Goal: Transaction & Acquisition: Purchase product/service

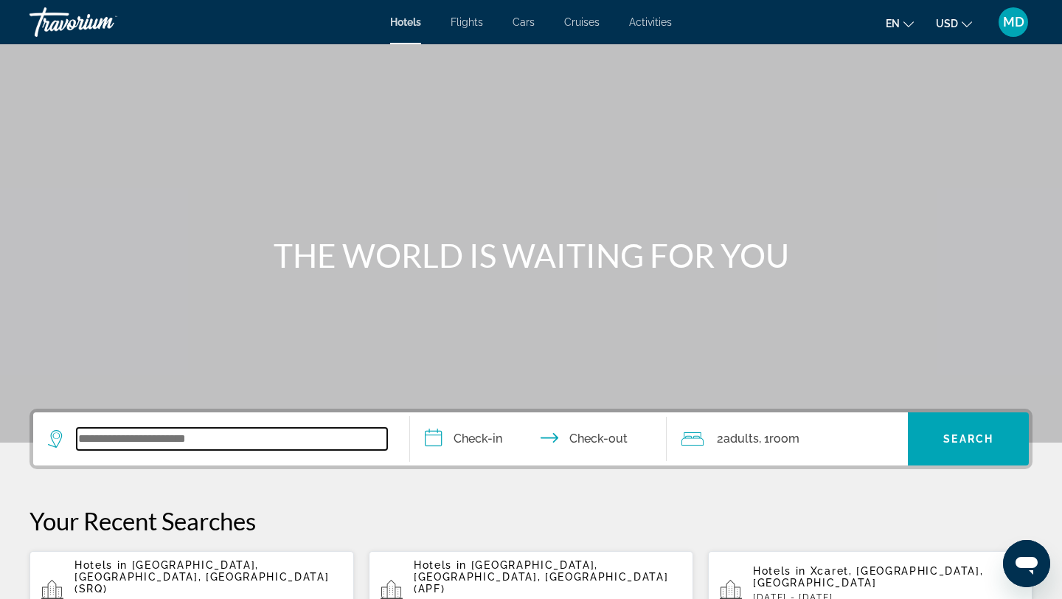
click at [209, 443] on input "Search widget" at bounding box center [232, 439] width 311 height 22
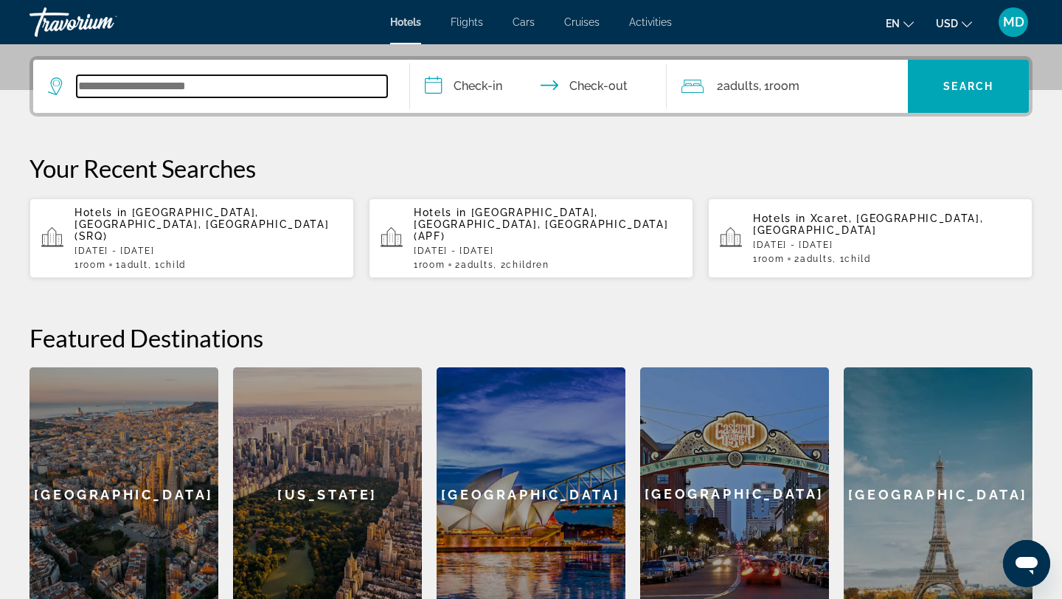
scroll to position [361, 0]
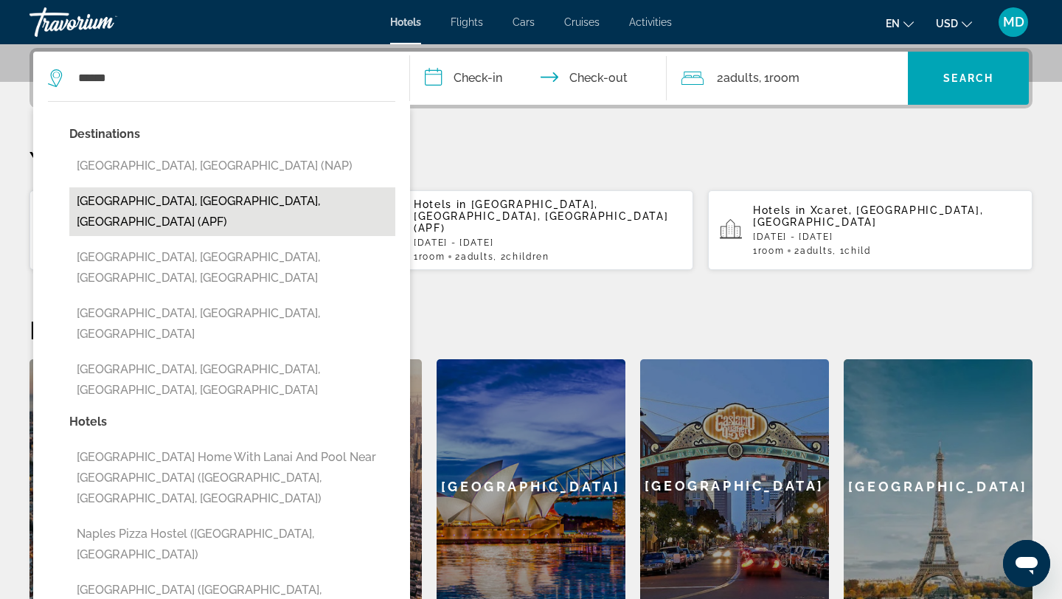
click at [179, 204] on button "[GEOGRAPHIC_DATA], [GEOGRAPHIC_DATA], [GEOGRAPHIC_DATA] (APF)" at bounding box center [232, 211] width 326 height 49
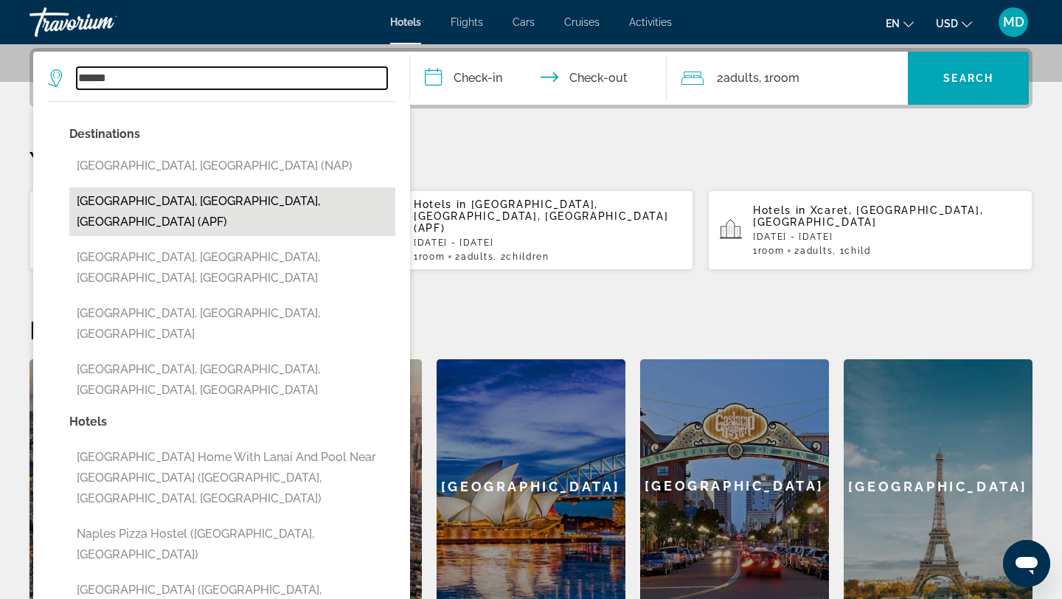
type input "**********"
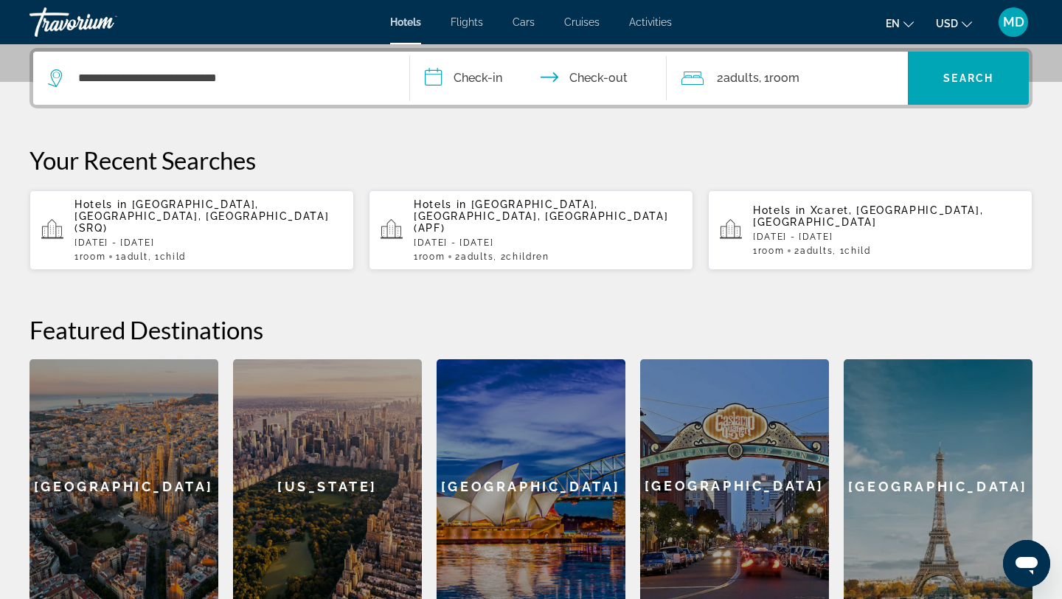
click at [484, 76] on input "**********" at bounding box center [541, 81] width 263 height 58
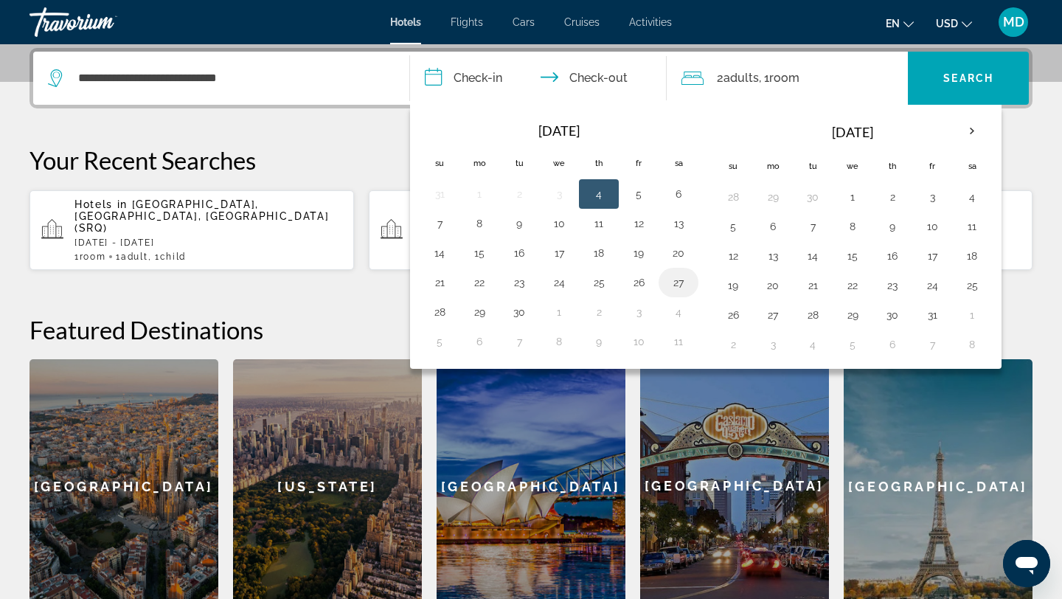
click at [684, 278] on button "27" at bounding box center [679, 282] width 24 height 21
click at [493, 314] on td "29" at bounding box center [480, 312] width 40 height 30
click at [479, 311] on button "29" at bounding box center [480, 312] width 24 height 21
type input "**********"
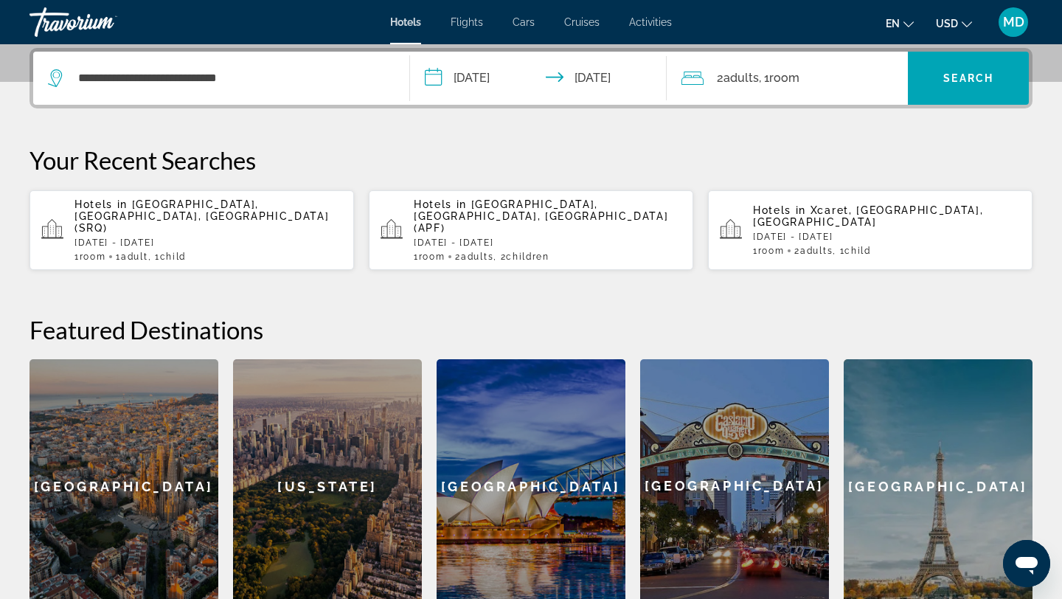
click at [749, 73] on span "Adults" at bounding box center [741, 78] width 35 height 14
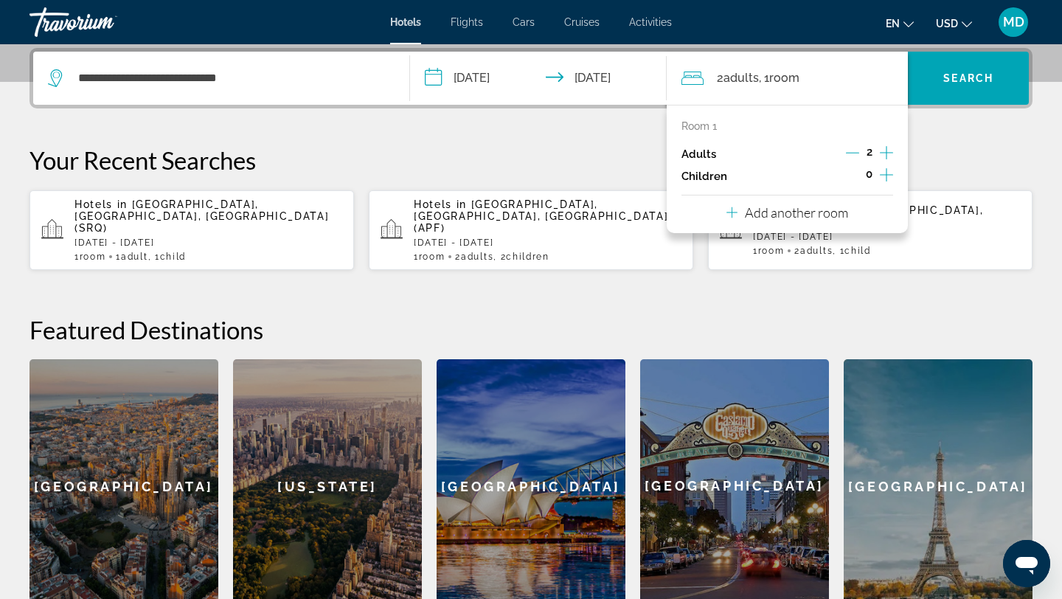
click at [882, 173] on icon "Increment children" at bounding box center [886, 175] width 13 height 18
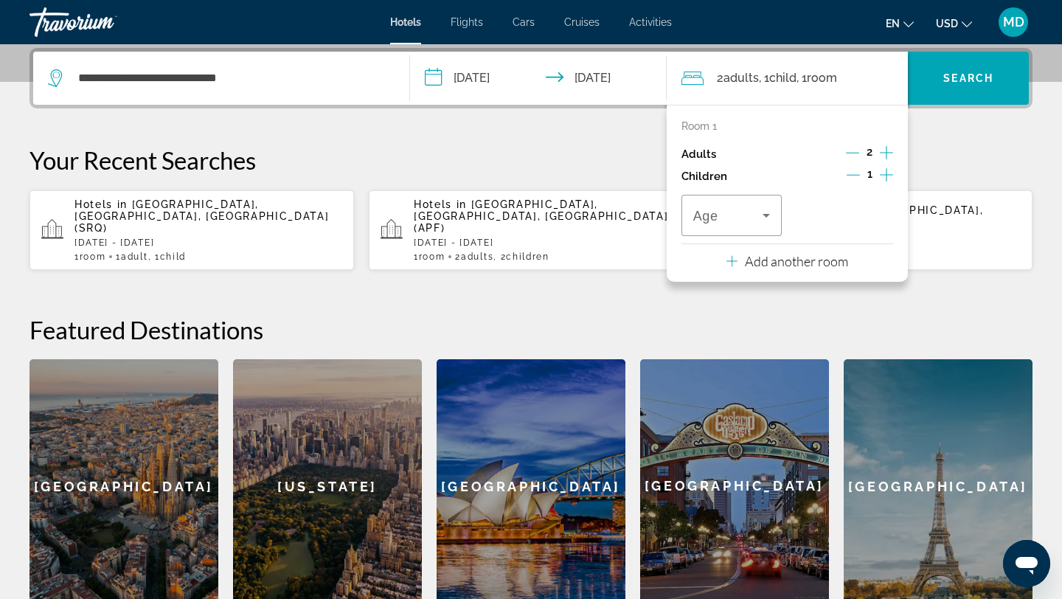
click at [882, 173] on icon "Increment children" at bounding box center [886, 175] width 13 height 18
click at [761, 216] on icon "Travelers: 2 adults, 2 children" at bounding box center [767, 216] width 18 height 18
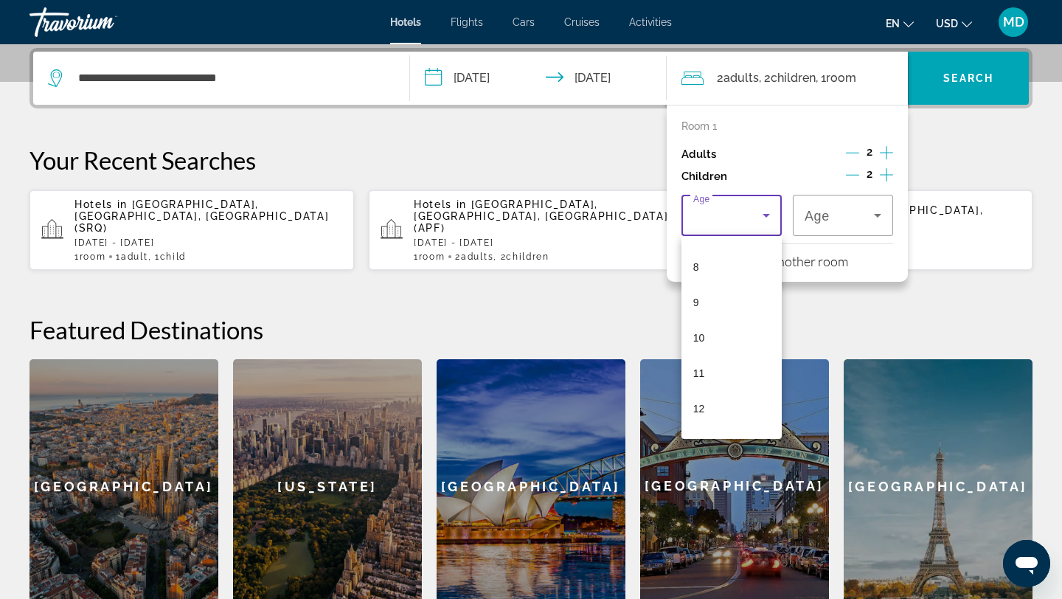
scroll to position [282, 0]
click at [722, 406] on mat-option "12" at bounding box center [732, 402] width 100 height 35
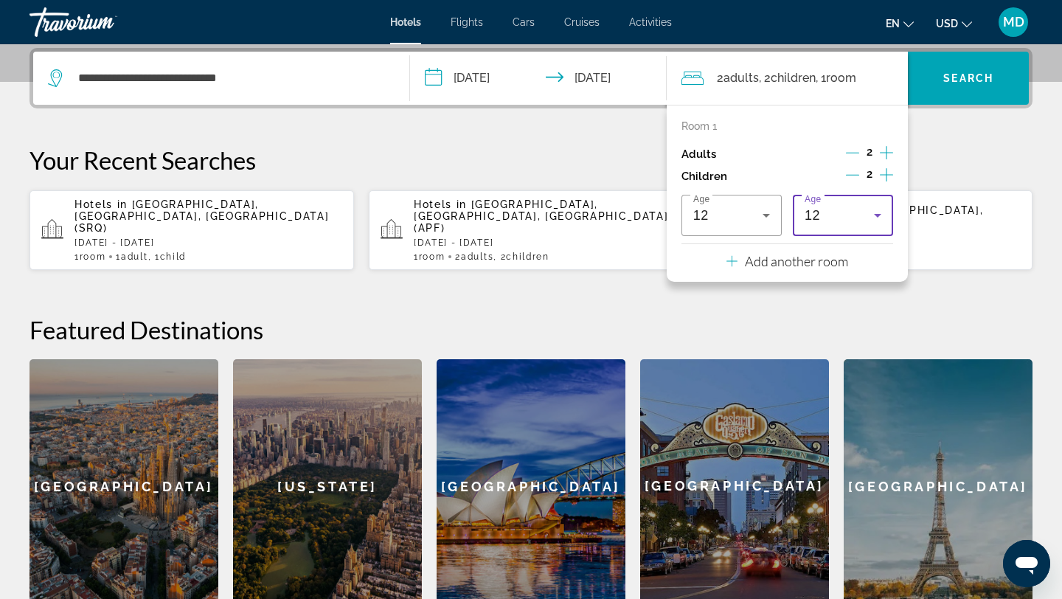
click at [879, 211] on icon "Travelers: 2 adults, 2 children" at bounding box center [878, 216] width 18 height 18
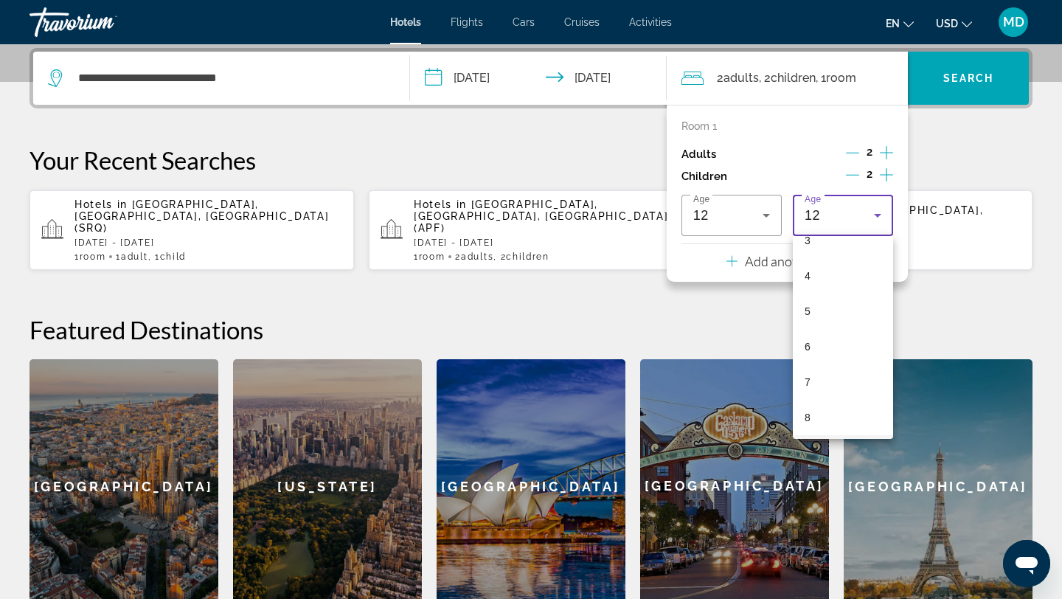
scroll to position [127, 0]
click at [833, 278] on mat-option "4" at bounding box center [843, 274] width 100 height 35
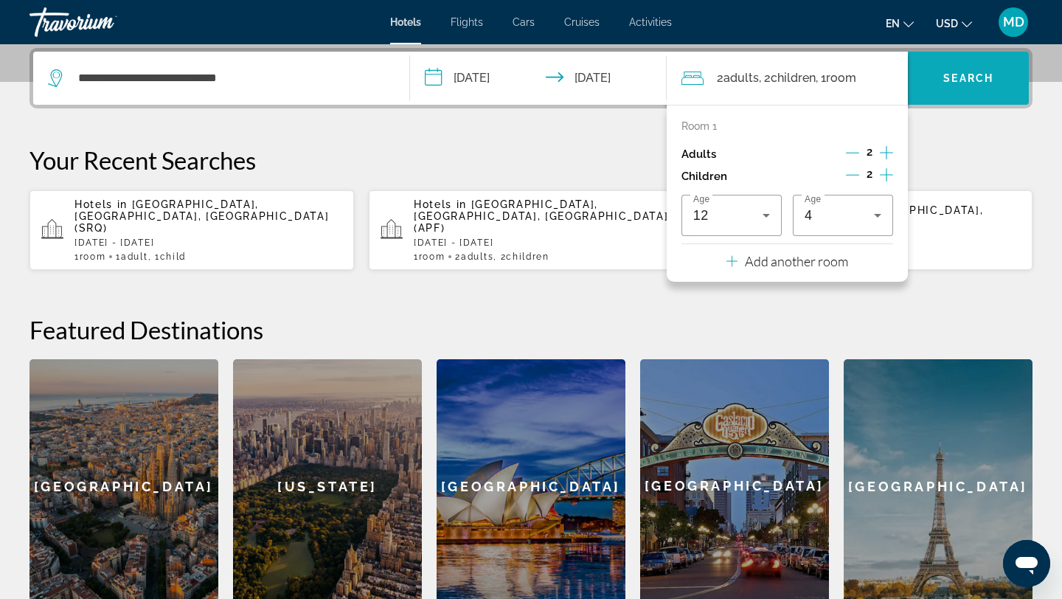
click at [971, 83] on span "Search" at bounding box center [968, 78] width 50 height 12
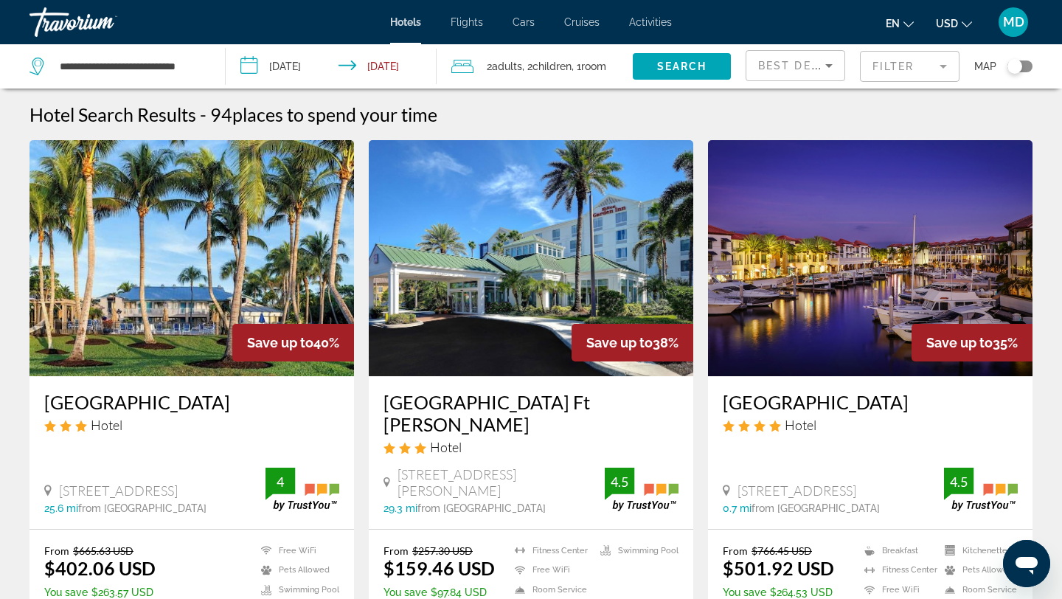
click at [895, 71] on mat-form-field "Filter" at bounding box center [910, 66] width 100 height 31
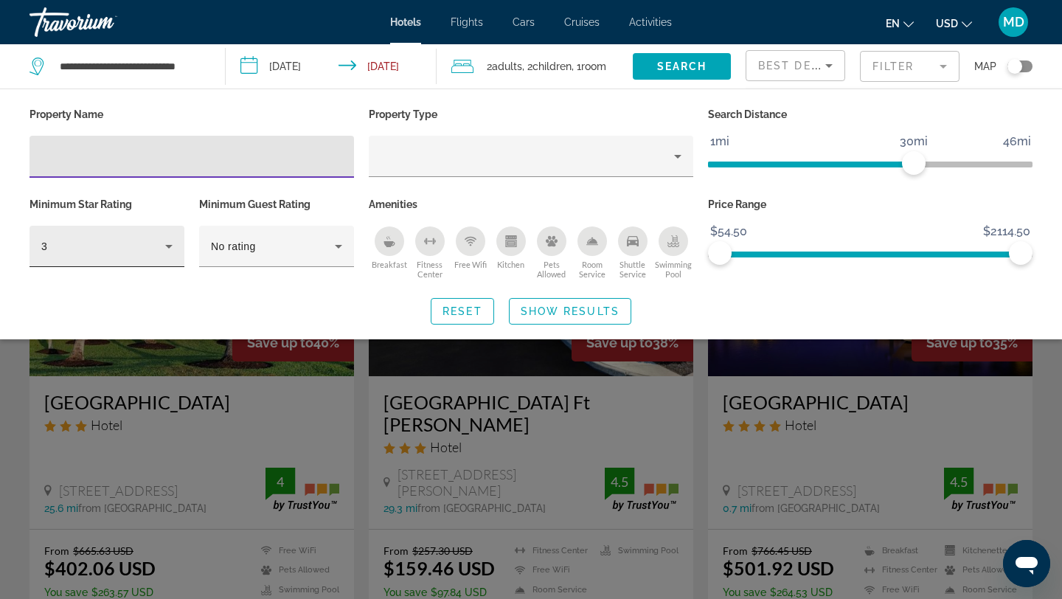
click at [162, 233] on div "3" at bounding box center [106, 246] width 131 height 41
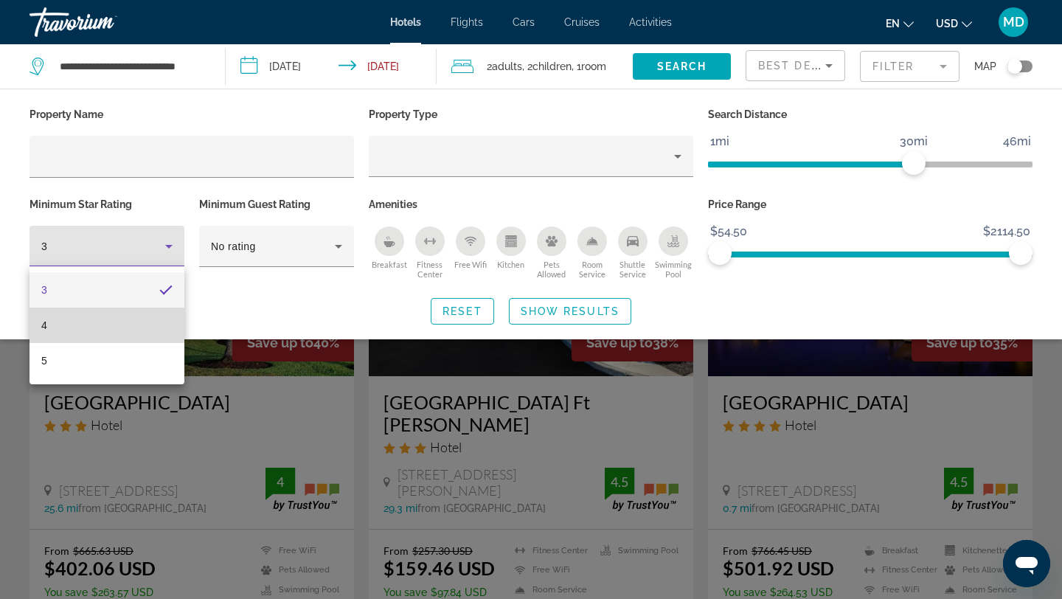
click at [119, 324] on mat-option "4" at bounding box center [107, 325] width 155 height 35
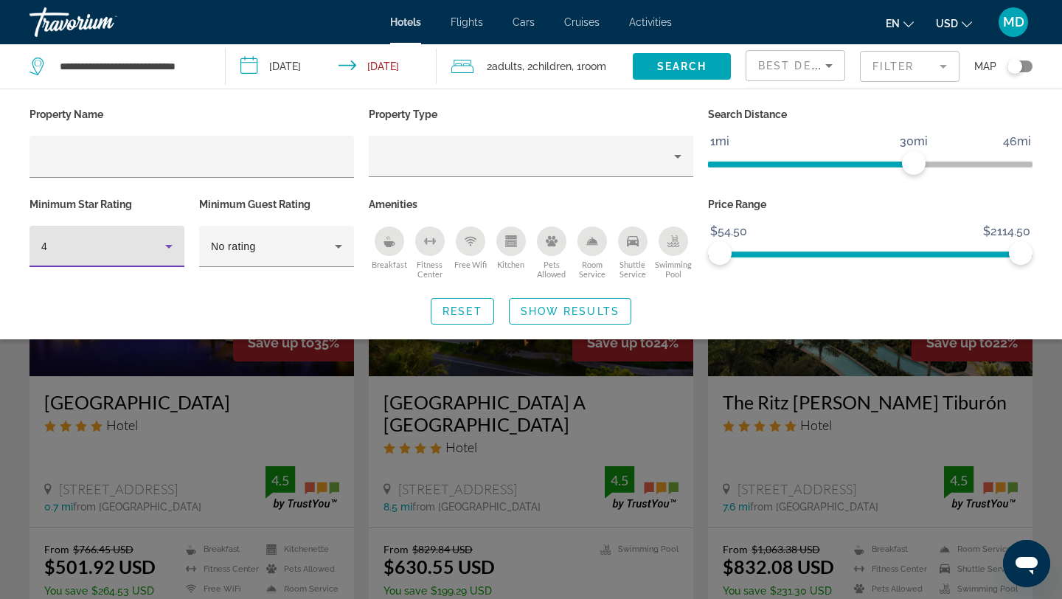
click at [403, 407] on div "Search widget" at bounding box center [531, 410] width 1062 height 378
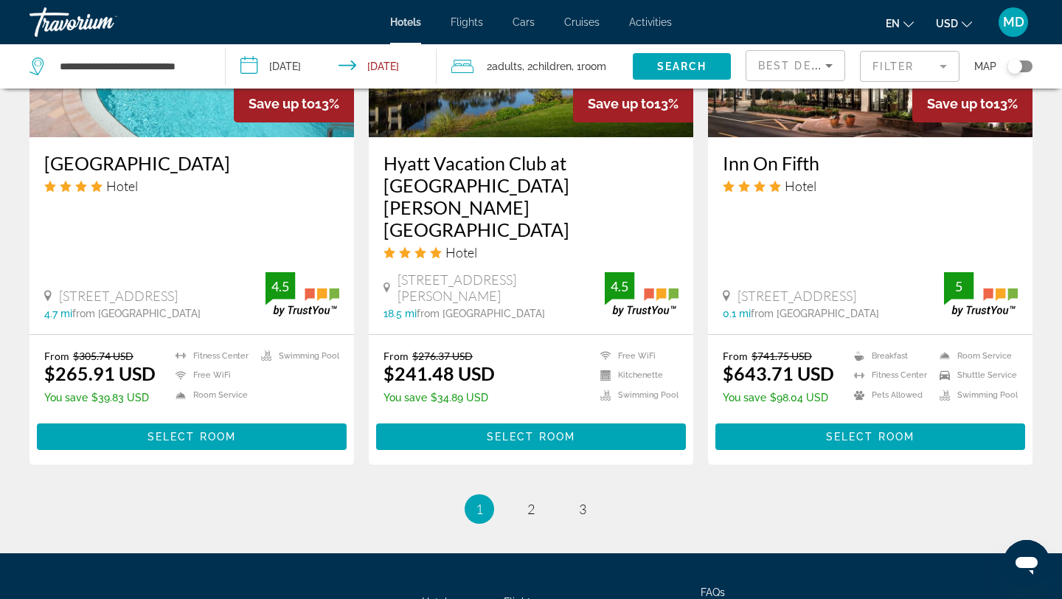
scroll to position [1974, 0]
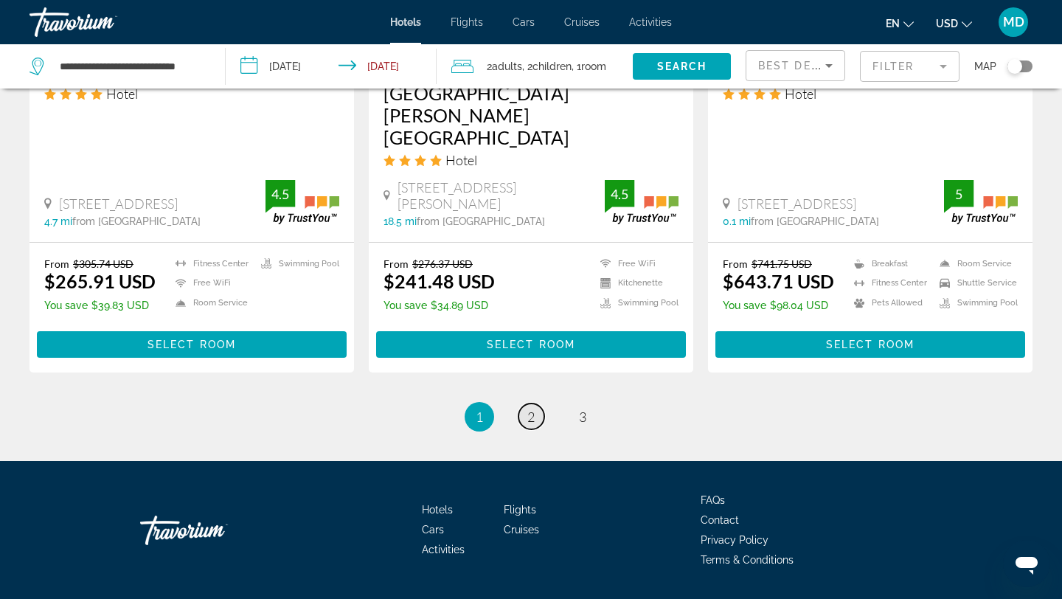
click at [527, 409] on span "2" at bounding box center [530, 417] width 7 height 16
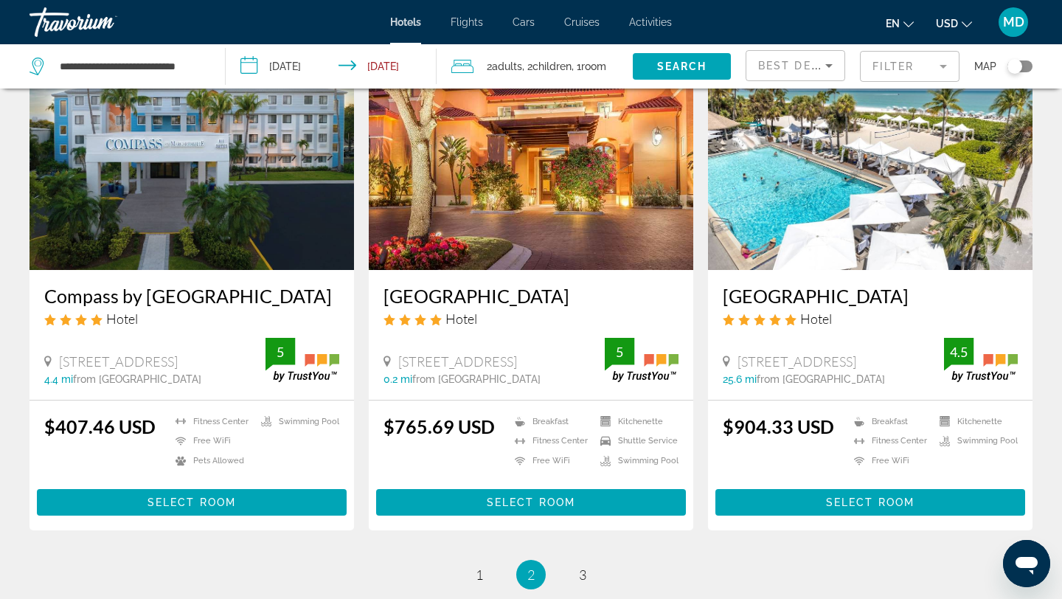
scroll to position [1781, 0]
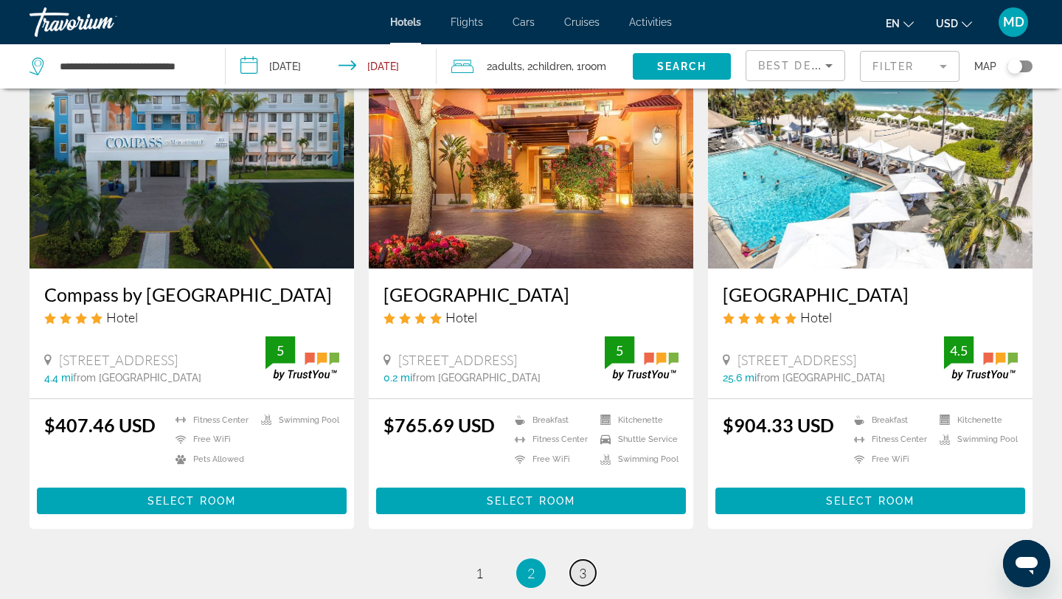
click at [586, 565] on span "3" at bounding box center [582, 573] width 7 height 16
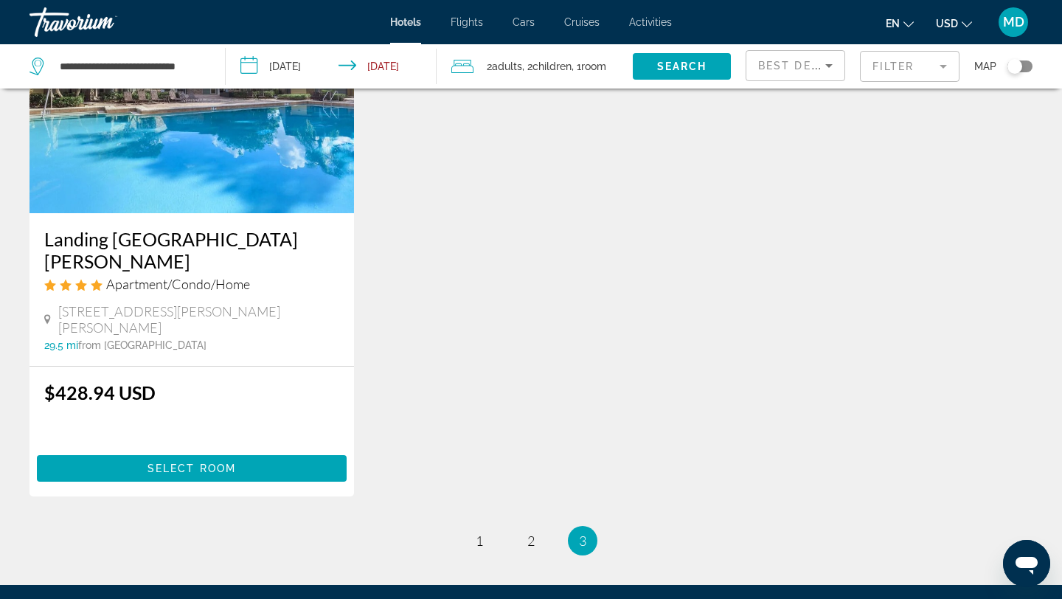
scroll to position [890, 0]
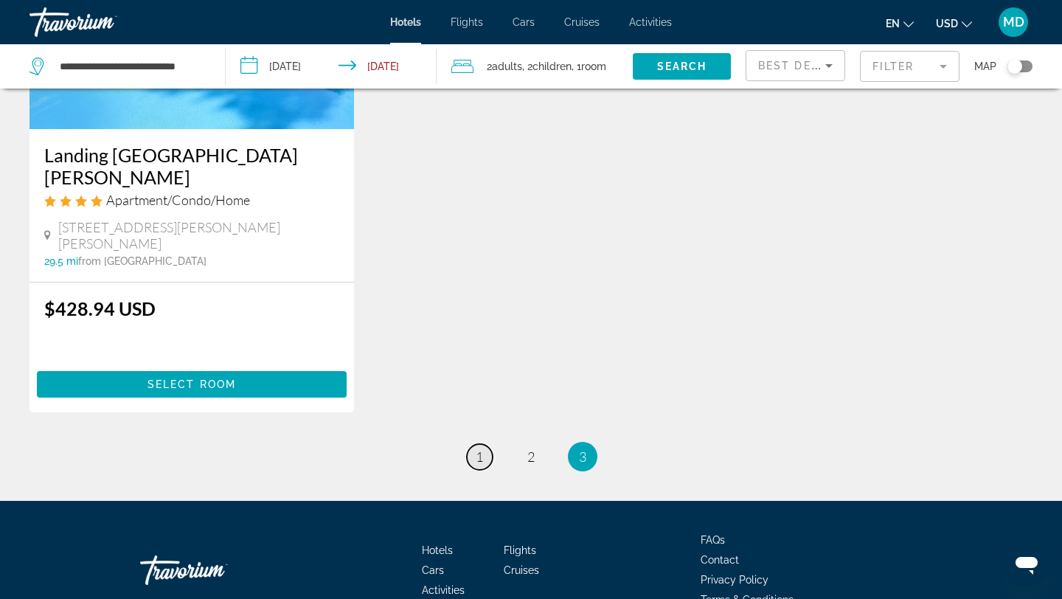
click at [479, 448] on span "1" at bounding box center [479, 456] width 7 height 16
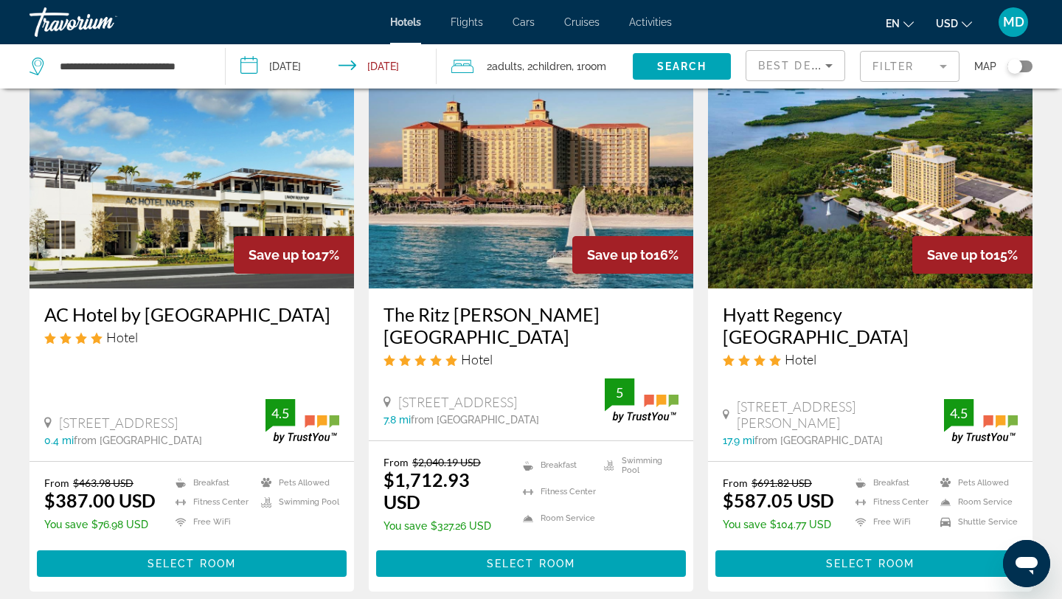
scroll to position [1165, 0]
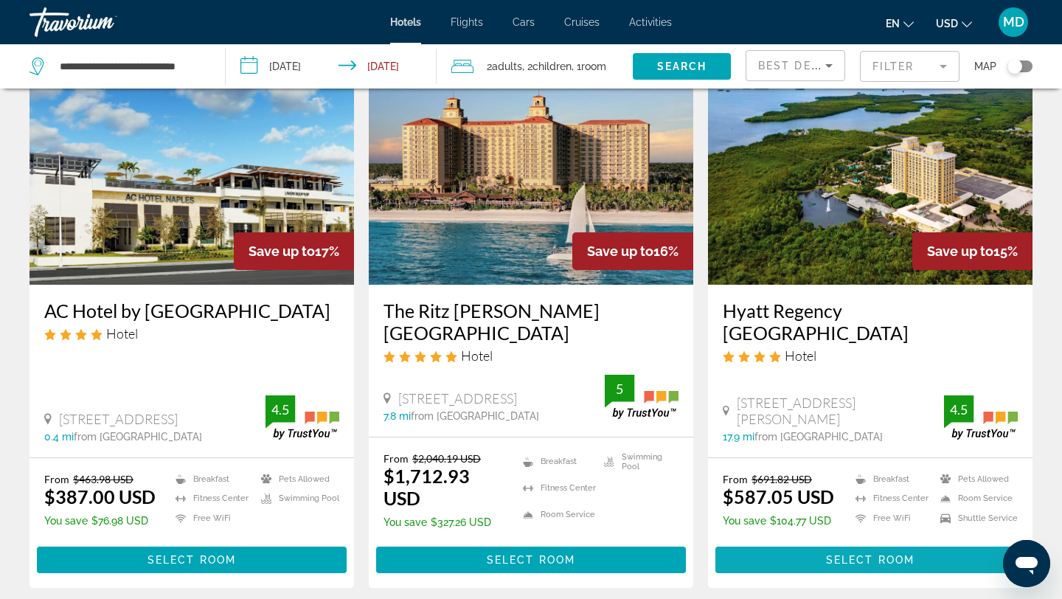
click at [848, 562] on span "Select Room" at bounding box center [870, 560] width 89 height 12
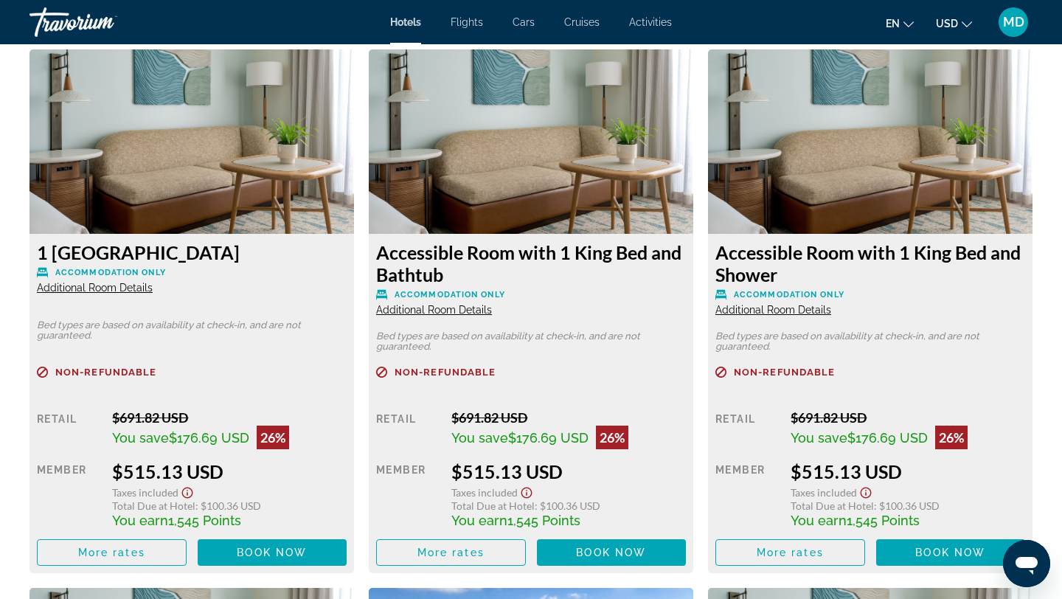
scroll to position [1990, 0]
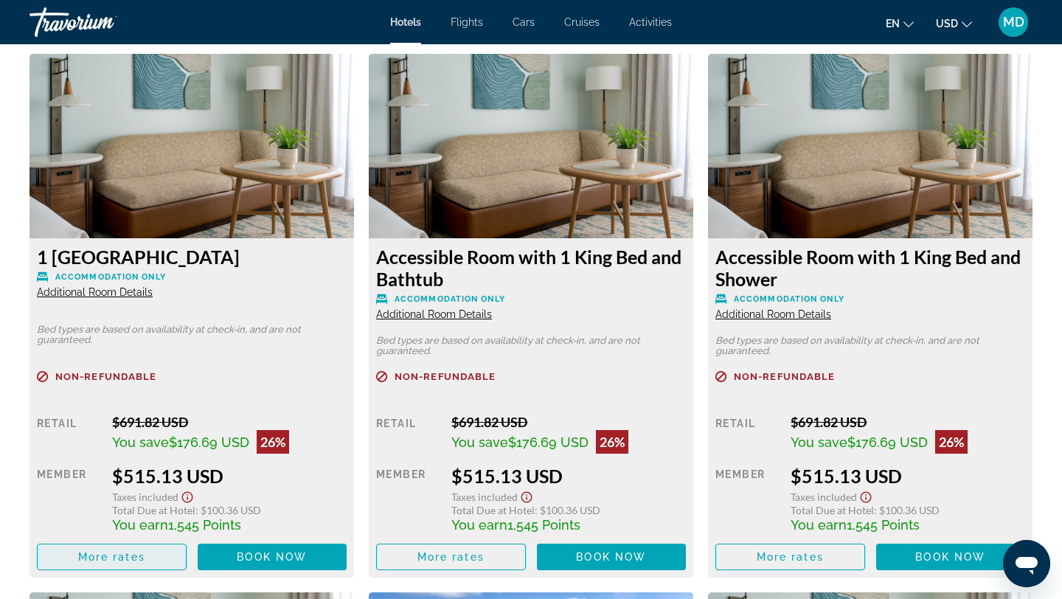
click at [127, 555] on span "More rates" at bounding box center [111, 557] width 67 height 12
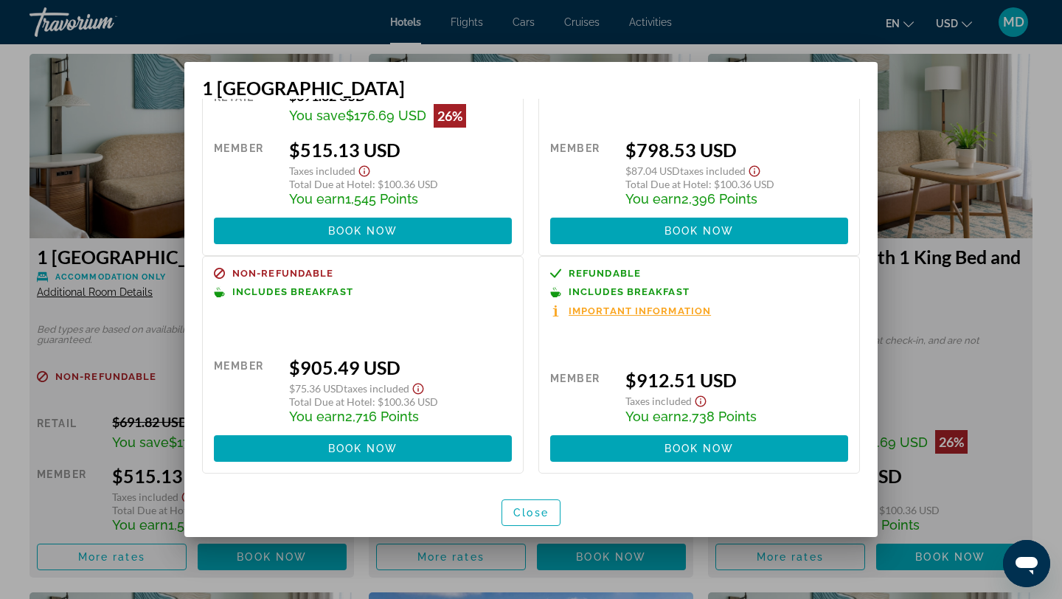
scroll to position [0, 0]
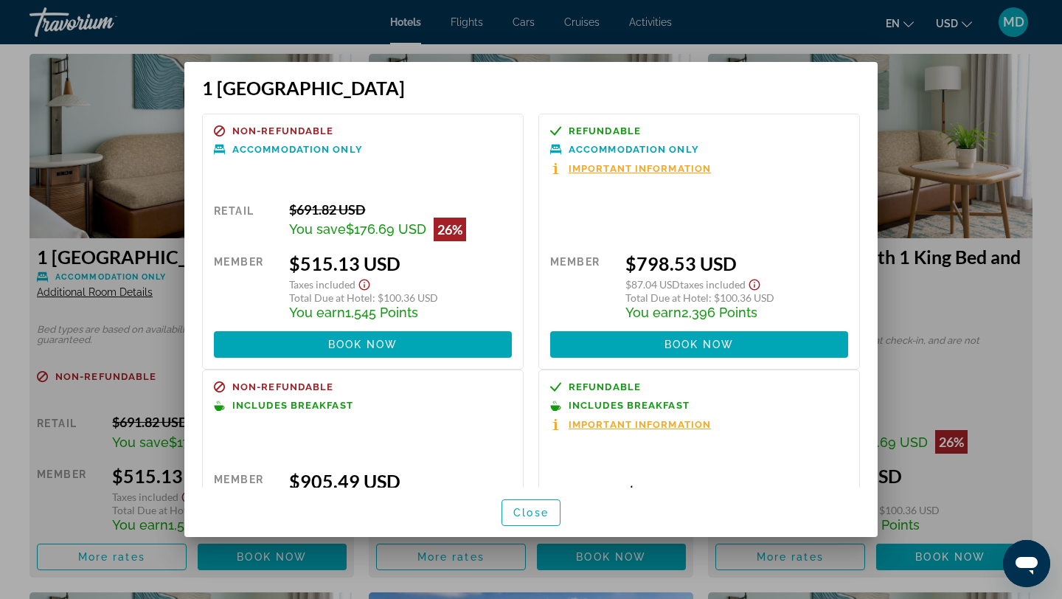
click at [915, 263] on div at bounding box center [531, 299] width 1062 height 599
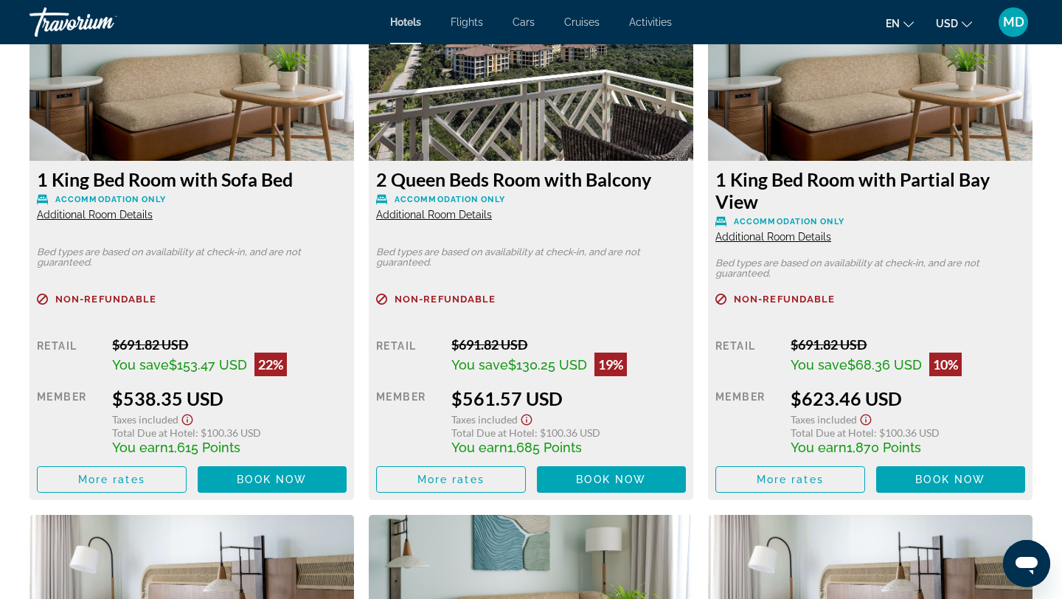
scroll to position [2615, 0]
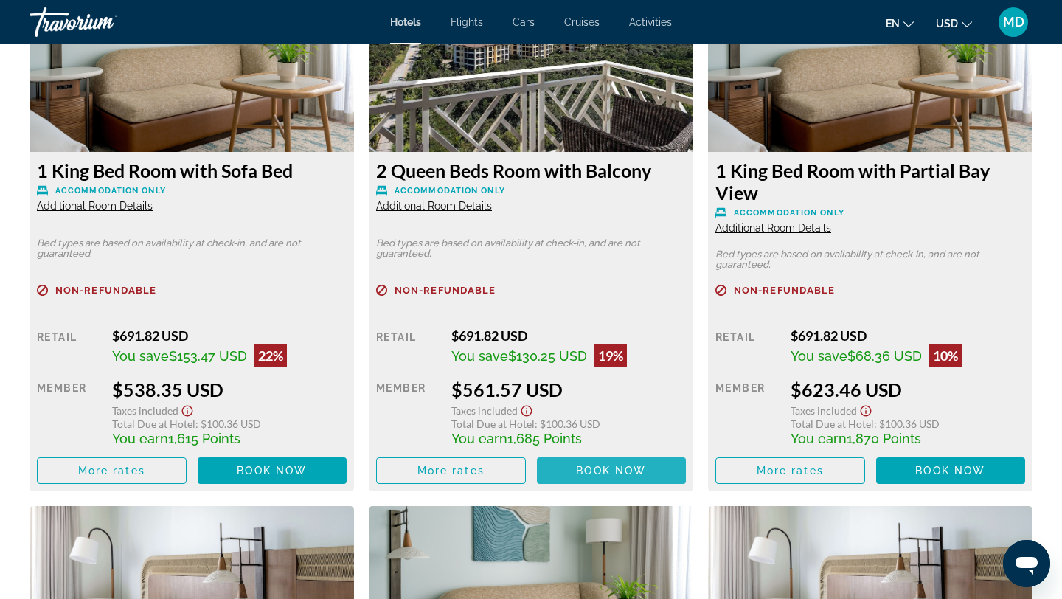
click at [601, 472] on span "Book now" at bounding box center [611, 471] width 70 height 12
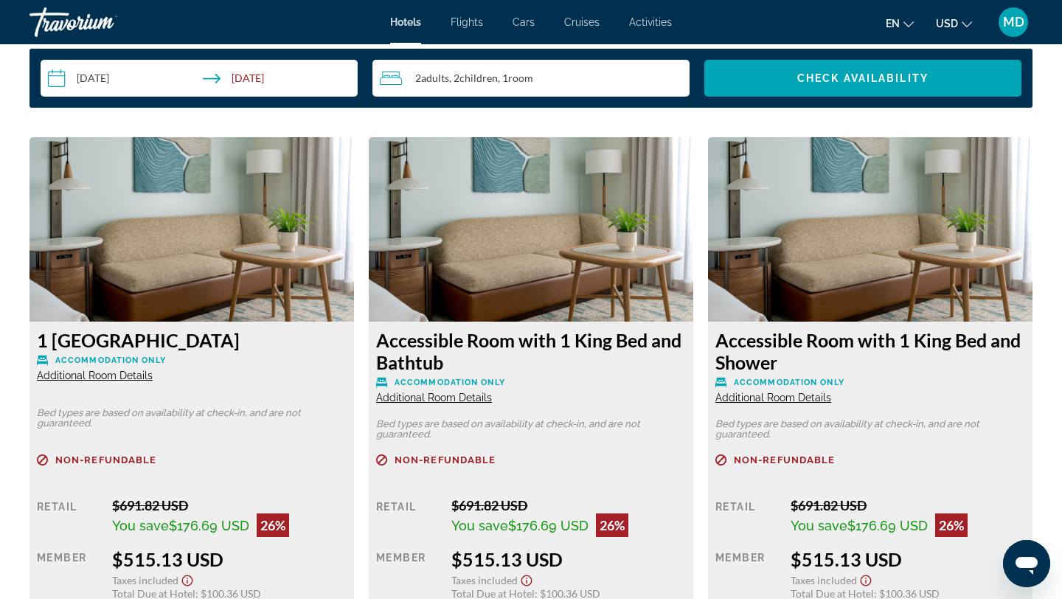
scroll to position [1905, 0]
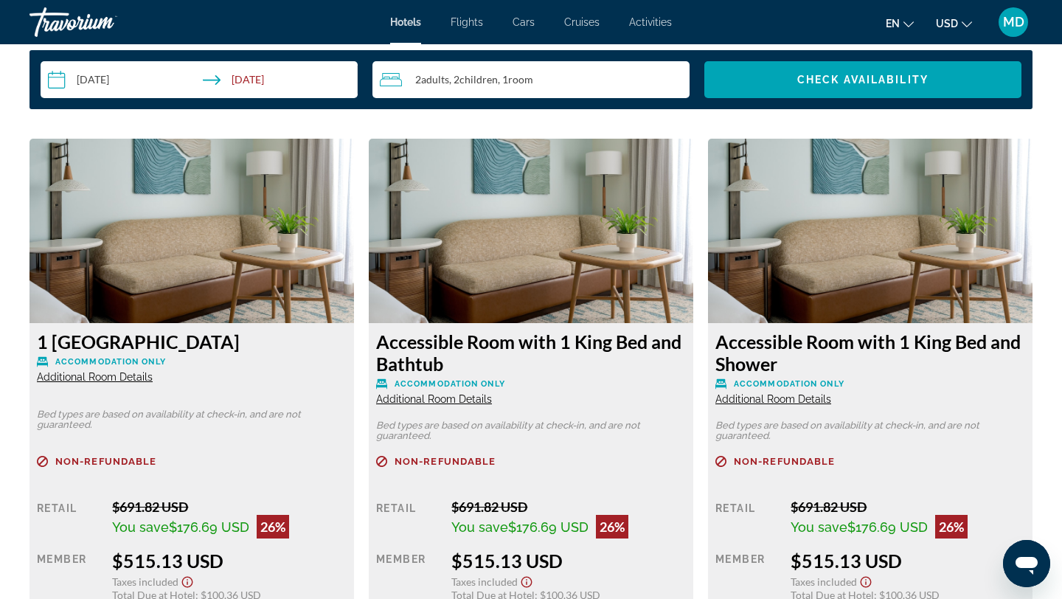
click at [153, 383] on span "Additional Room Details" at bounding box center [95, 377] width 116 height 12
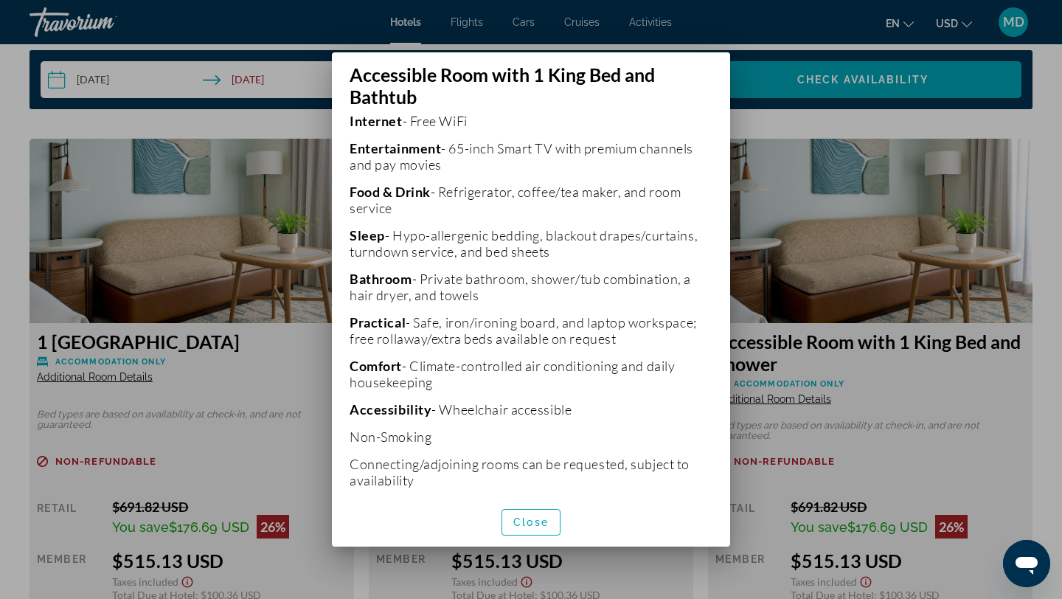
scroll to position [372, 0]
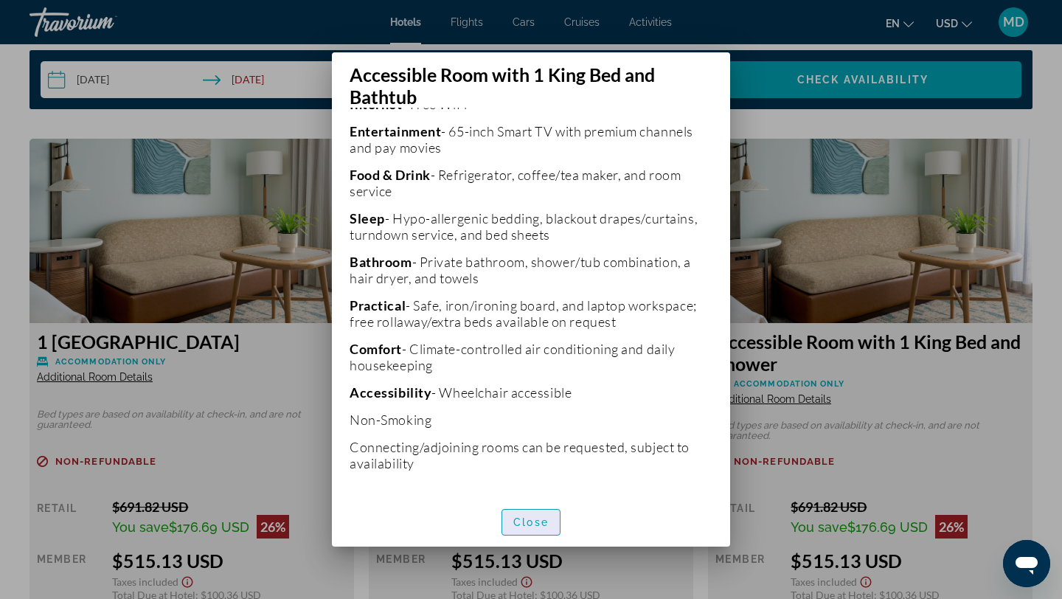
click at [533, 527] on span "Close" at bounding box center [530, 522] width 35 height 12
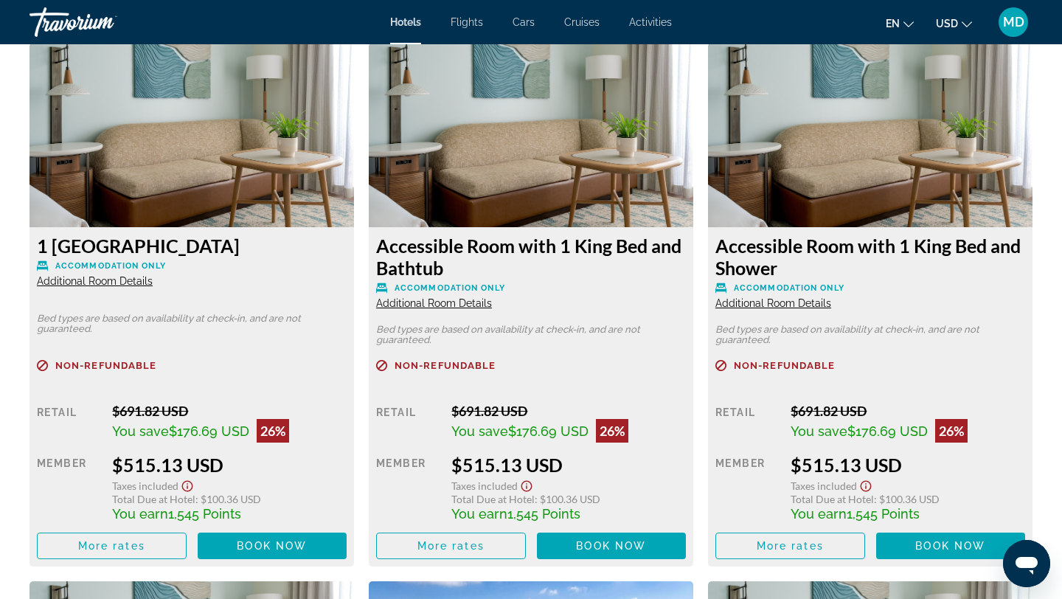
scroll to position [2102, 0]
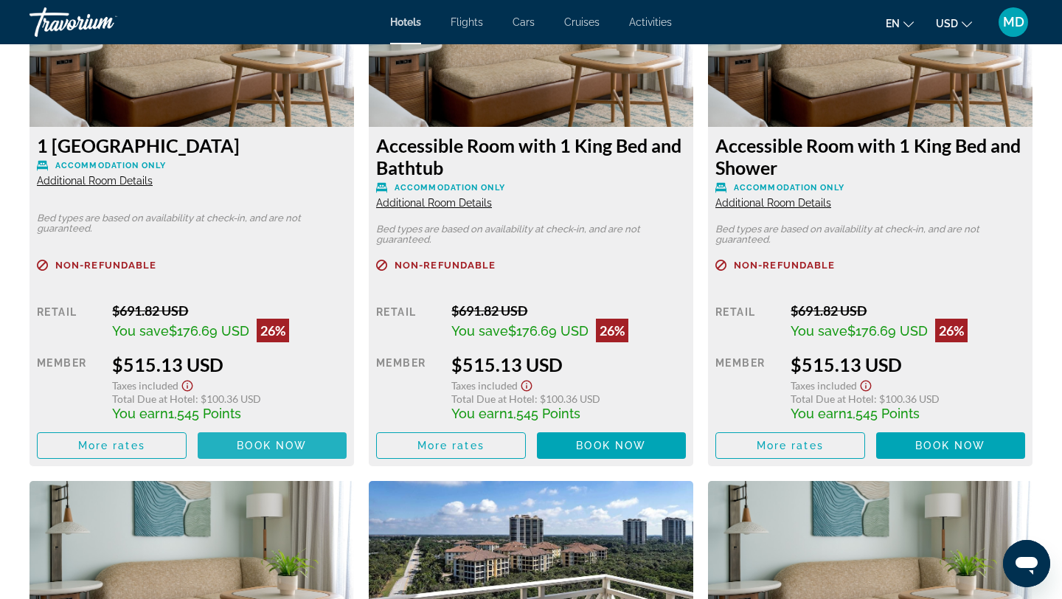
click at [264, 445] on span "Book now" at bounding box center [272, 446] width 70 height 12
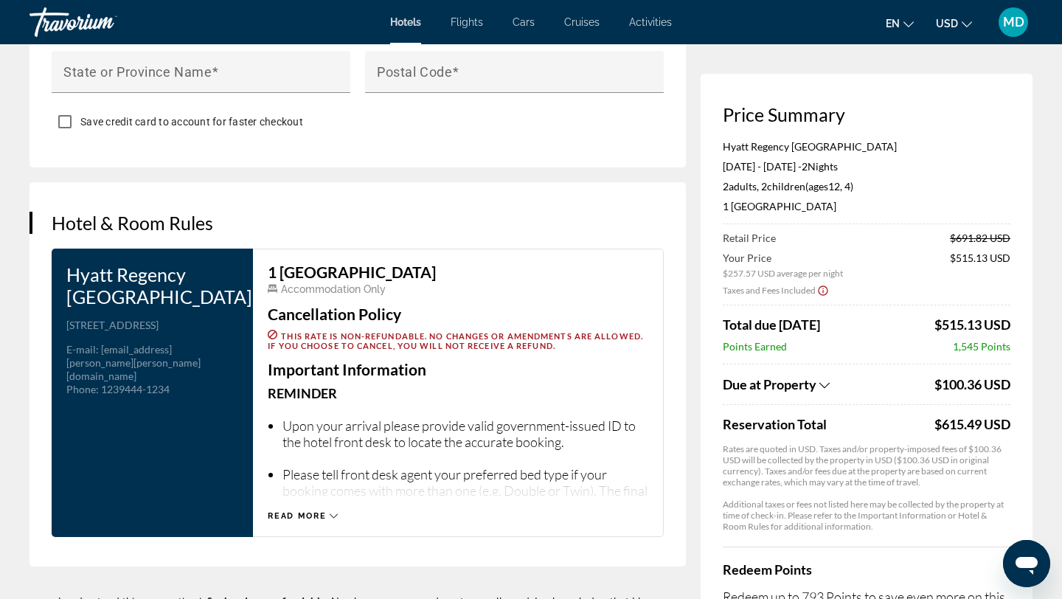
scroll to position [2105, 0]
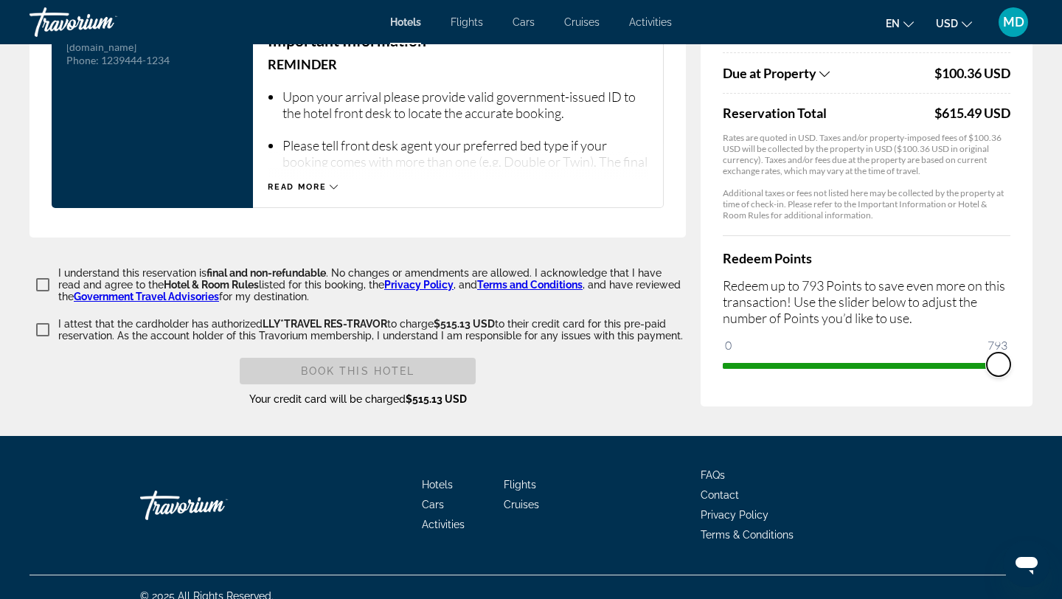
drag, startPoint x: 738, startPoint y: 350, endPoint x: 1050, endPoint y: 373, distance: 312.9
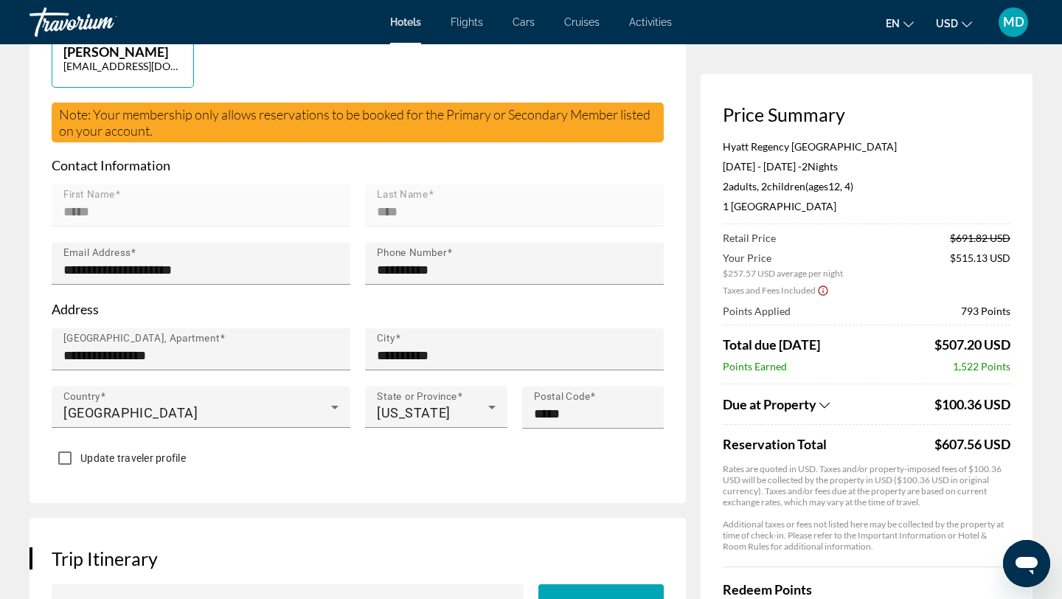
scroll to position [471, 0]
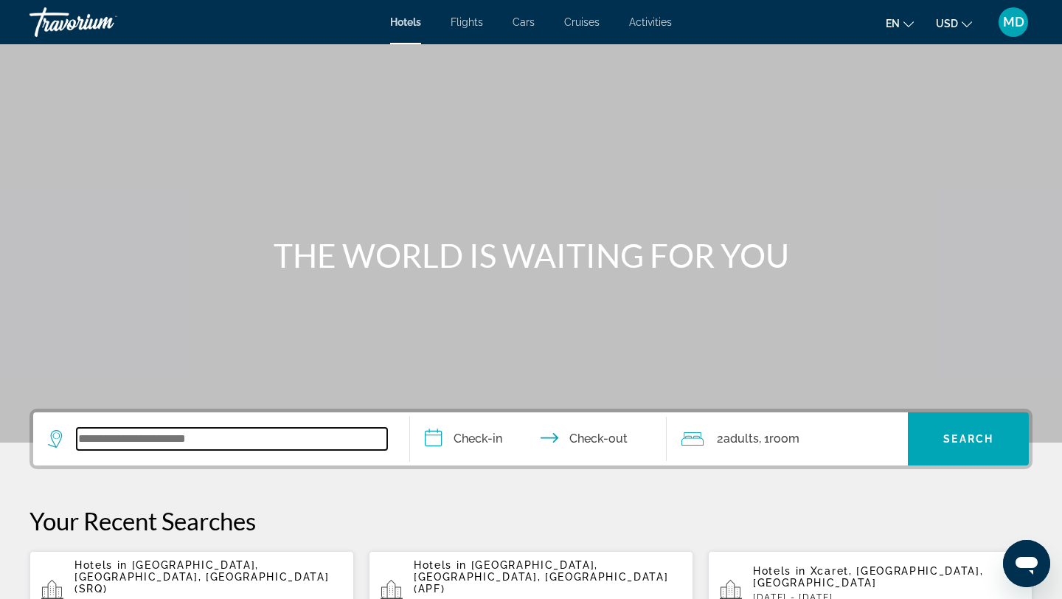
click at [212, 432] on input "Search widget" at bounding box center [232, 439] width 311 height 22
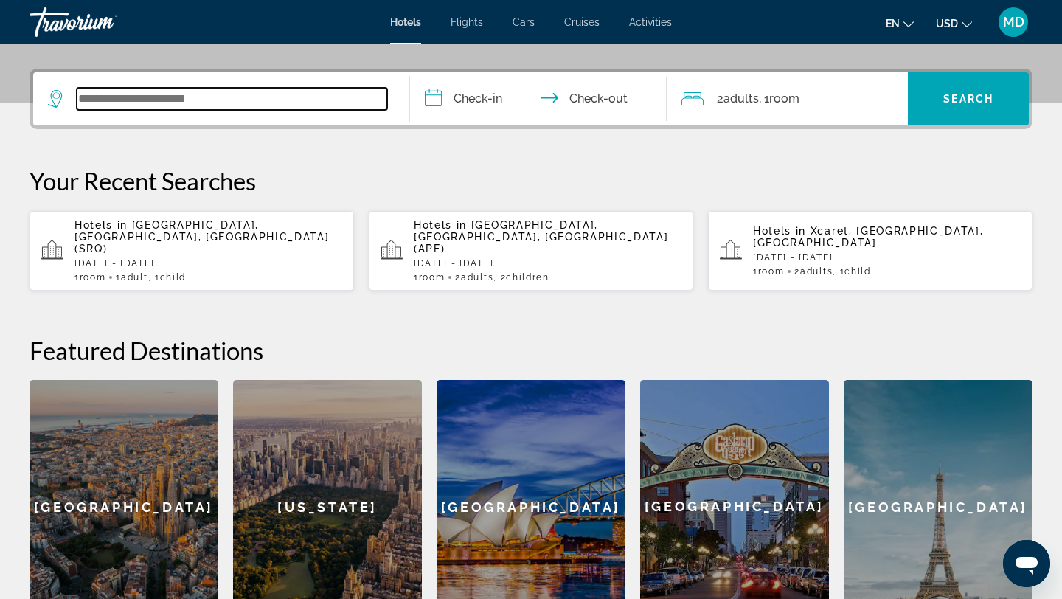
scroll to position [361, 0]
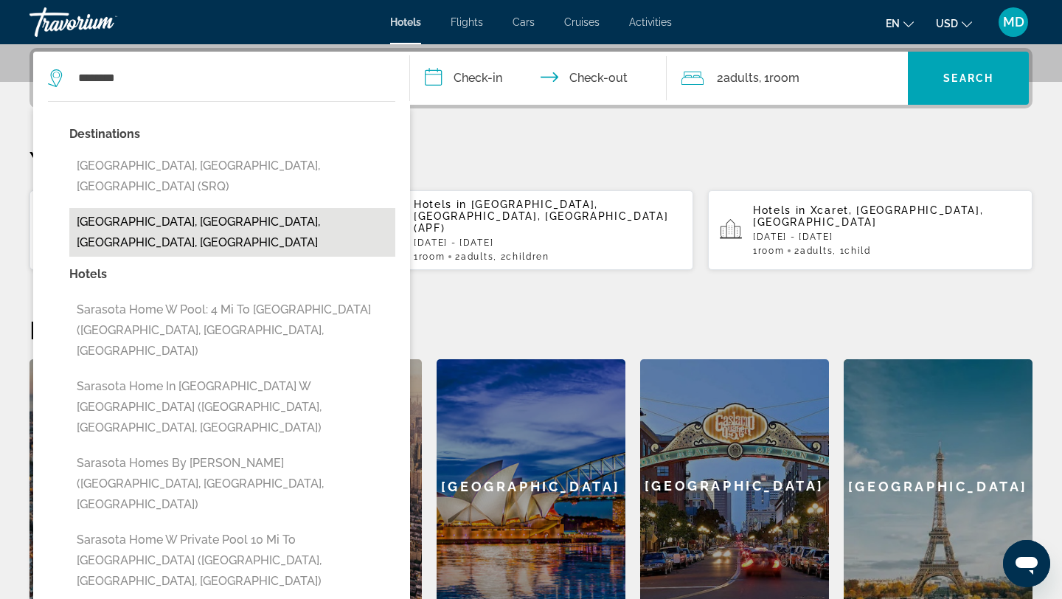
click at [264, 209] on button "[GEOGRAPHIC_DATA], [GEOGRAPHIC_DATA], [GEOGRAPHIC_DATA], [GEOGRAPHIC_DATA]" at bounding box center [232, 232] width 326 height 49
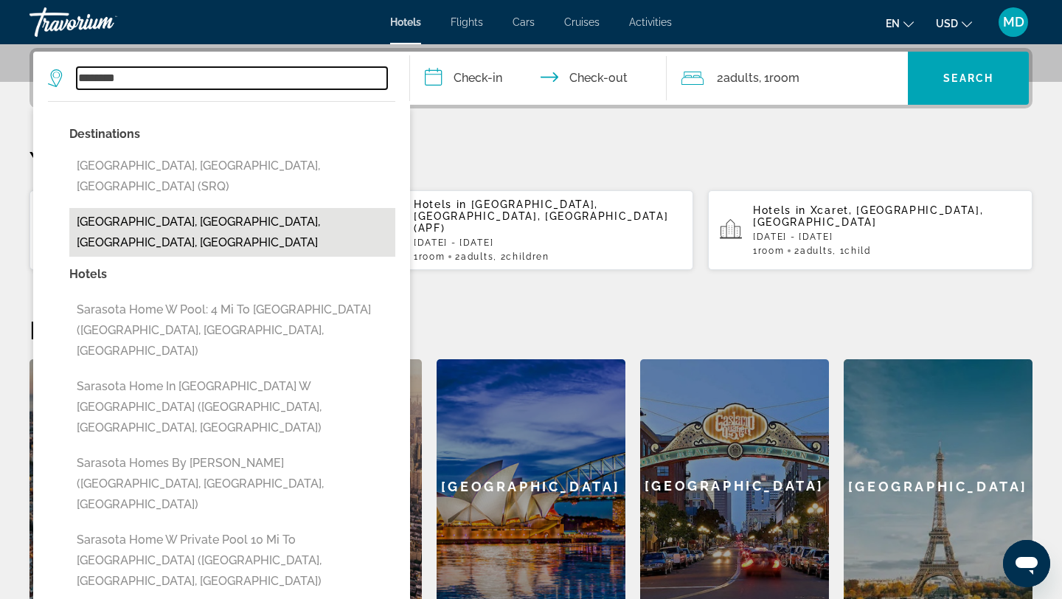
type input "**********"
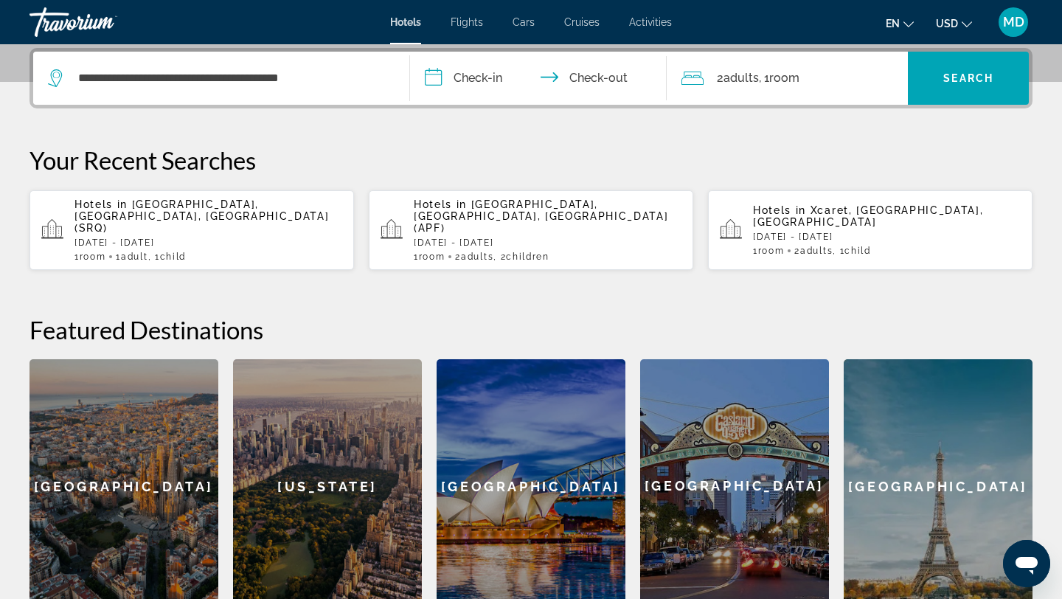
click at [475, 80] on input "**********" at bounding box center [541, 81] width 263 height 58
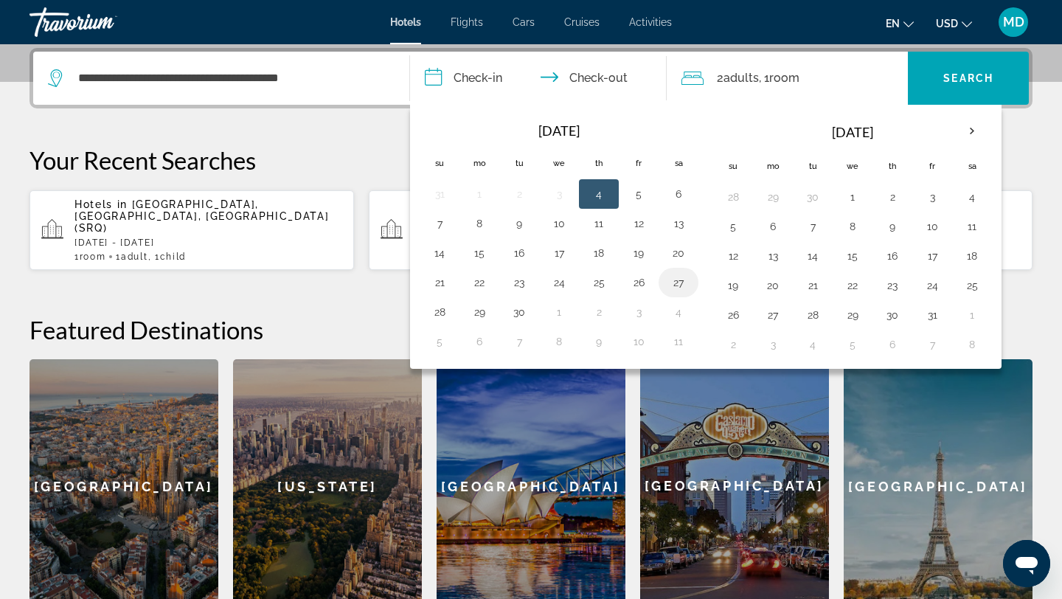
click at [680, 280] on button "27" at bounding box center [679, 282] width 24 height 21
click at [483, 314] on button "29" at bounding box center [480, 312] width 24 height 21
type input "**********"
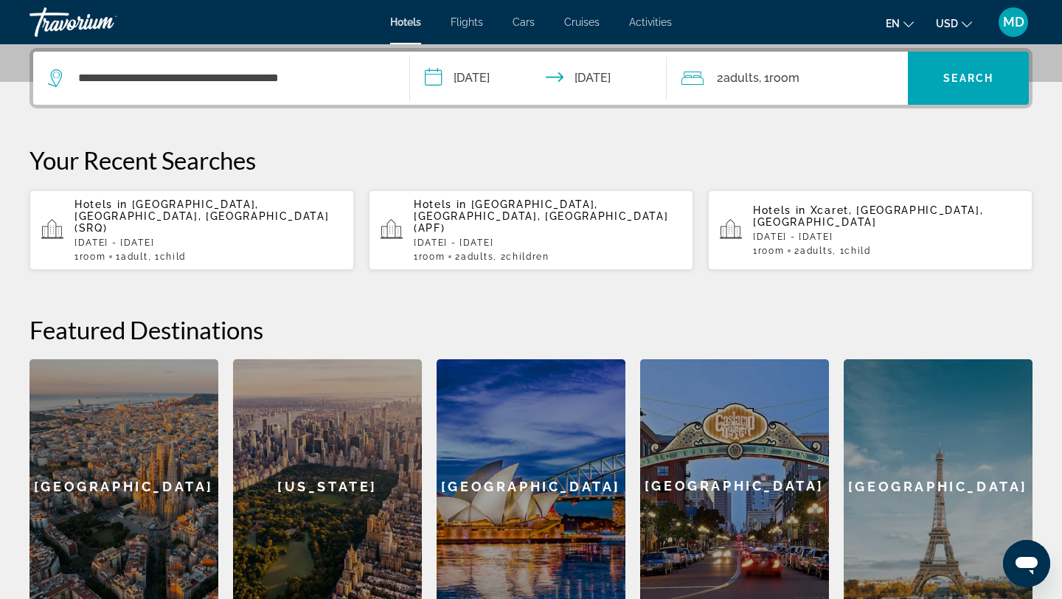
click at [755, 83] on span "Adults" at bounding box center [741, 78] width 35 height 14
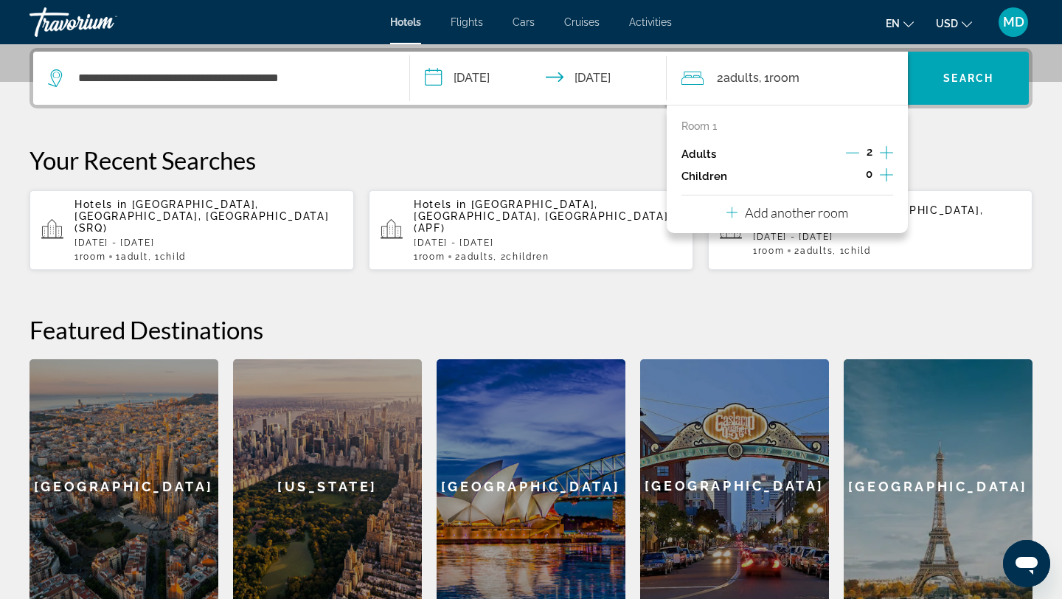
click at [884, 176] on icon "Increment children" at bounding box center [886, 175] width 13 height 18
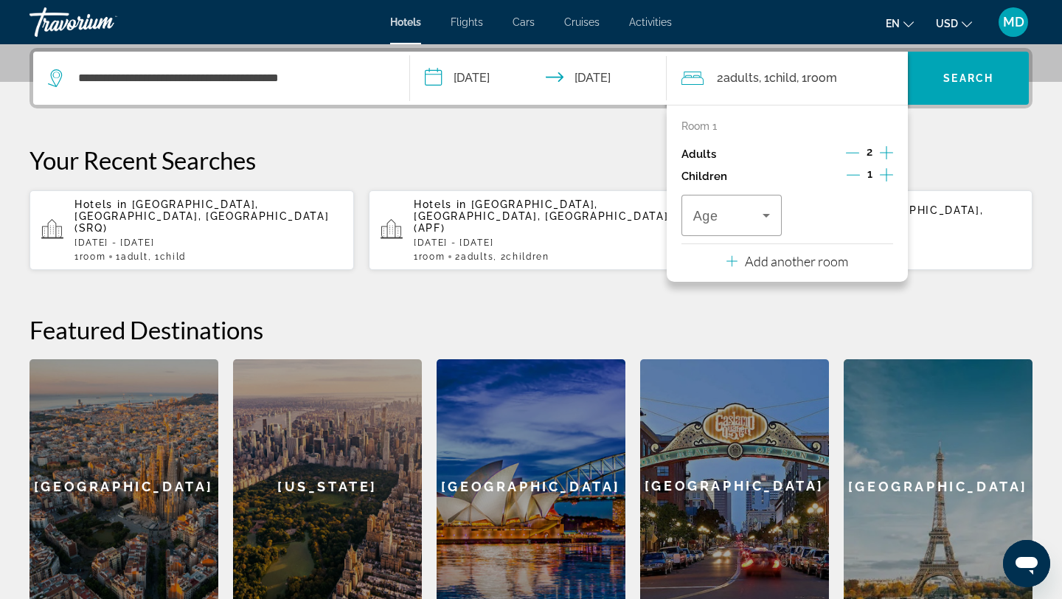
click at [884, 176] on icon "Increment children" at bounding box center [886, 175] width 13 height 18
click at [769, 218] on icon "Travelers: 2 adults, 2 children" at bounding box center [767, 216] width 18 height 18
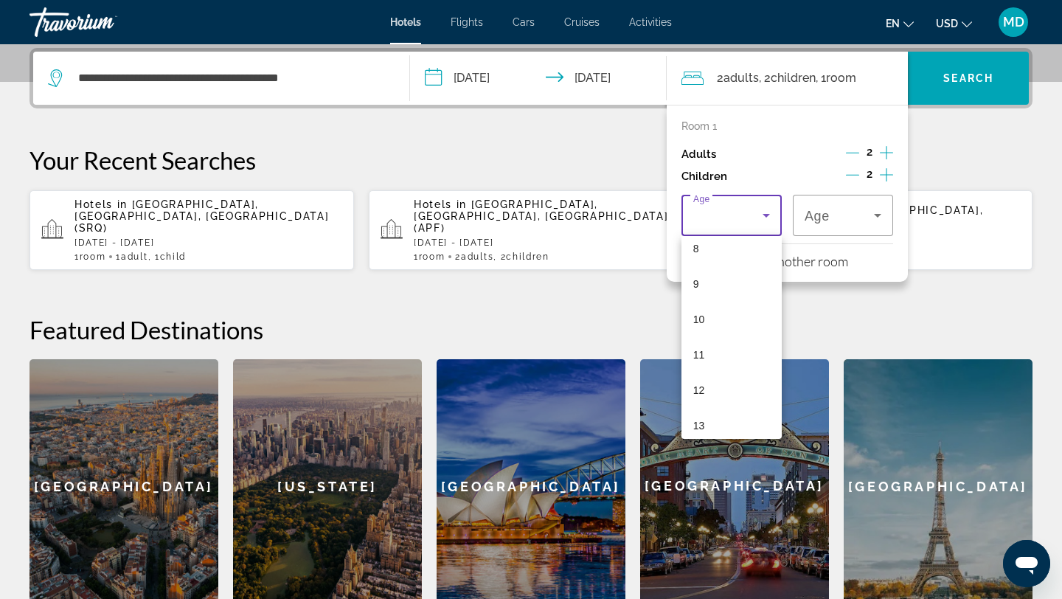
scroll to position [297, 0]
click at [748, 382] on mat-option "12" at bounding box center [732, 387] width 100 height 35
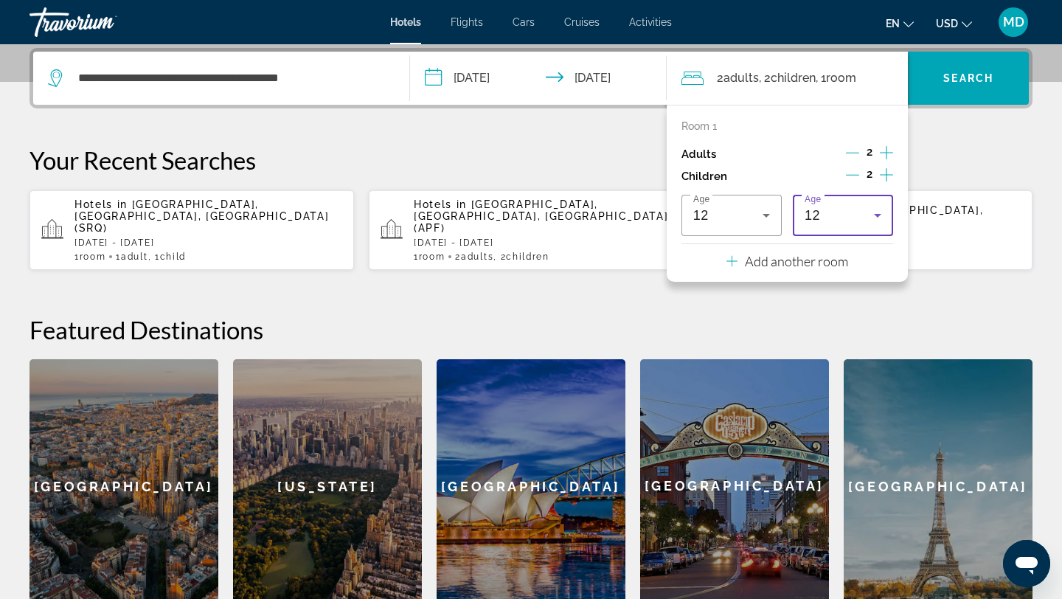
click at [877, 210] on icon "Travelers: 2 adults, 2 children" at bounding box center [878, 216] width 18 height 18
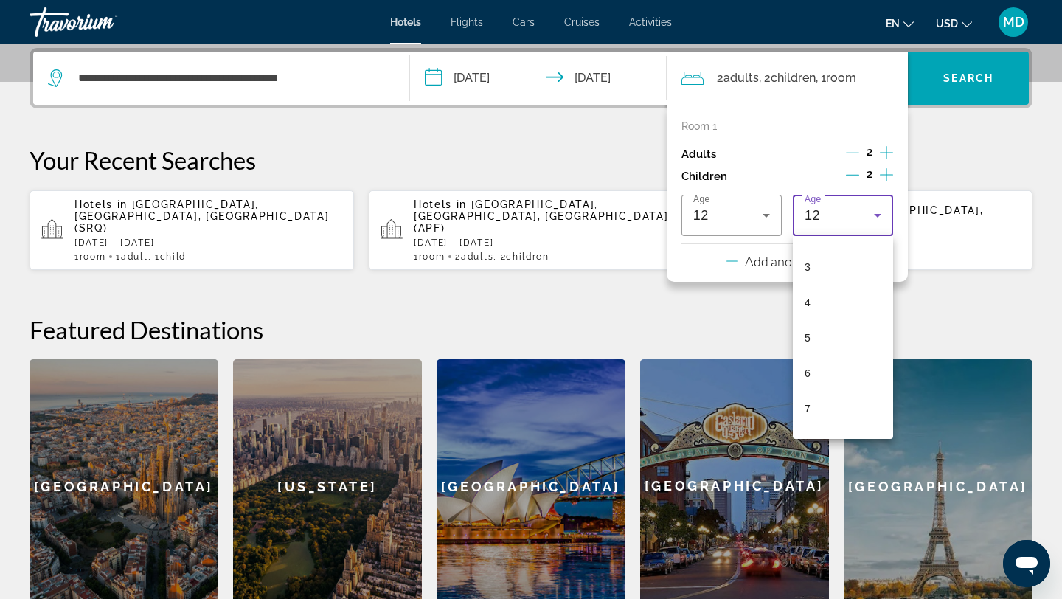
scroll to position [93, 0]
click at [845, 311] on mat-option "4" at bounding box center [843, 308] width 100 height 35
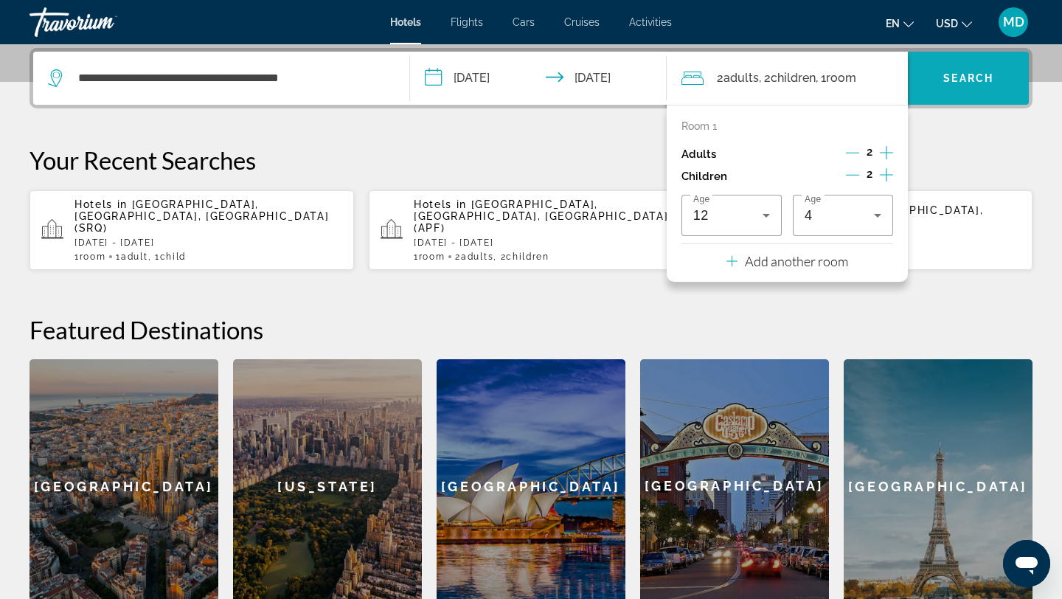
click at [953, 72] on span "Search" at bounding box center [968, 78] width 50 height 12
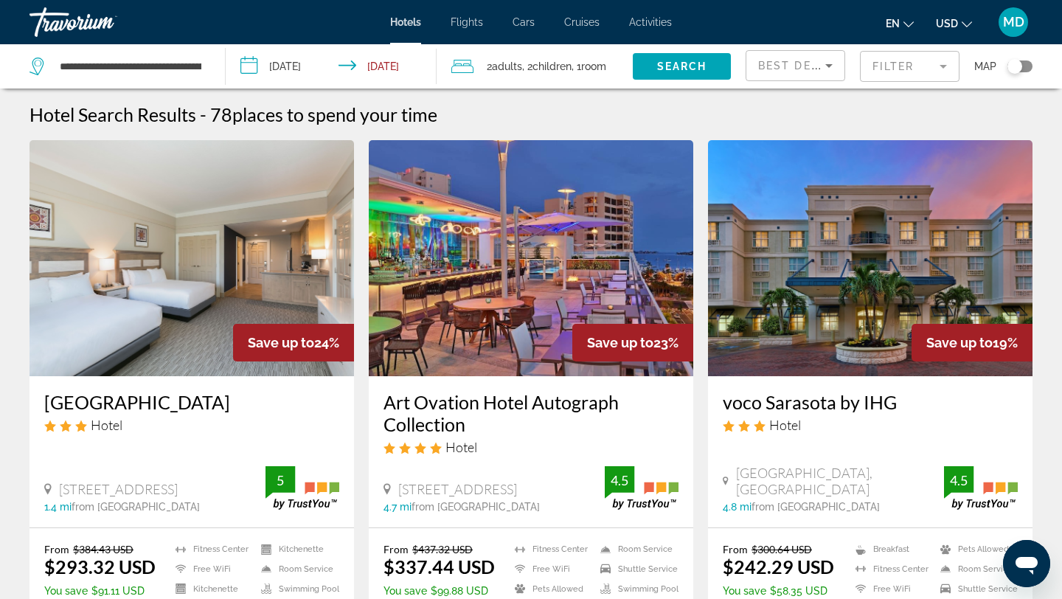
click at [916, 70] on mat-form-field "Filter" at bounding box center [910, 66] width 100 height 31
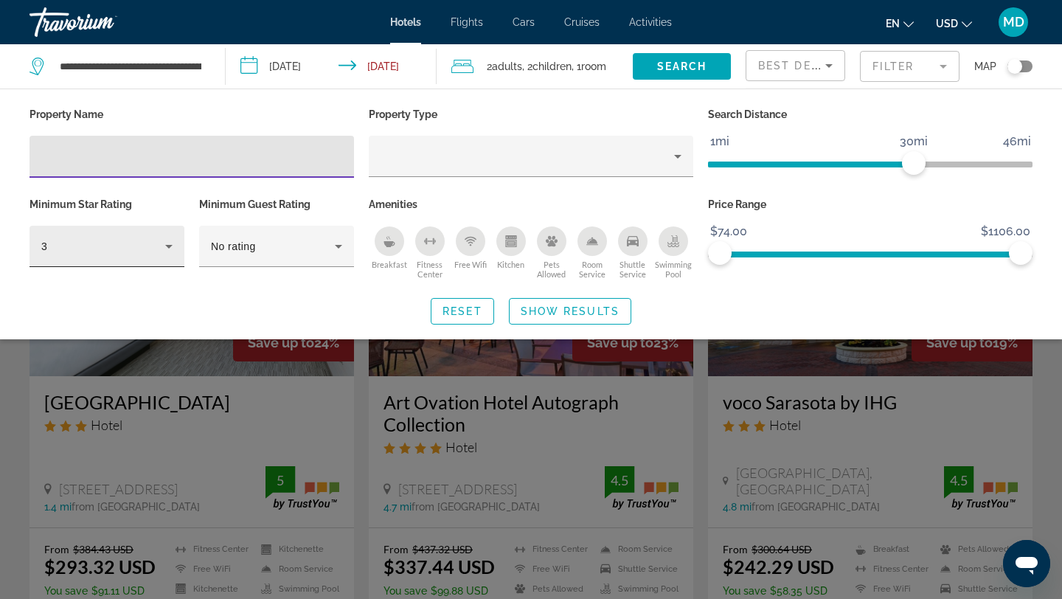
click at [171, 243] on icon "Hotel Filters" at bounding box center [169, 247] width 18 height 18
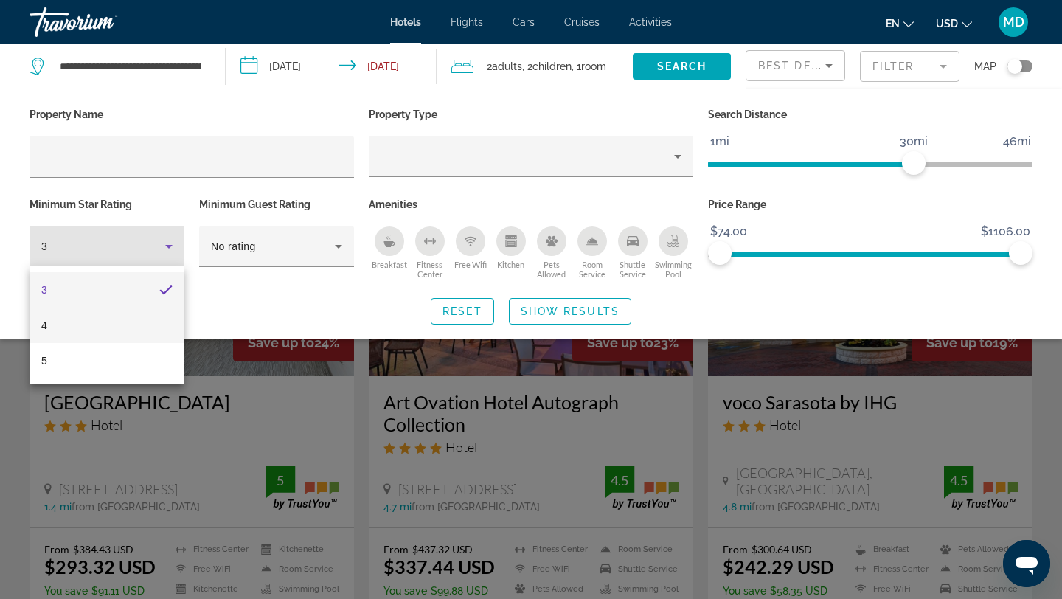
click at [127, 329] on mat-option "4" at bounding box center [107, 325] width 155 height 35
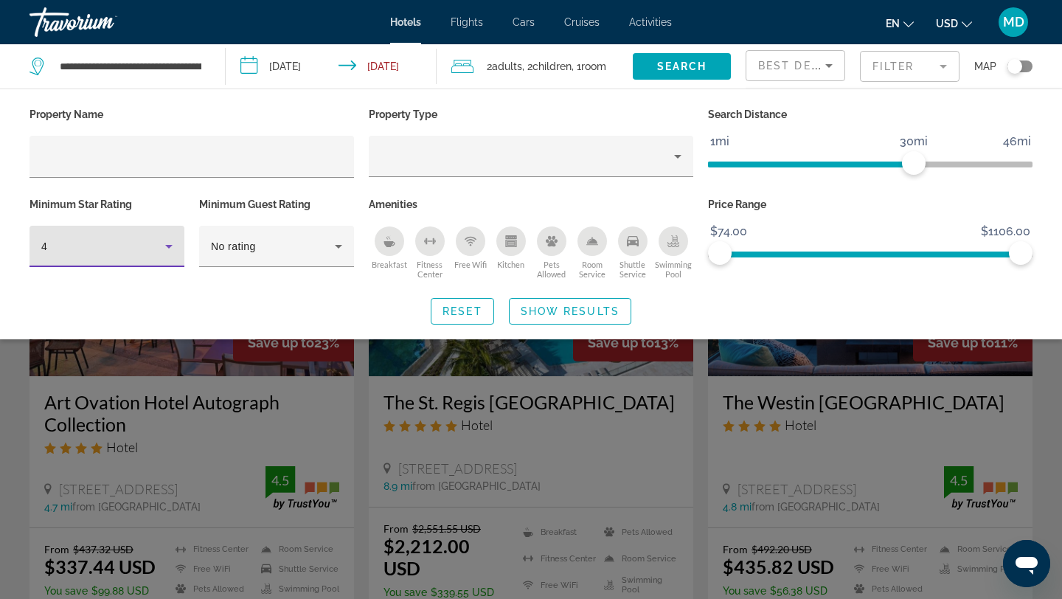
click at [333, 367] on div "Search widget" at bounding box center [531, 410] width 1062 height 378
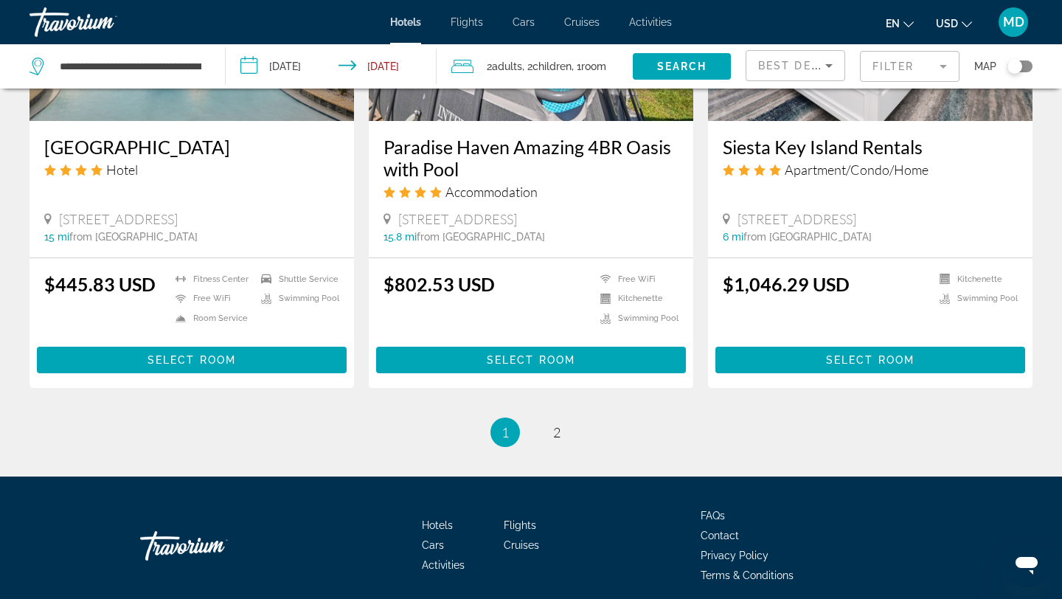
scroll to position [1958, 0]
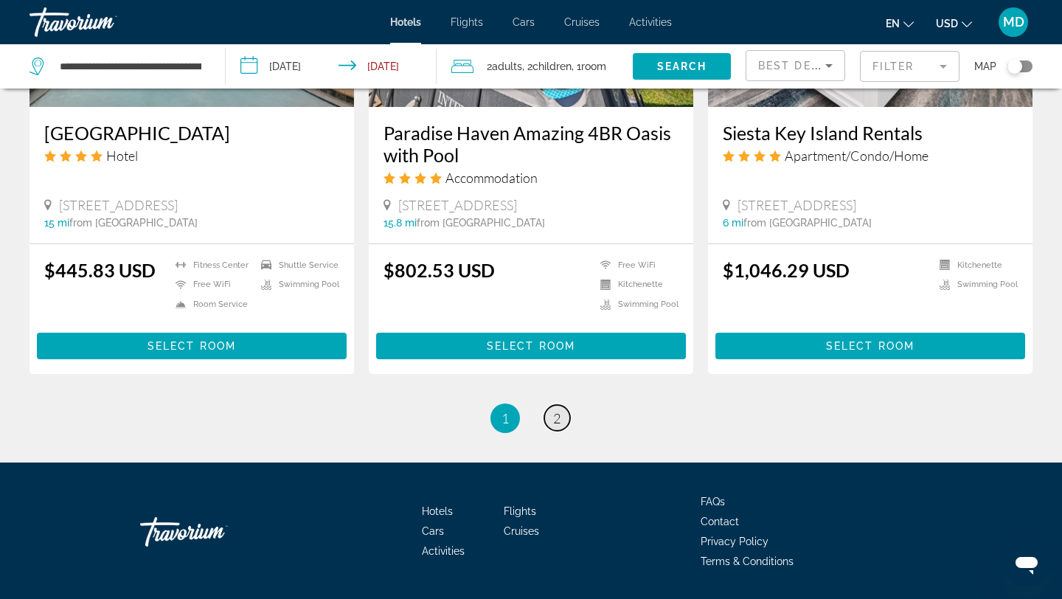
click at [555, 410] on span "2" at bounding box center [556, 418] width 7 height 16
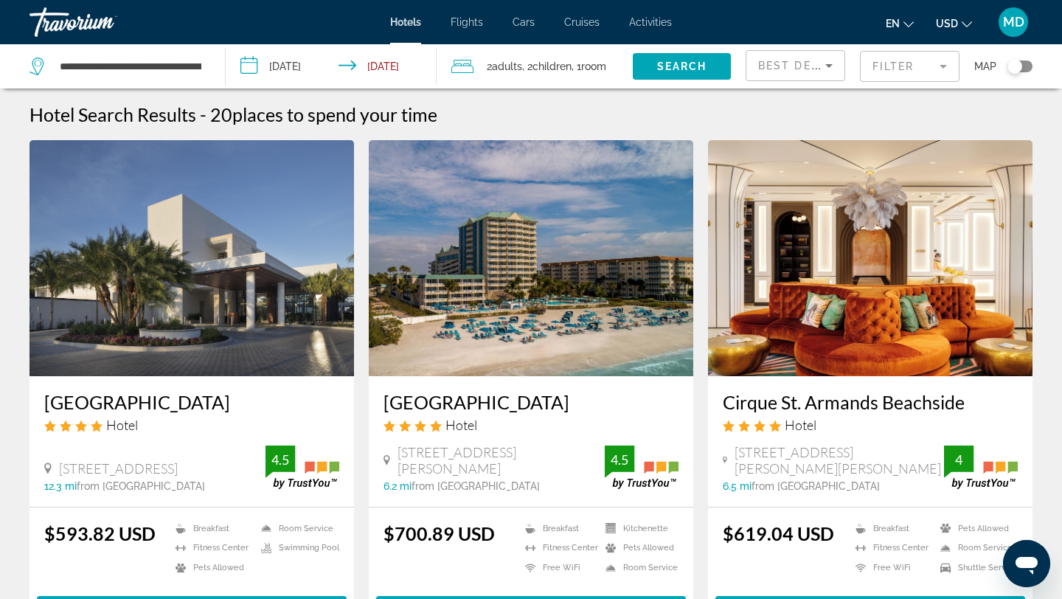
click at [310, 70] on input "**********" at bounding box center [334, 68] width 217 height 49
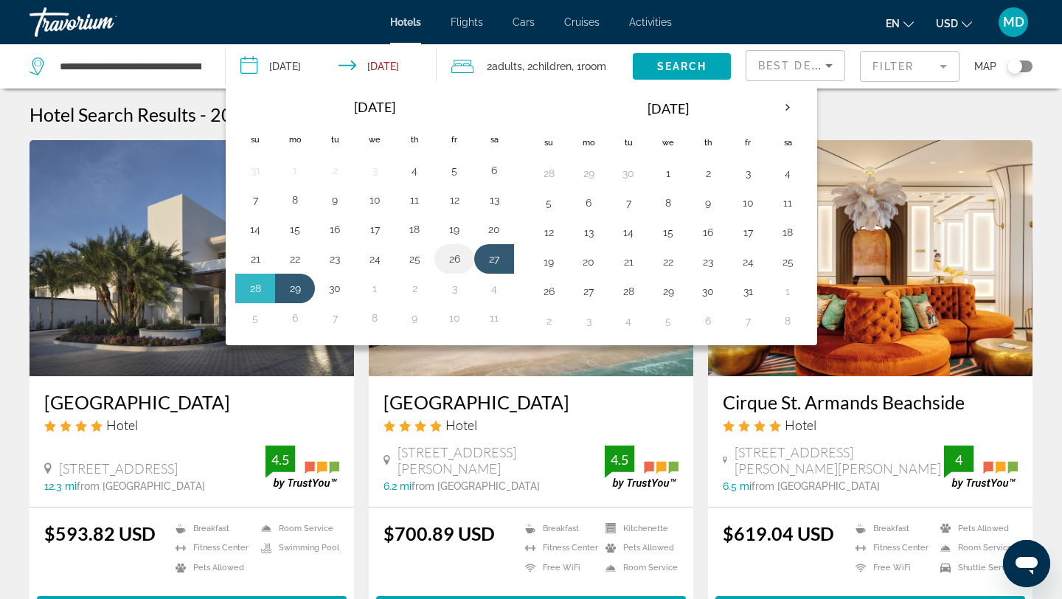
click at [457, 262] on button "26" at bounding box center [455, 259] width 24 height 21
click at [266, 283] on button "28" at bounding box center [255, 288] width 24 height 21
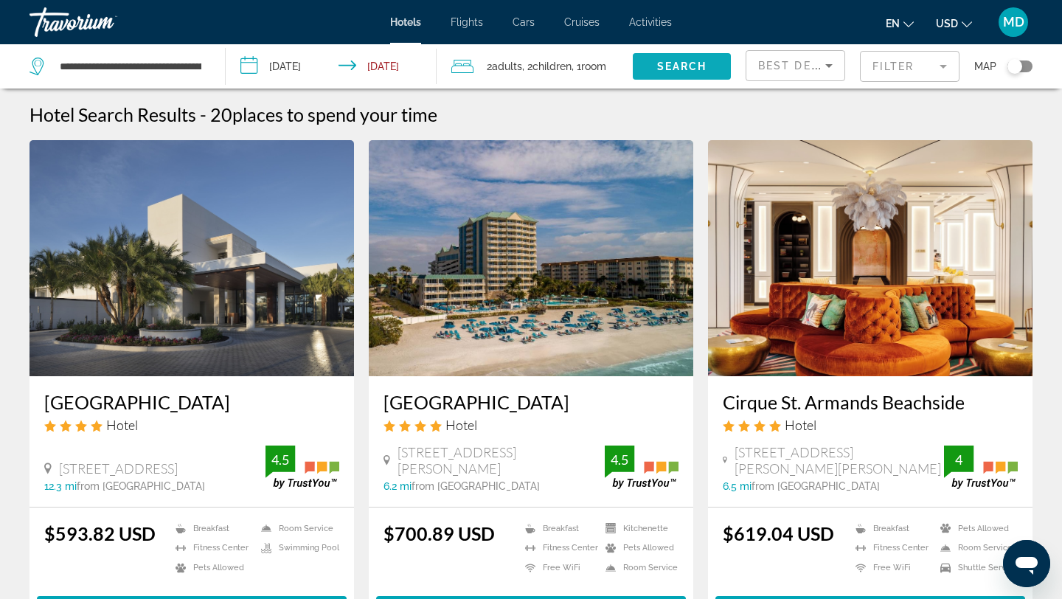
click at [679, 66] on span "Search" at bounding box center [682, 66] width 50 height 12
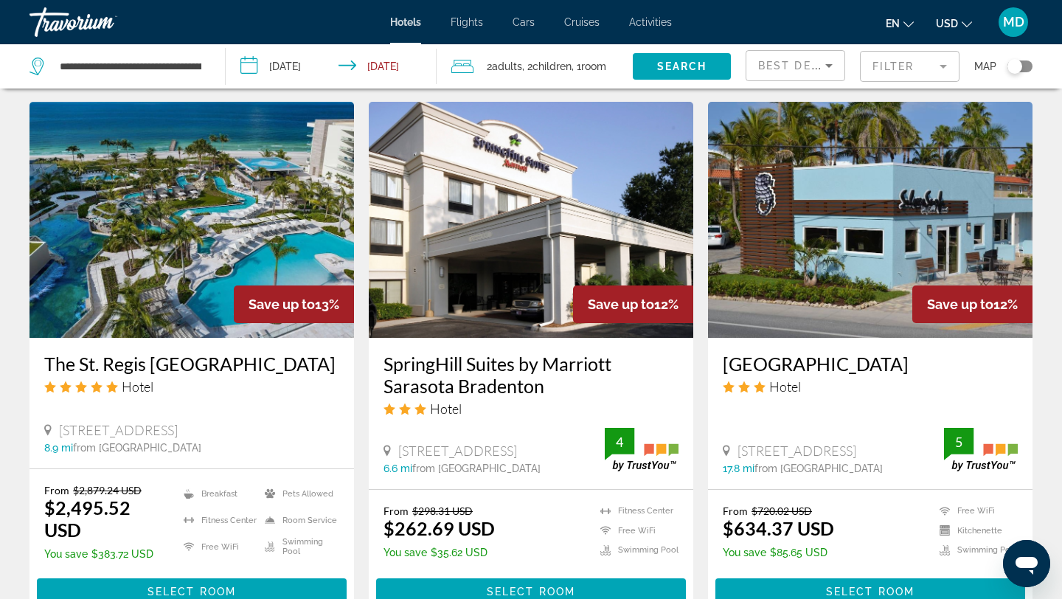
scroll to position [1528, 0]
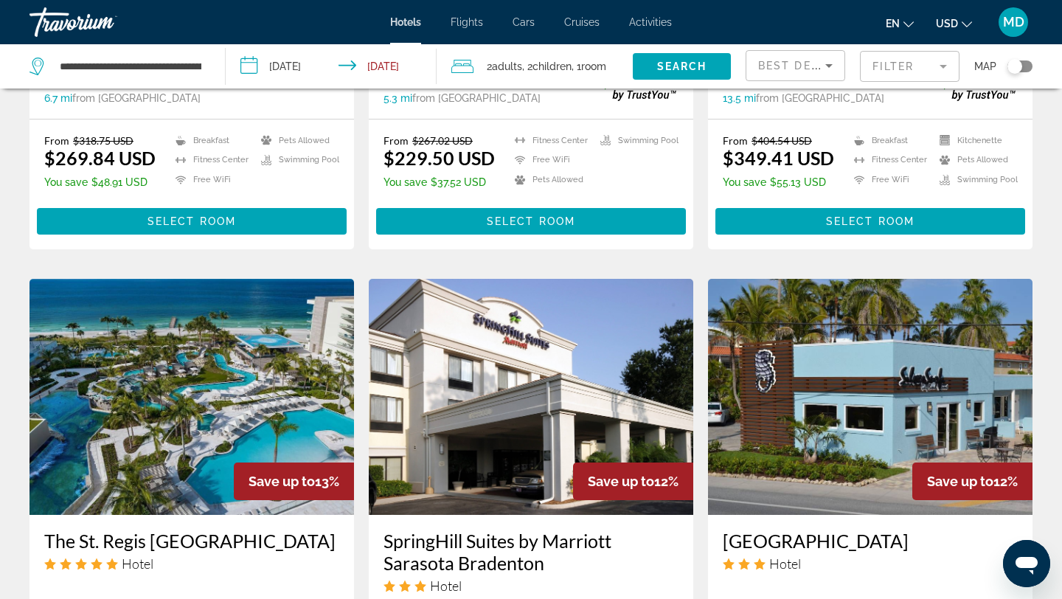
click at [883, 72] on mat-form-field "Filter" at bounding box center [910, 66] width 100 height 31
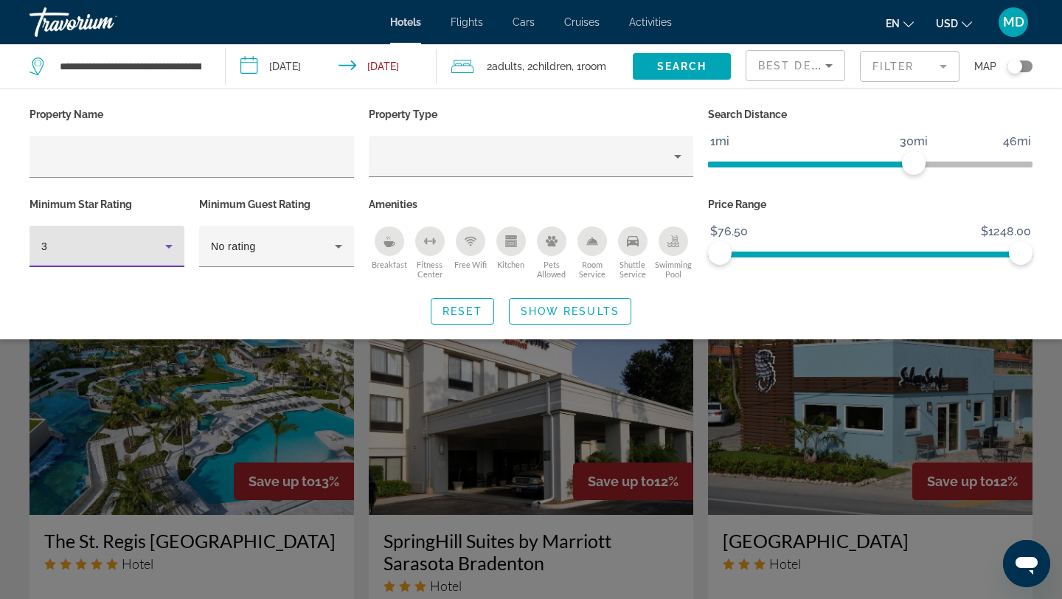
click at [166, 242] on icon "Hotel Filters" at bounding box center [169, 247] width 18 height 18
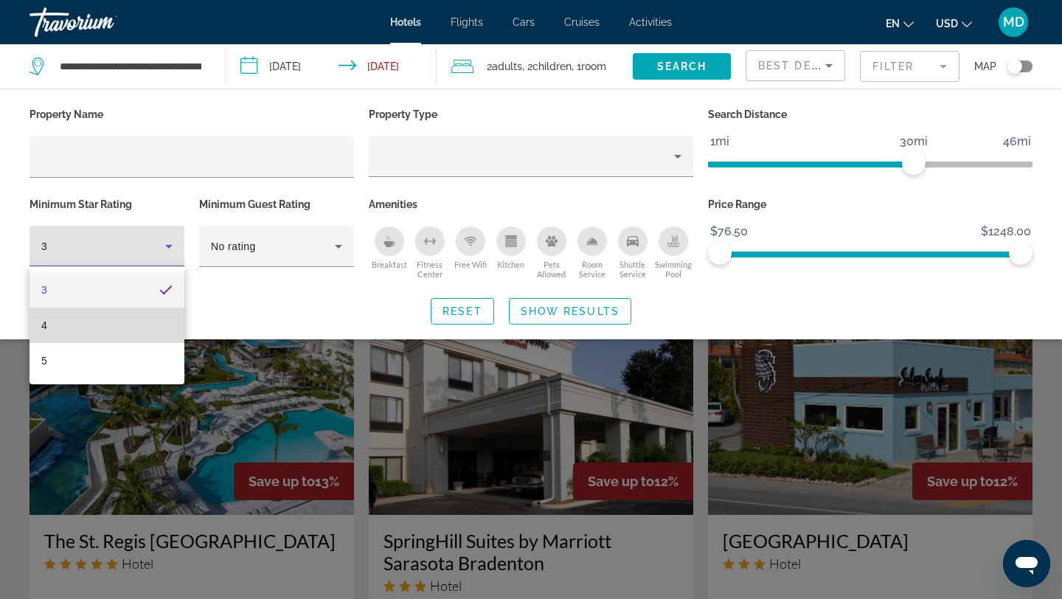
click at [117, 319] on mat-option "4" at bounding box center [107, 325] width 155 height 35
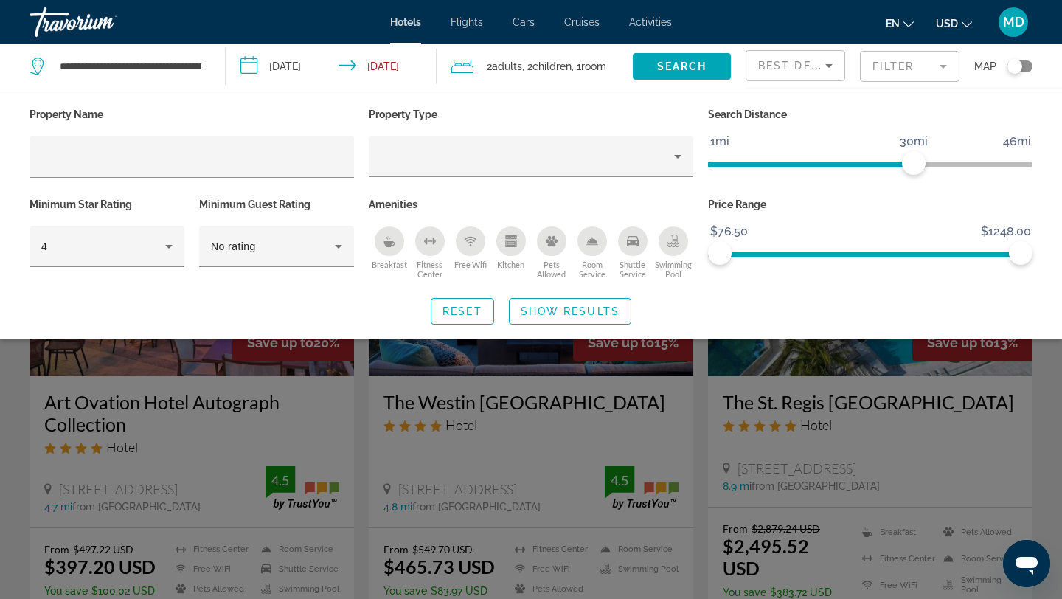
click at [283, 326] on div "Property Name Property Type Search Distance 1mi 46mi 30mi Minimum Star Rating 4…" at bounding box center [531, 214] width 1062 height 251
click at [287, 362] on div "Search widget" at bounding box center [531, 410] width 1062 height 378
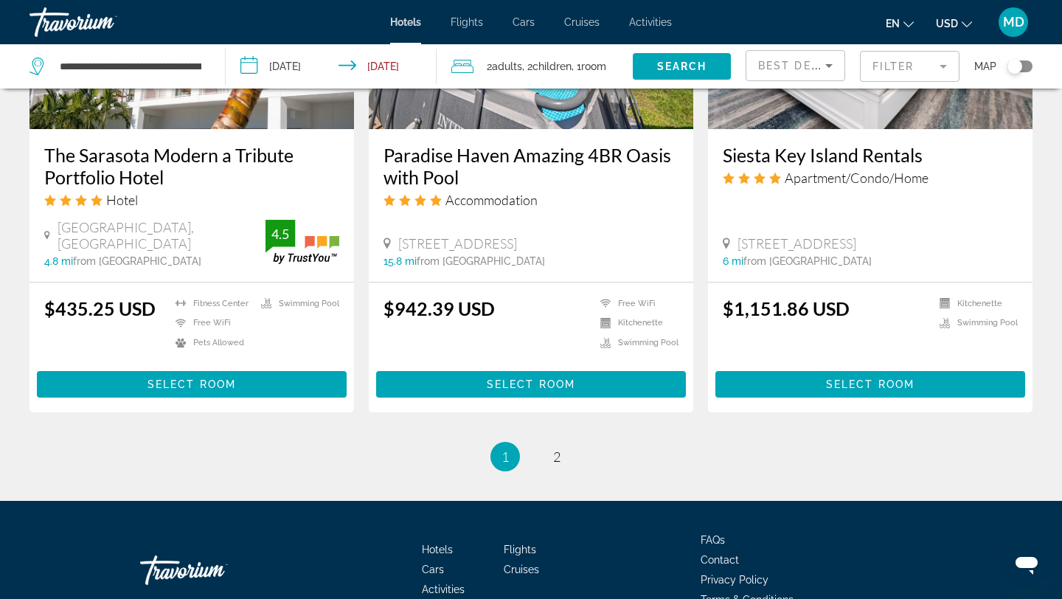
scroll to position [1961, 0]
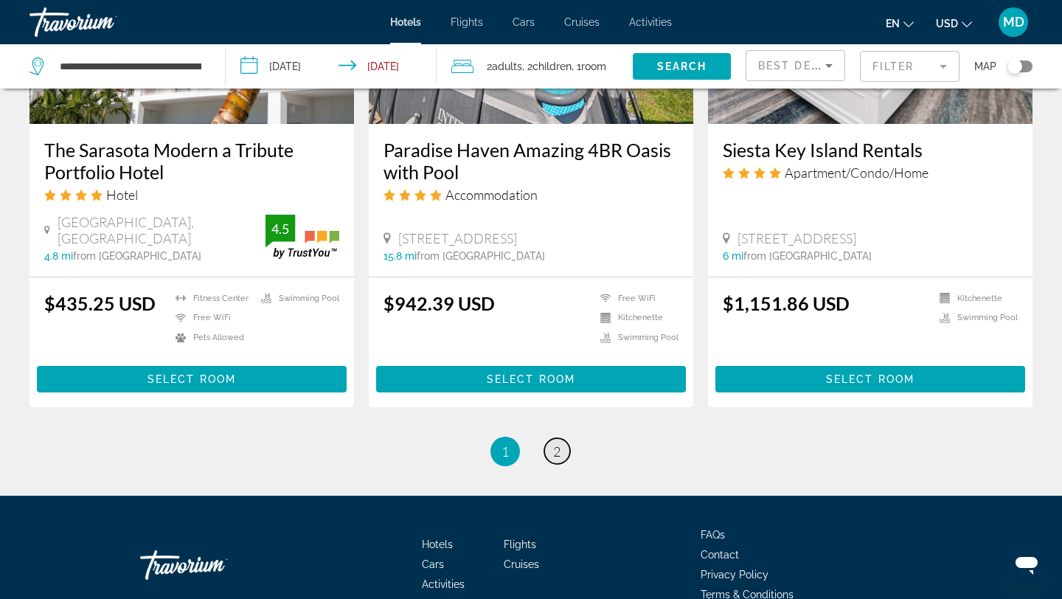
click at [561, 438] on link "page 2" at bounding box center [557, 451] width 26 height 26
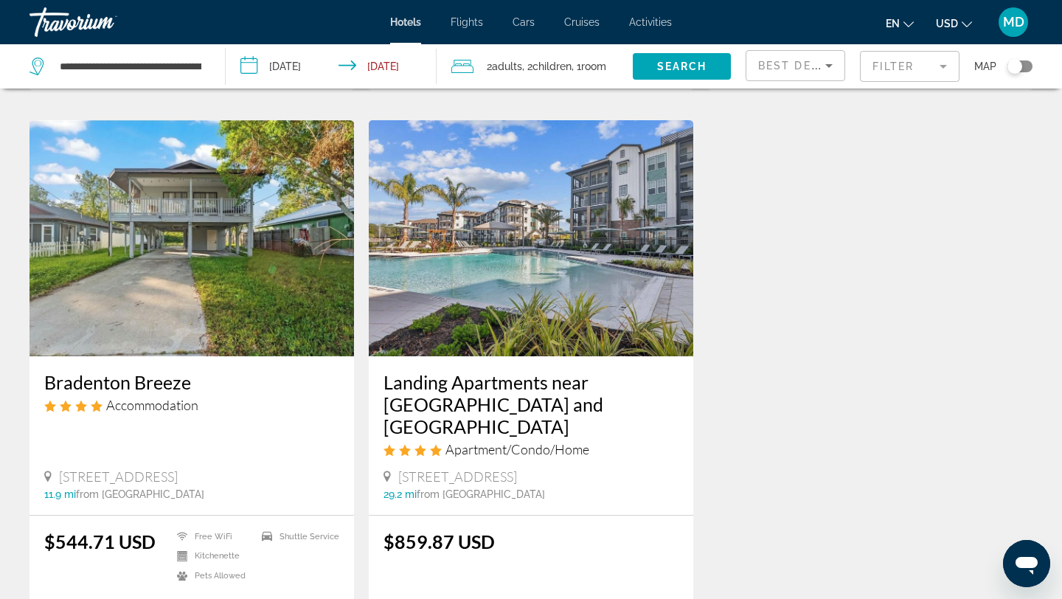
scroll to position [1081, 0]
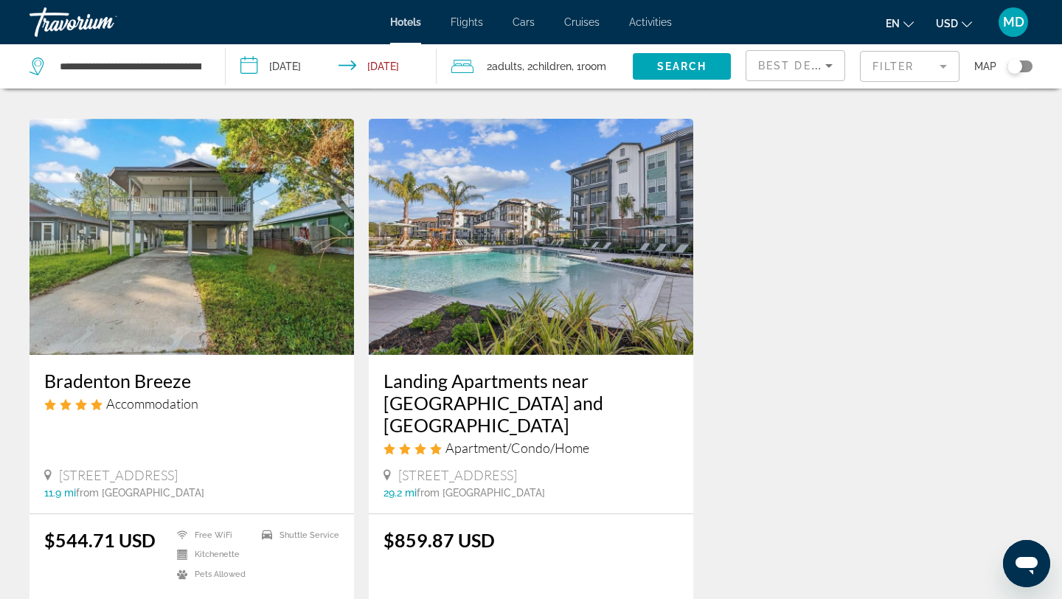
click at [297, 64] on input "**********" at bounding box center [334, 68] width 217 height 49
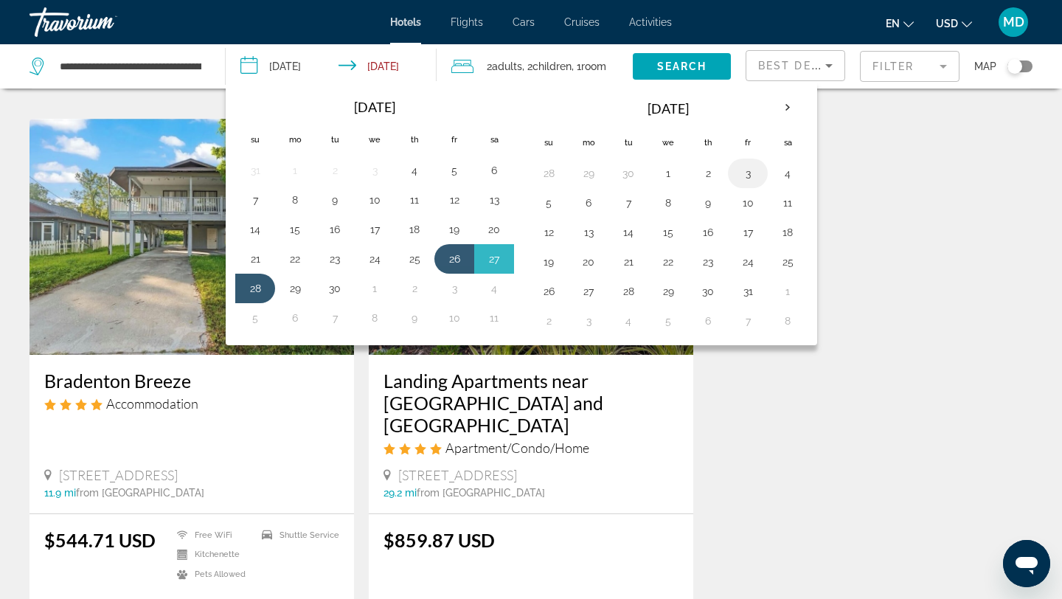
click at [757, 174] on button "3" at bounding box center [748, 173] width 24 height 21
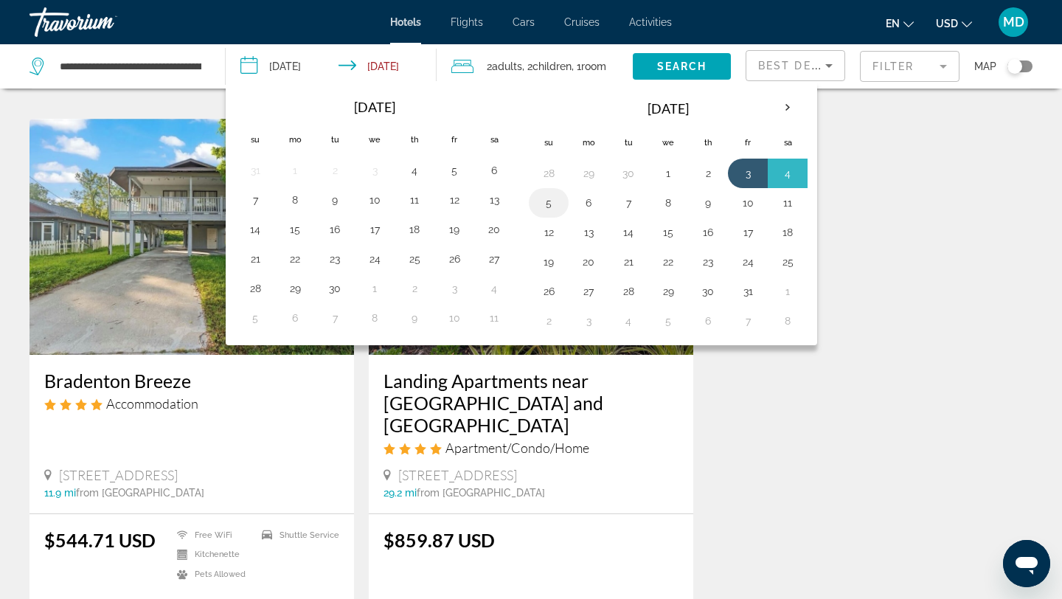
click at [557, 206] on button "5" at bounding box center [549, 203] width 24 height 21
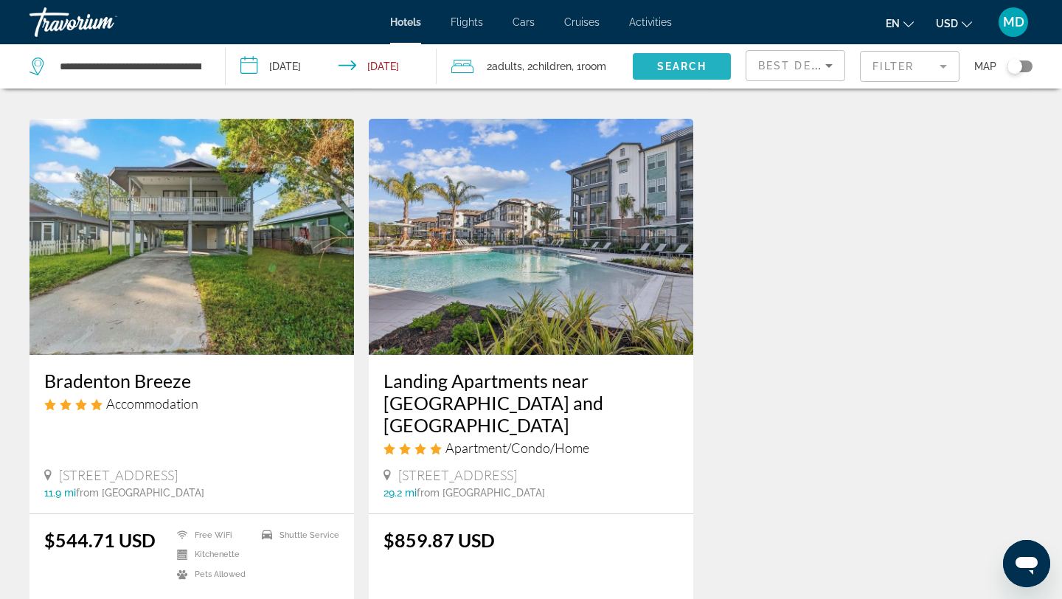
click at [684, 63] on span "Search" at bounding box center [682, 66] width 50 height 12
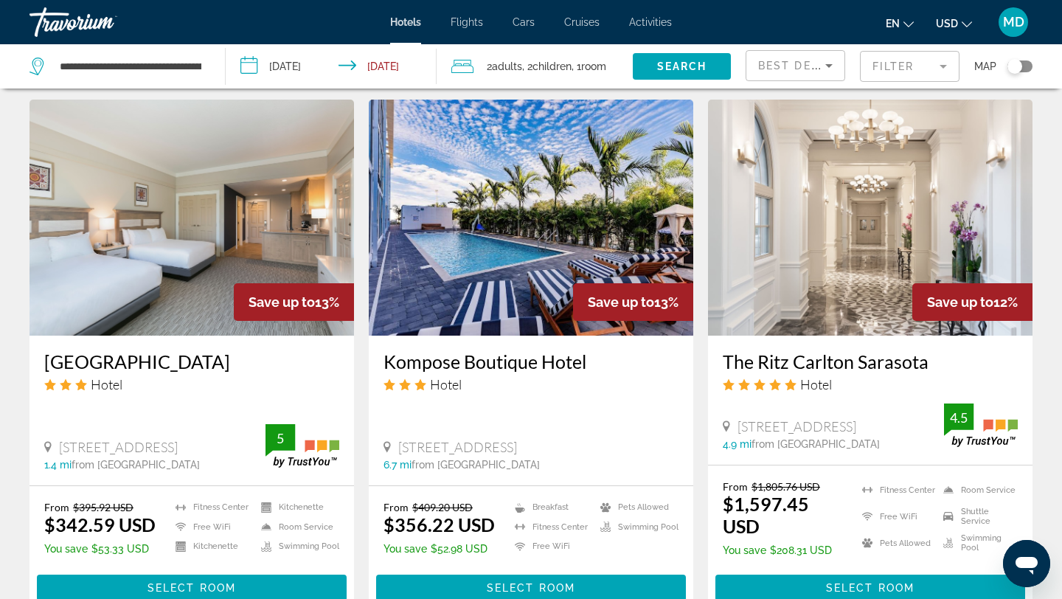
scroll to position [1099, 0]
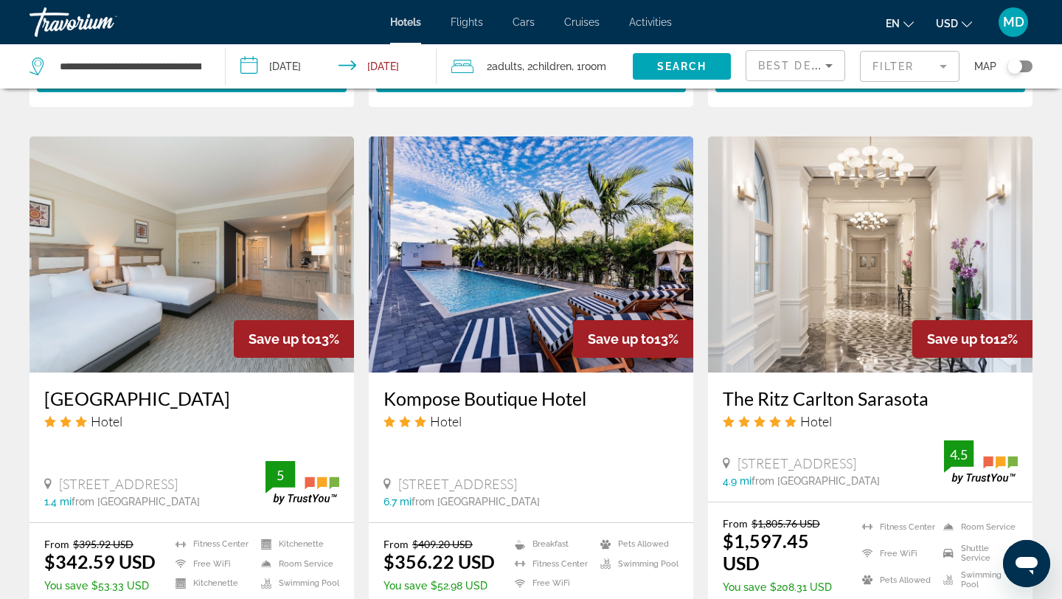
click at [899, 65] on mat-form-field "Filter" at bounding box center [910, 66] width 100 height 31
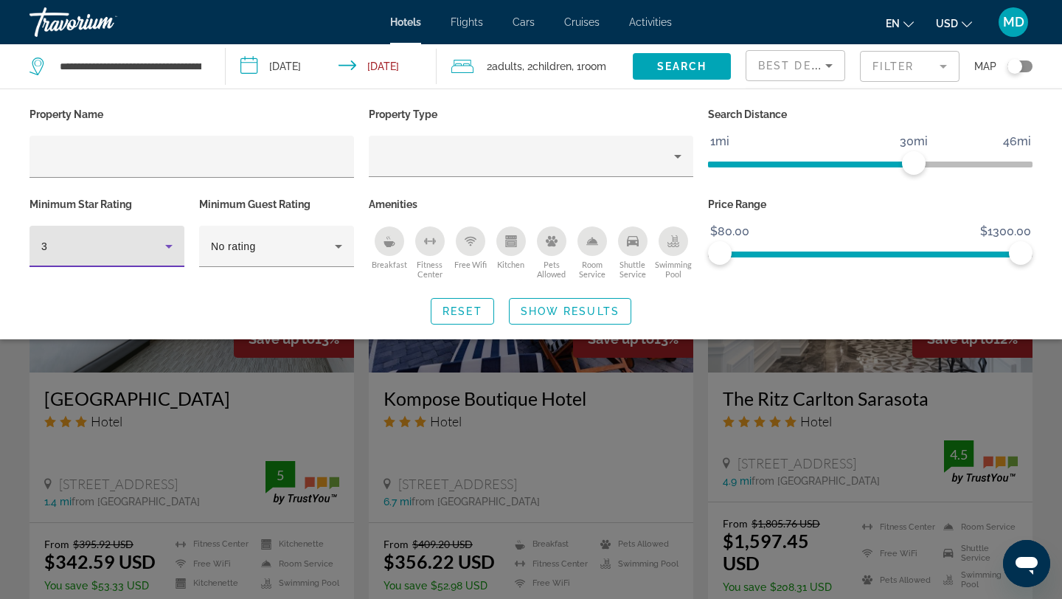
click at [169, 245] on icon "Hotel Filters" at bounding box center [168, 247] width 7 height 4
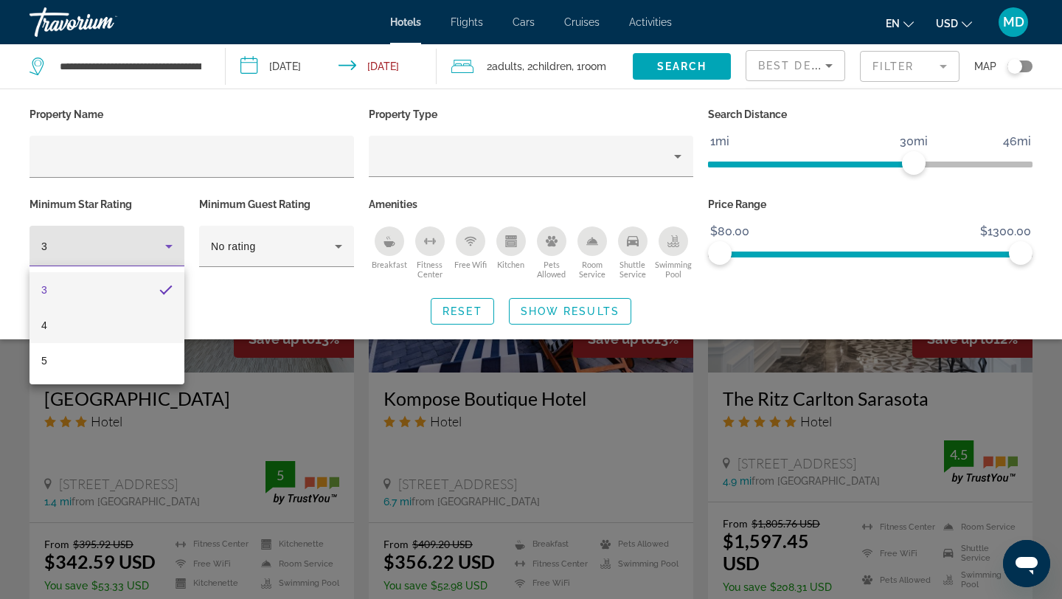
click at [134, 332] on mat-option "4" at bounding box center [107, 325] width 155 height 35
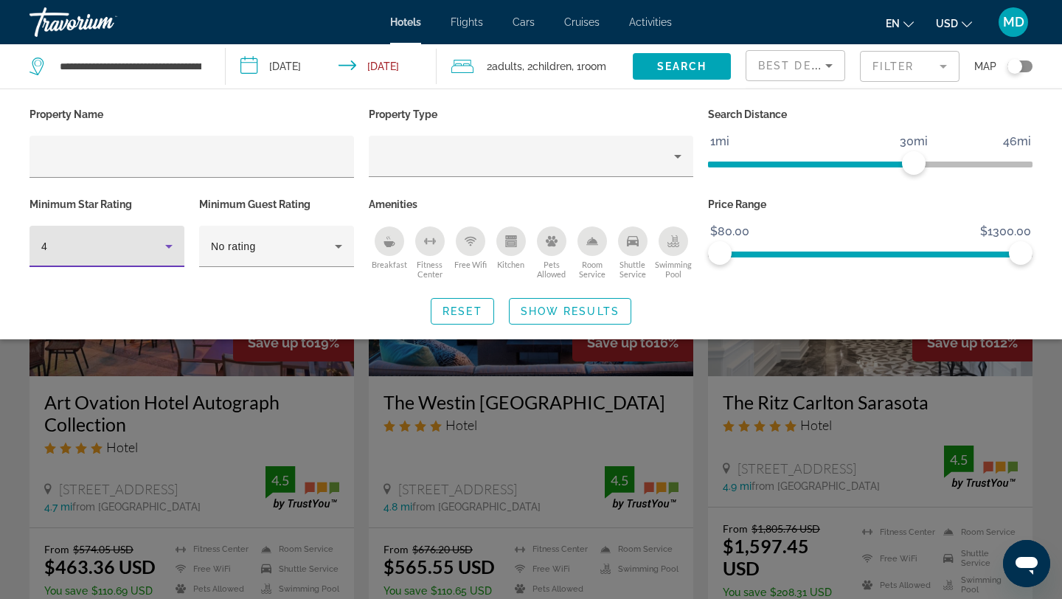
click at [308, 360] on div "Search widget" at bounding box center [531, 410] width 1062 height 378
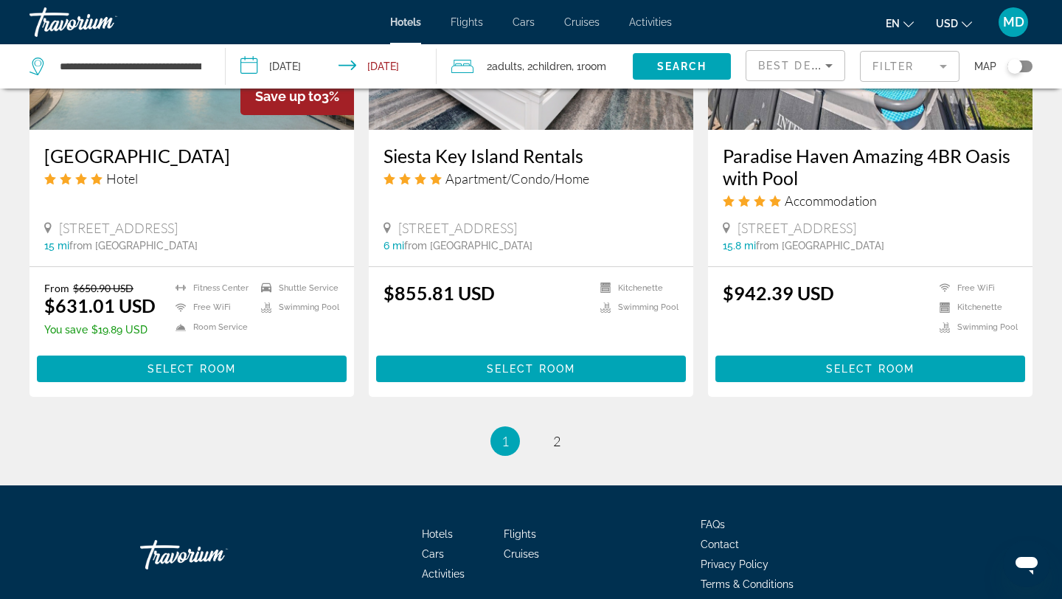
scroll to position [1978, 0]
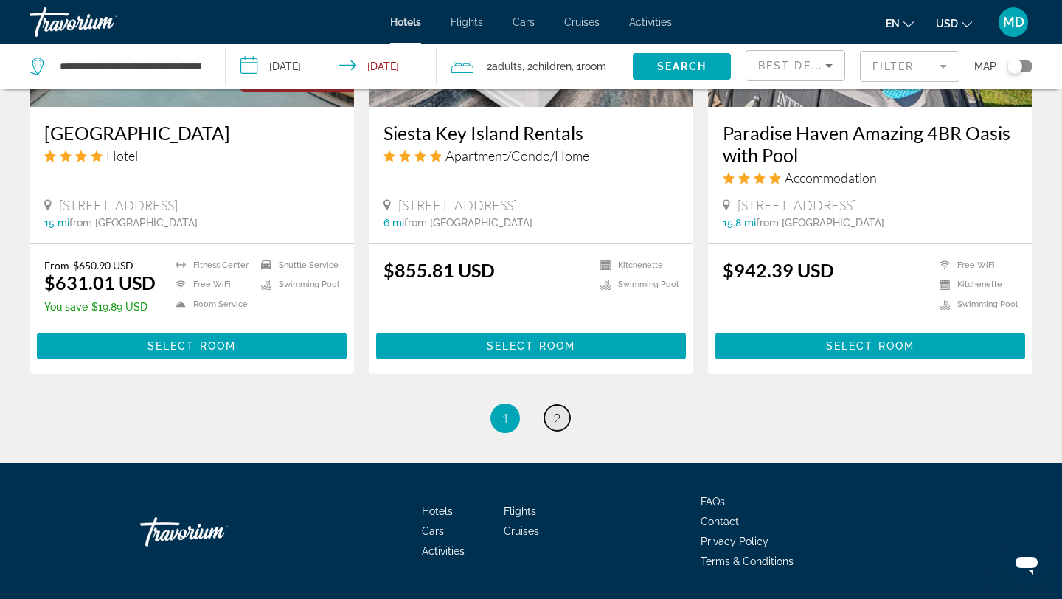
click at [558, 410] on span "2" at bounding box center [556, 418] width 7 height 16
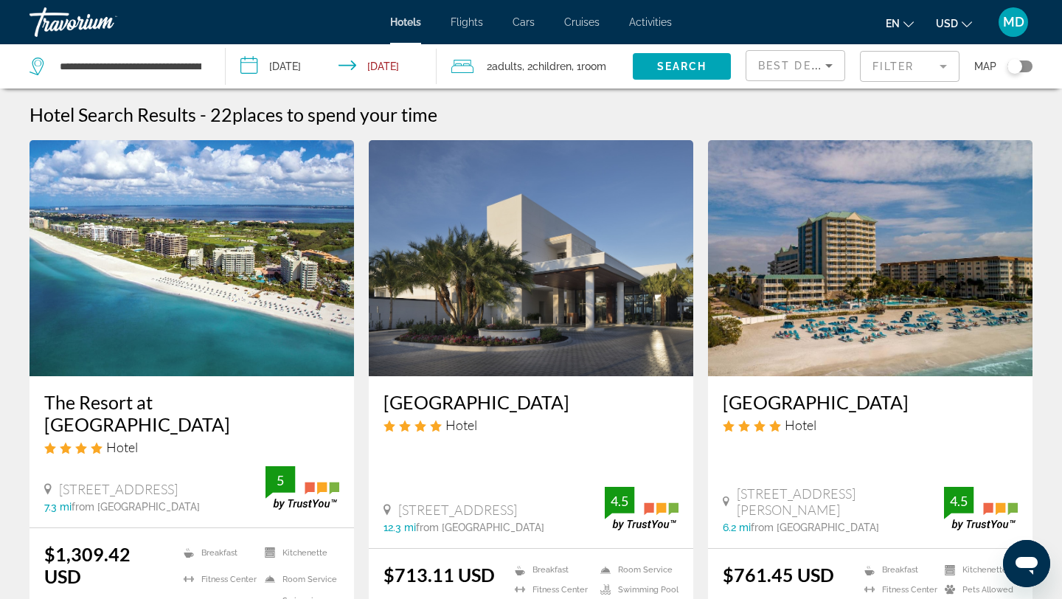
click at [299, 74] on input "**********" at bounding box center [334, 68] width 217 height 49
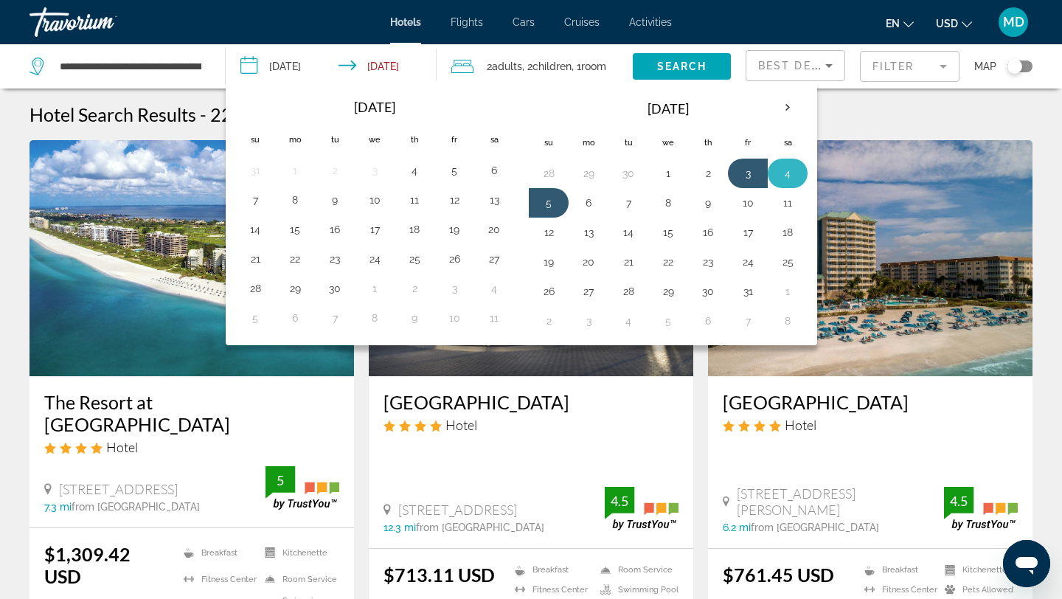
click at [800, 177] on td "4" at bounding box center [788, 174] width 40 height 30
click at [589, 201] on button "6" at bounding box center [589, 203] width 24 height 21
click at [782, 172] on button "4" at bounding box center [788, 173] width 24 height 21
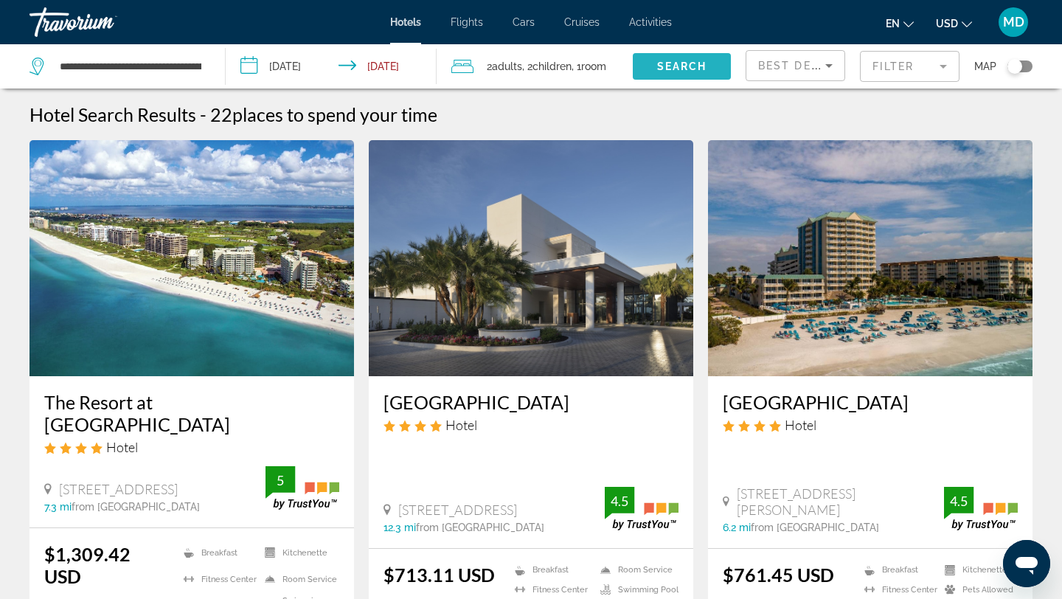
click at [676, 63] on span "Search" at bounding box center [682, 66] width 50 height 12
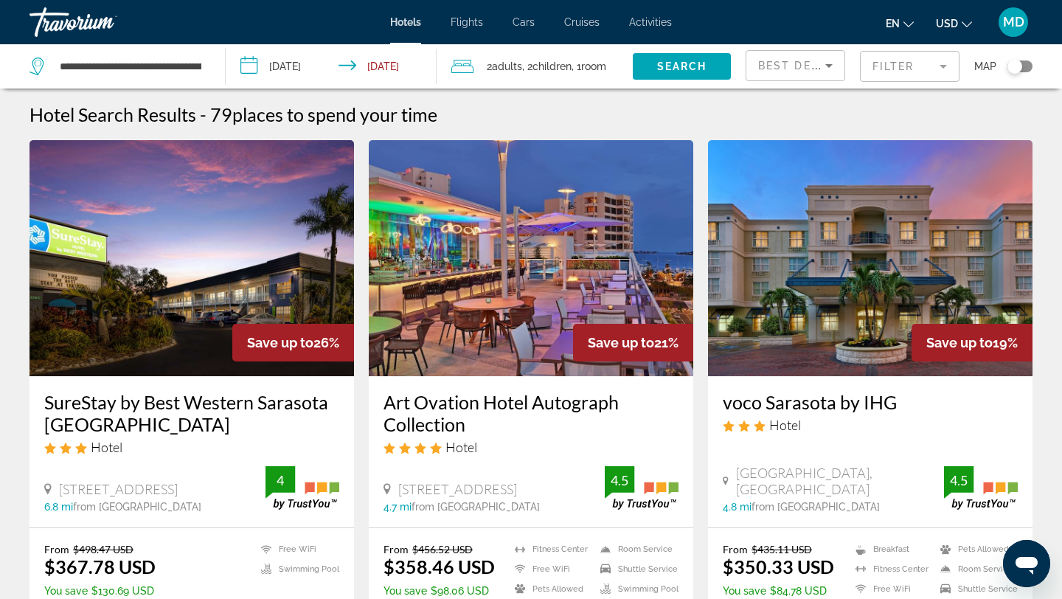
click at [895, 71] on mat-form-field "Filter" at bounding box center [910, 66] width 100 height 31
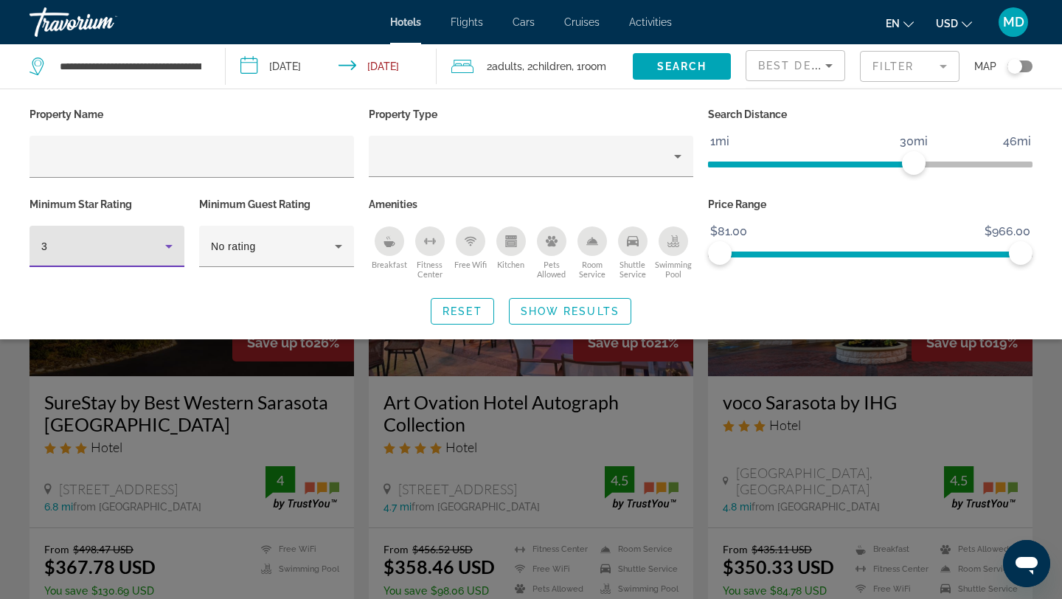
click at [164, 244] on icon "Hotel Filters" at bounding box center [169, 247] width 18 height 18
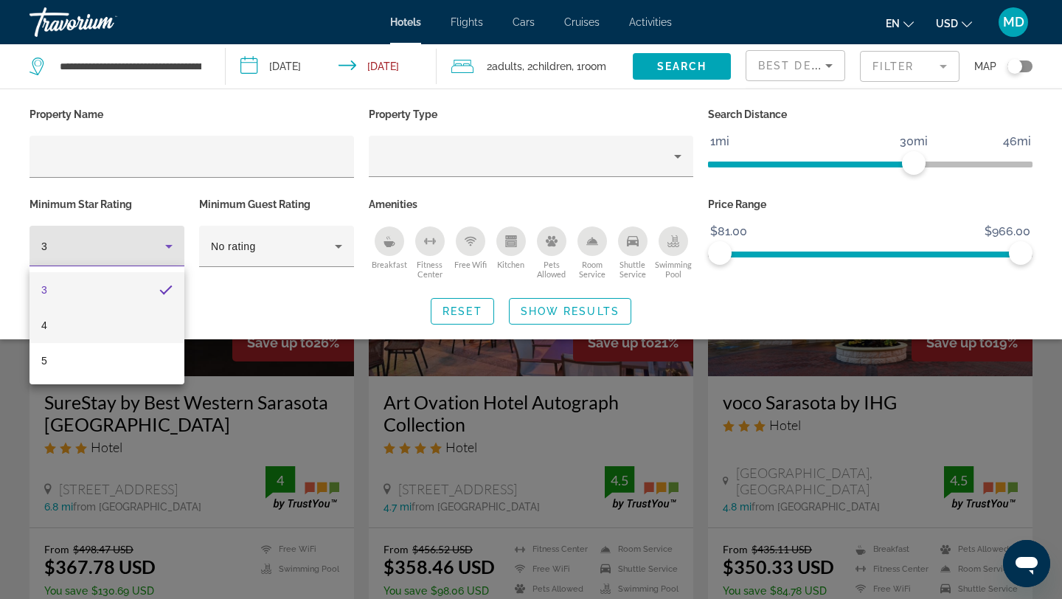
click at [139, 334] on mat-option "4" at bounding box center [107, 325] width 155 height 35
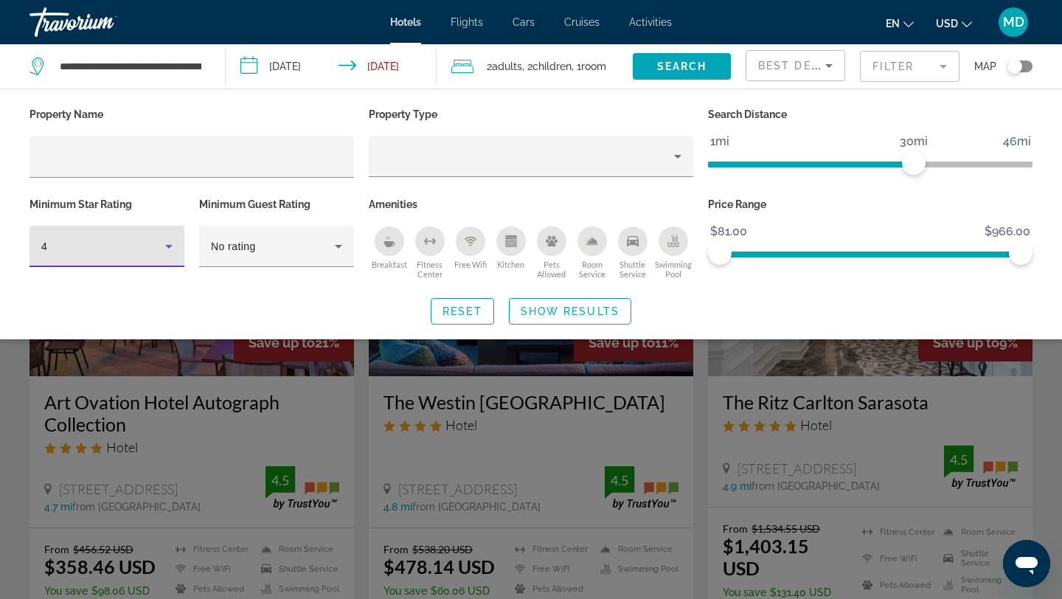
click at [329, 398] on div "Search widget" at bounding box center [531, 410] width 1062 height 378
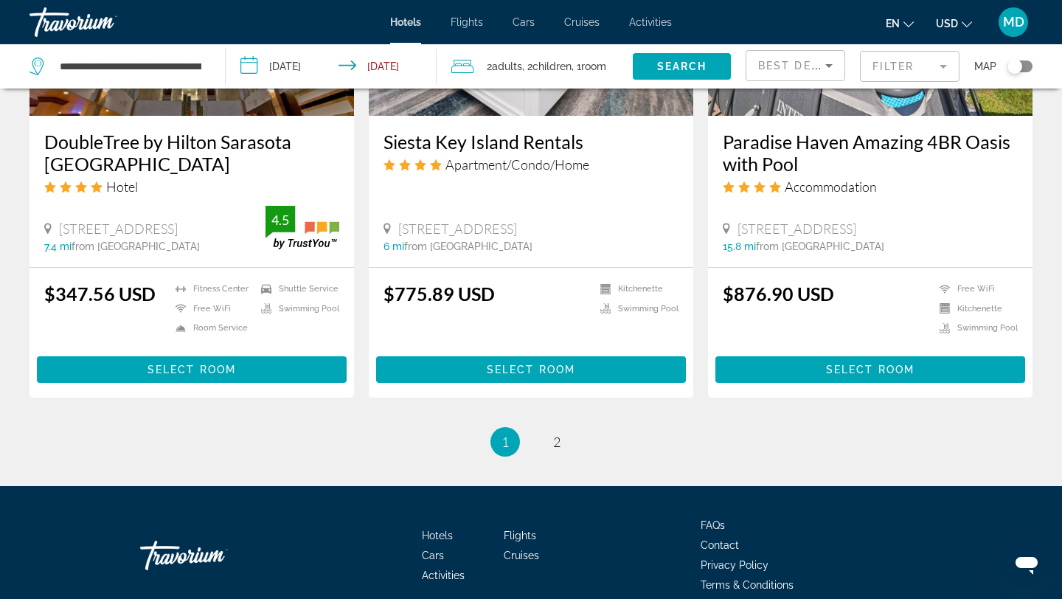
scroll to position [1993, 0]
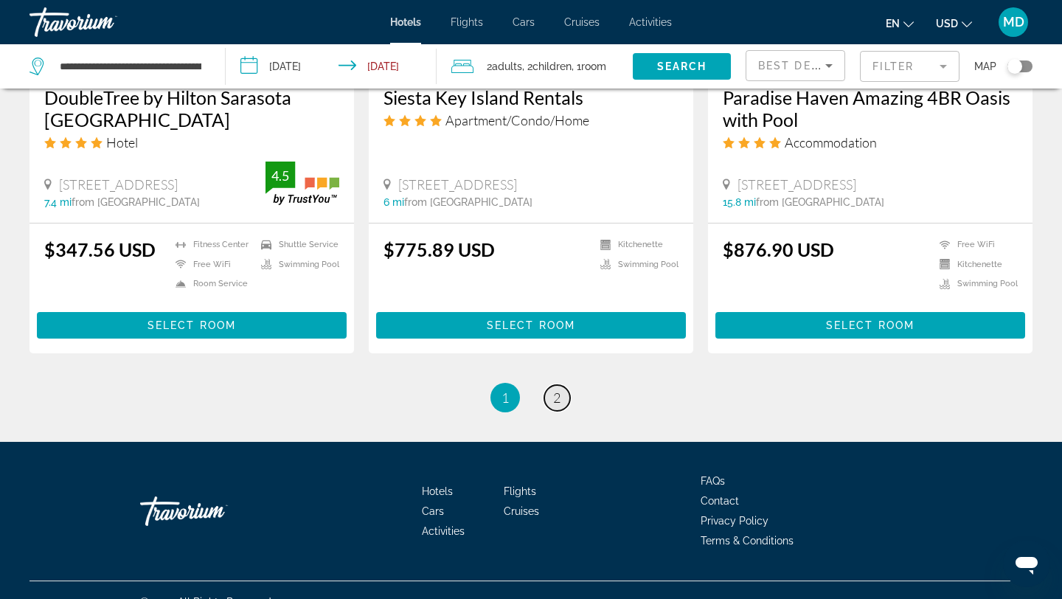
click at [564, 385] on link "page 2" at bounding box center [557, 398] width 26 height 26
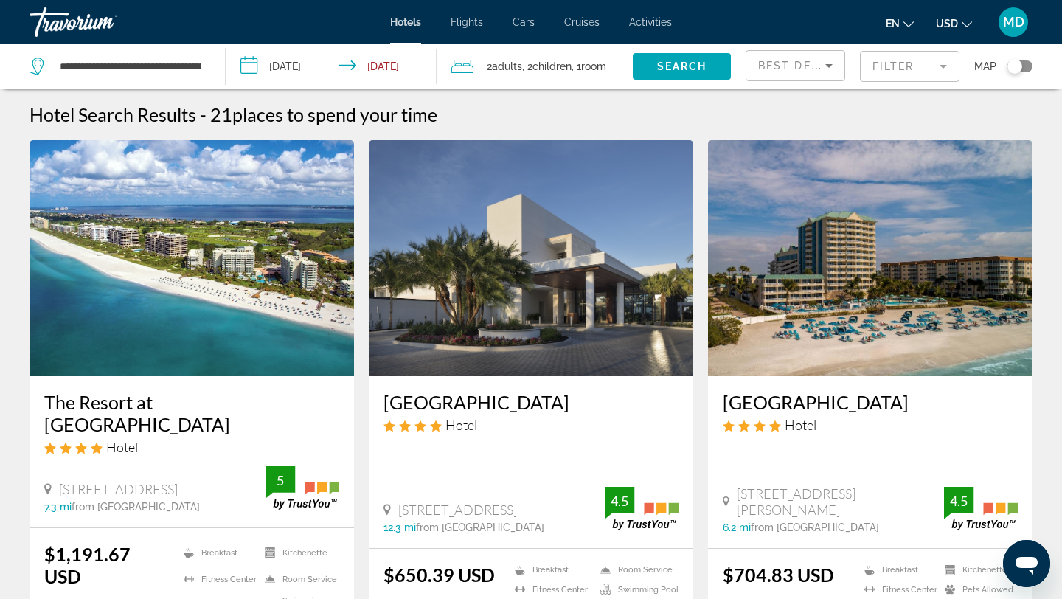
click at [299, 64] on input "**********" at bounding box center [334, 68] width 217 height 49
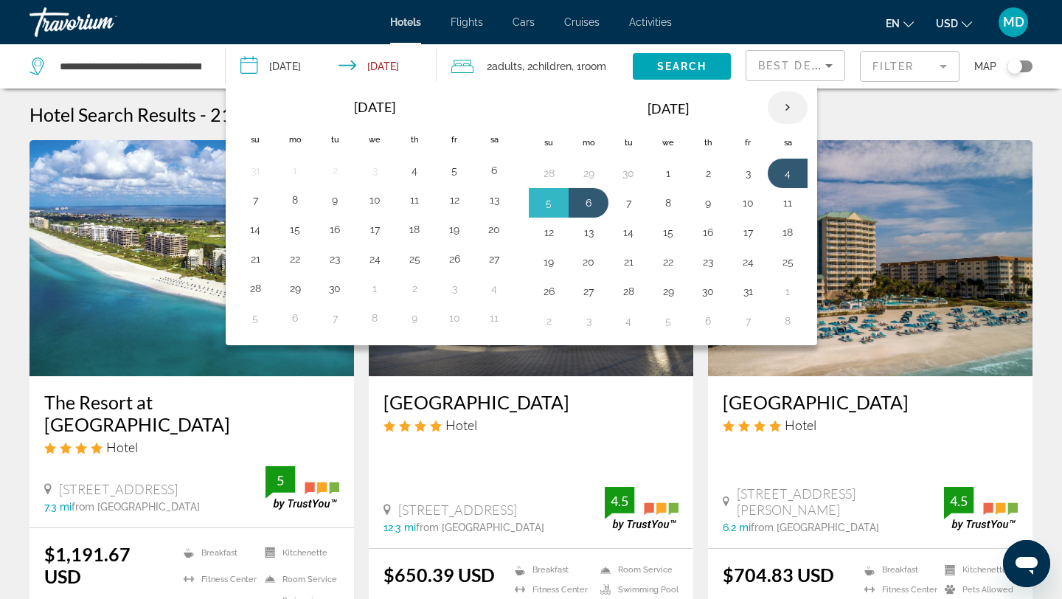
click at [784, 111] on th "Next month" at bounding box center [788, 107] width 40 height 32
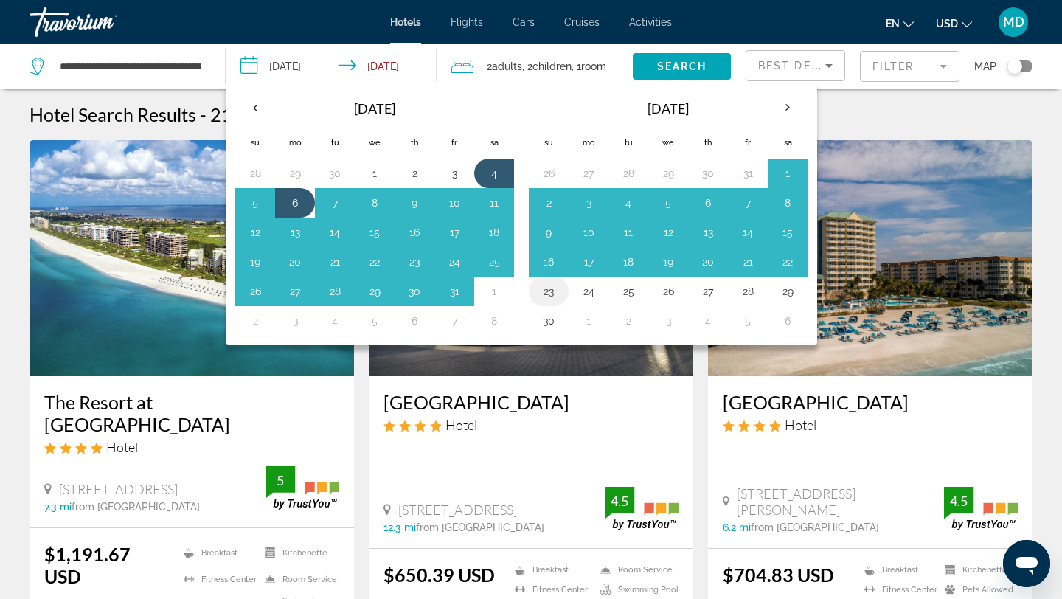
click at [550, 295] on button "23" at bounding box center [549, 291] width 24 height 21
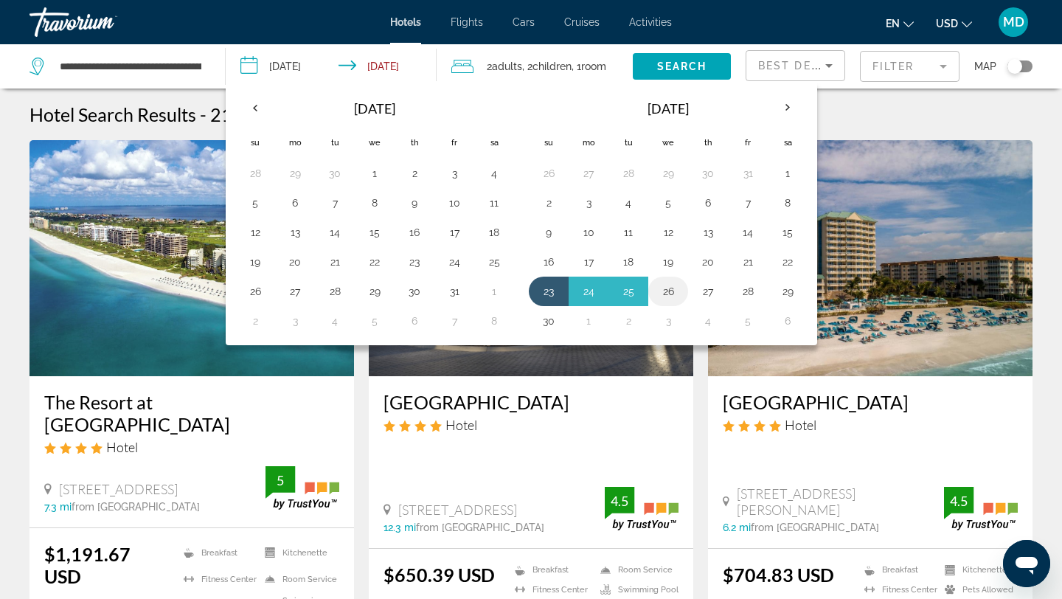
click at [671, 288] on button "26" at bounding box center [669, 291] width 24 height 21
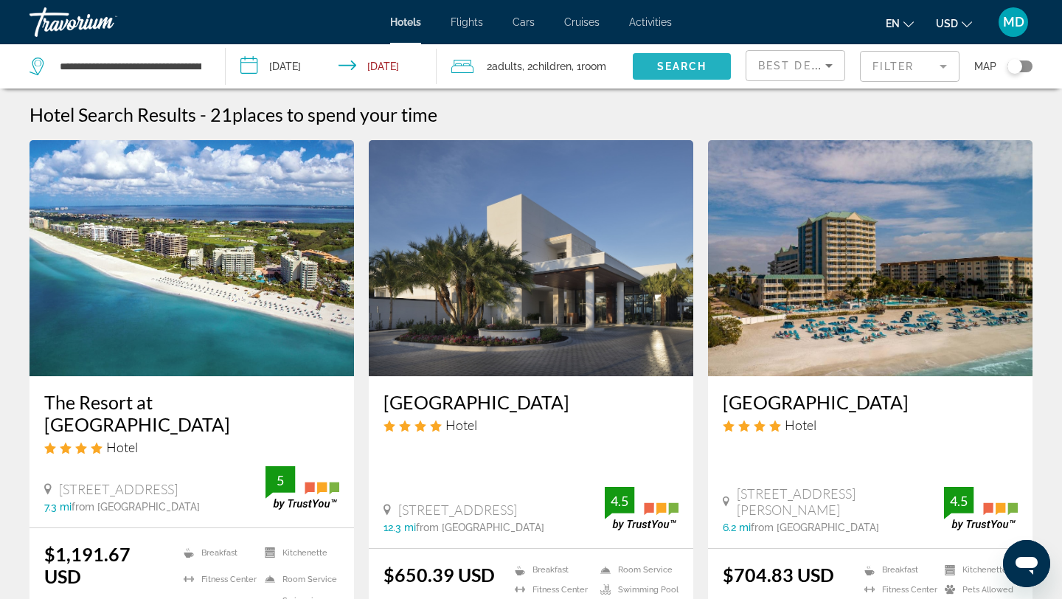
click at [685, 53] on span "Search widget" at bounding box center [682, 66] width 98 height 35
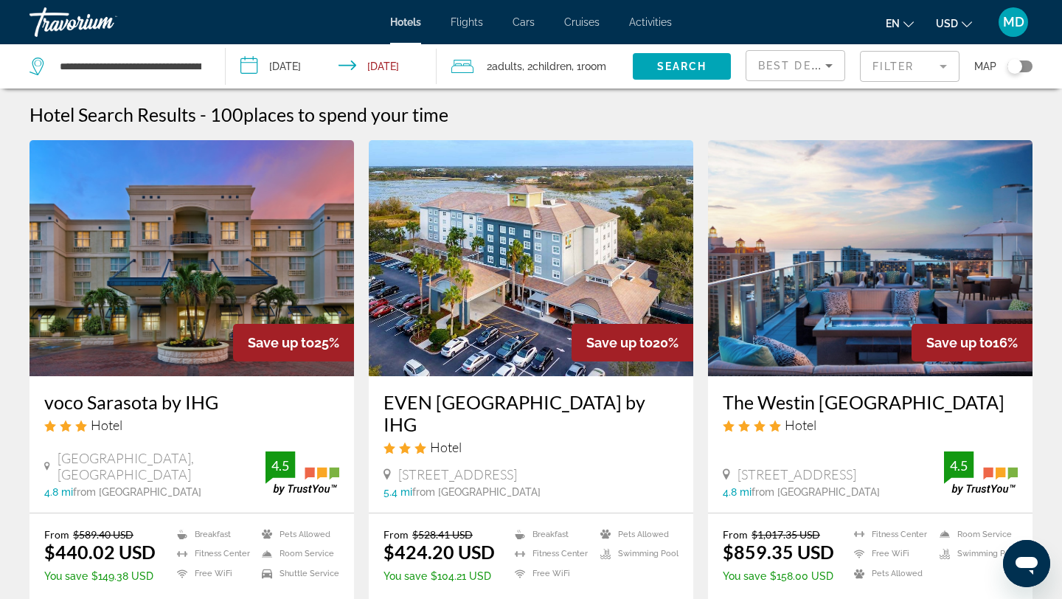
click at [885, 74] on mat-form-field "Filter" at bounding box center [910, 66] width 100 height 31
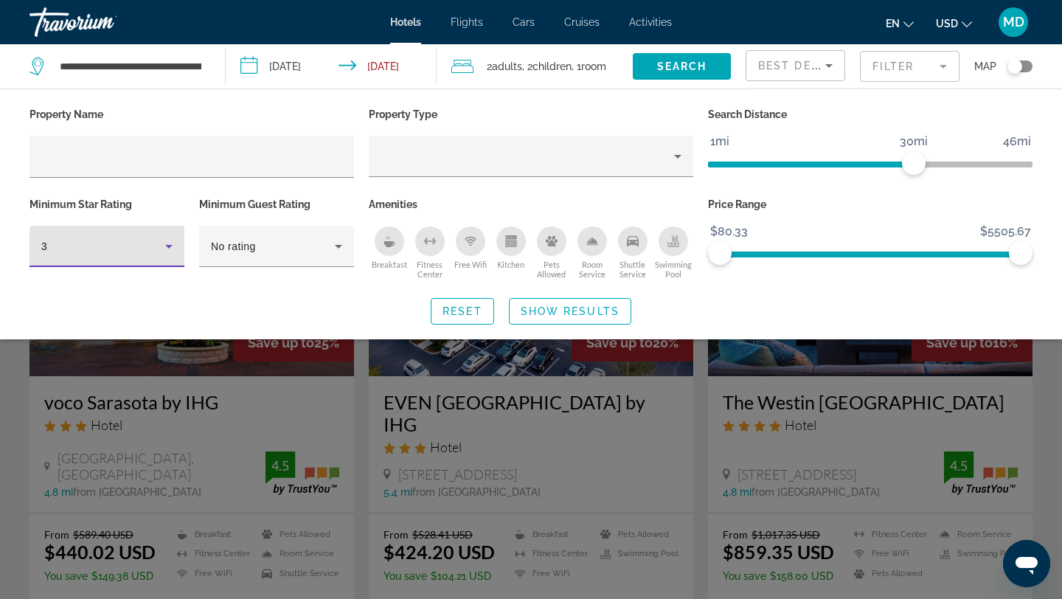
click at [170, 246] on icon "Hotel Filters" at bounding box center [168, 247] width 7 height 4
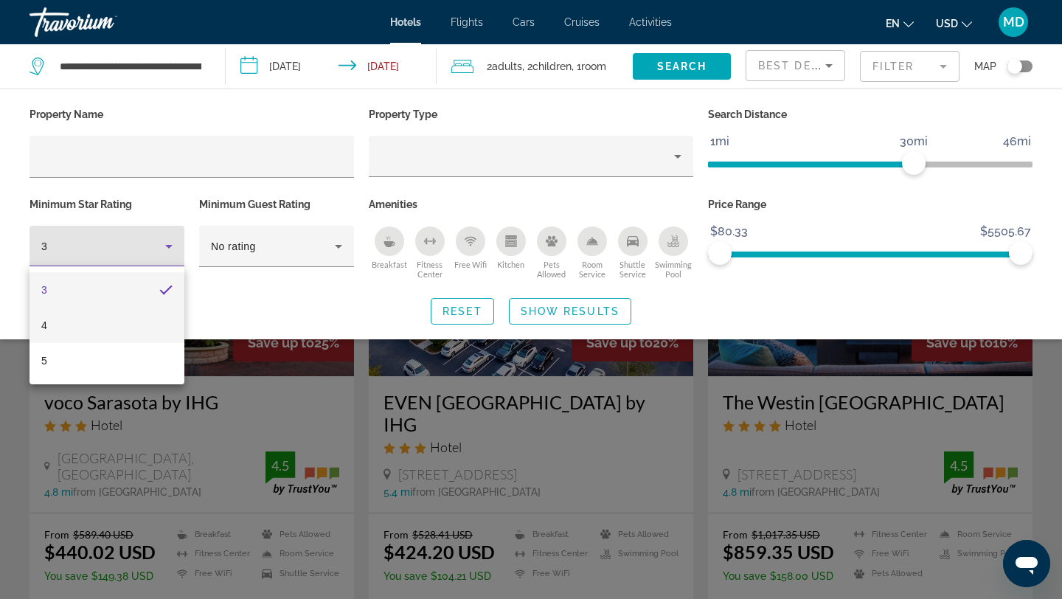
click at [134, 322] on mat-option "4" at bounding box center [107, 325] width 155 height 35
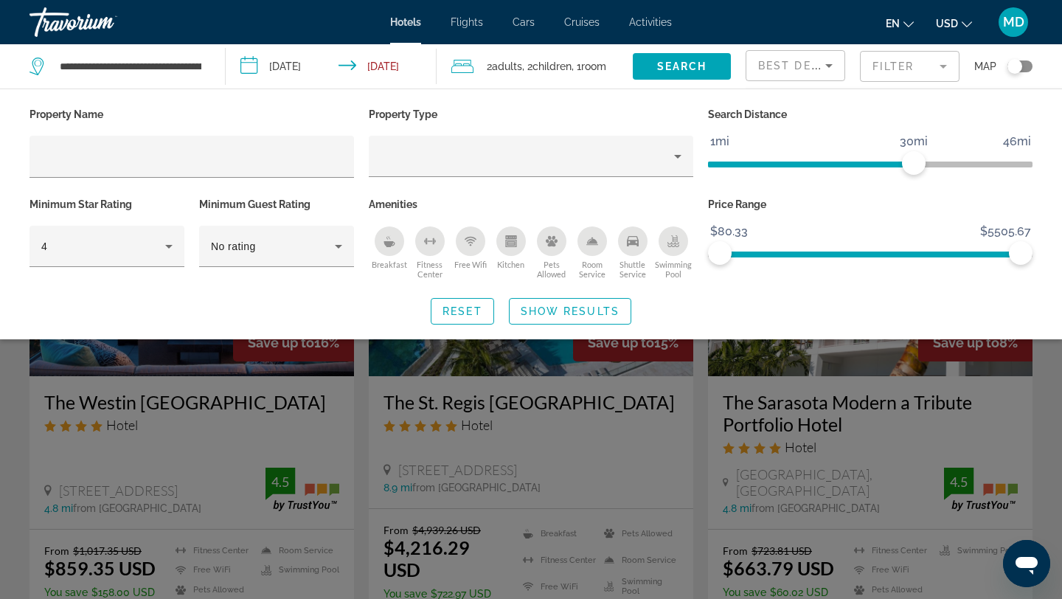
click at [278, 381] on div "Search widget" at bounding box center [531, 410] width 1062 height 378
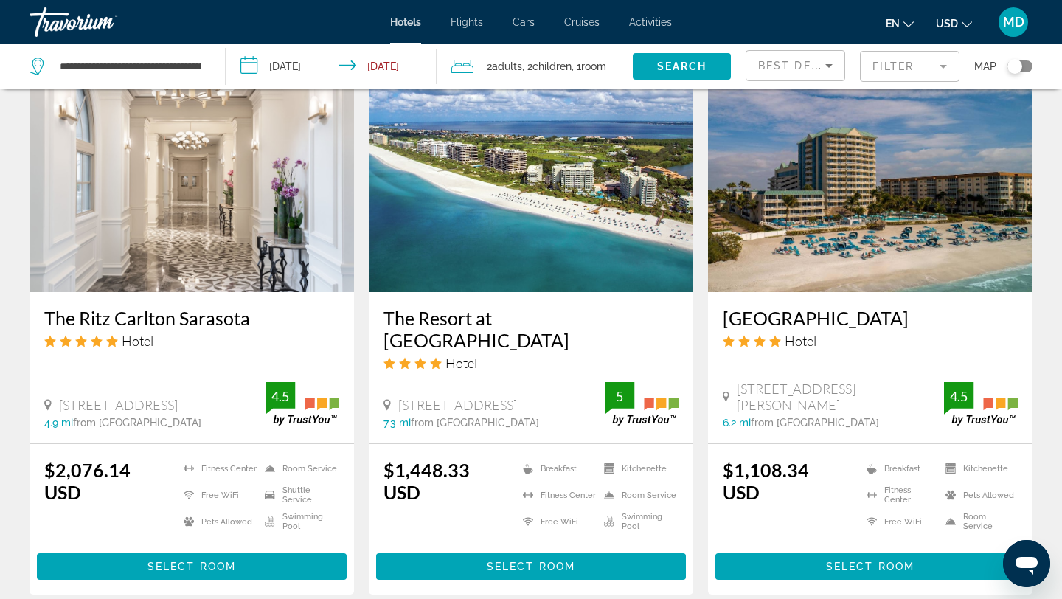
scroll to position [1777, 0]
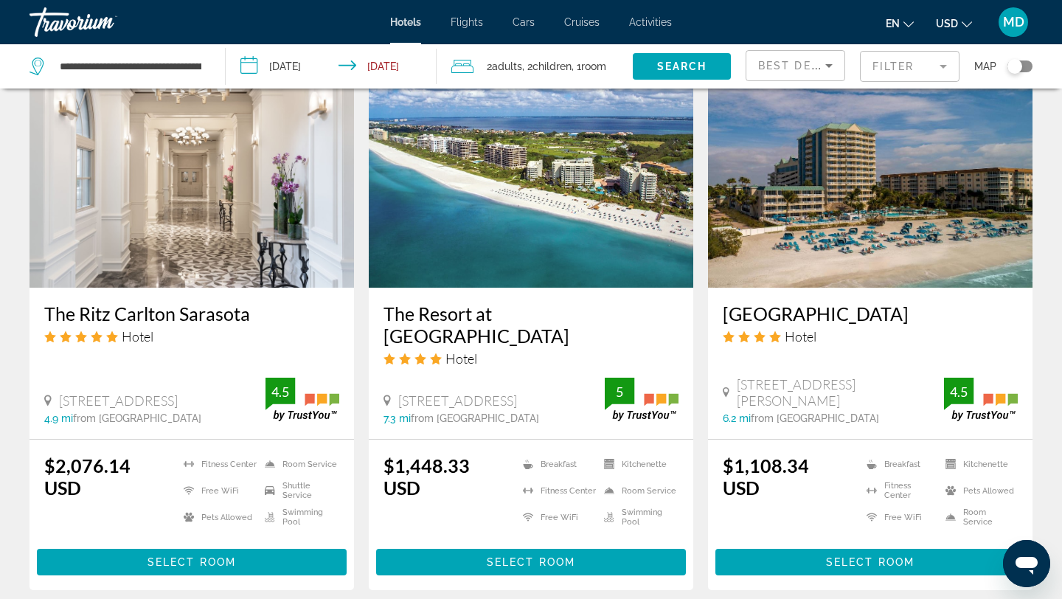
click at [294, 58] on input "**********" at bounding box center [334, 68] width 217 height 49
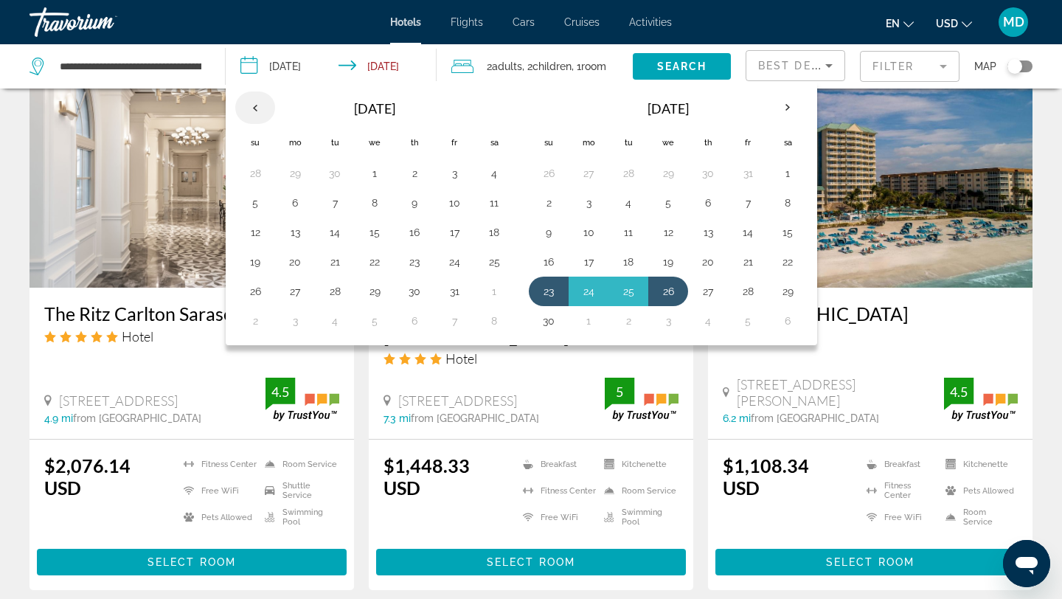
click at [255, 108] on th "Previous month" at bounding box center [255, 107] width 40 height 32
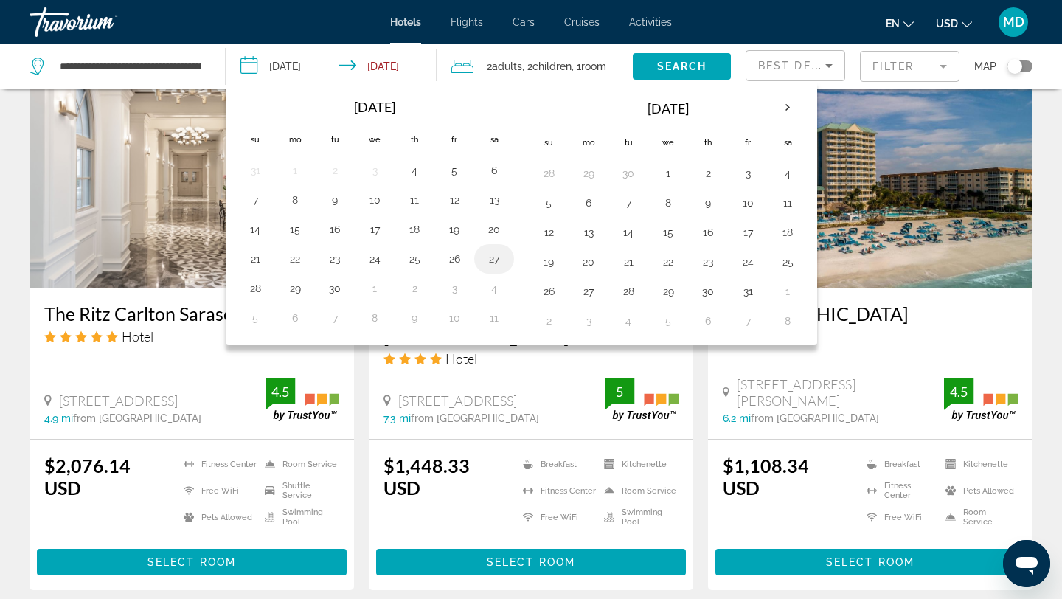
click at [493, 261] on button "27" at bounding box center [494, 259] width 24 height 21
click at [294, 295] on button "29" at bounding box center [295, 288] width 24 height 21
type input "**********"
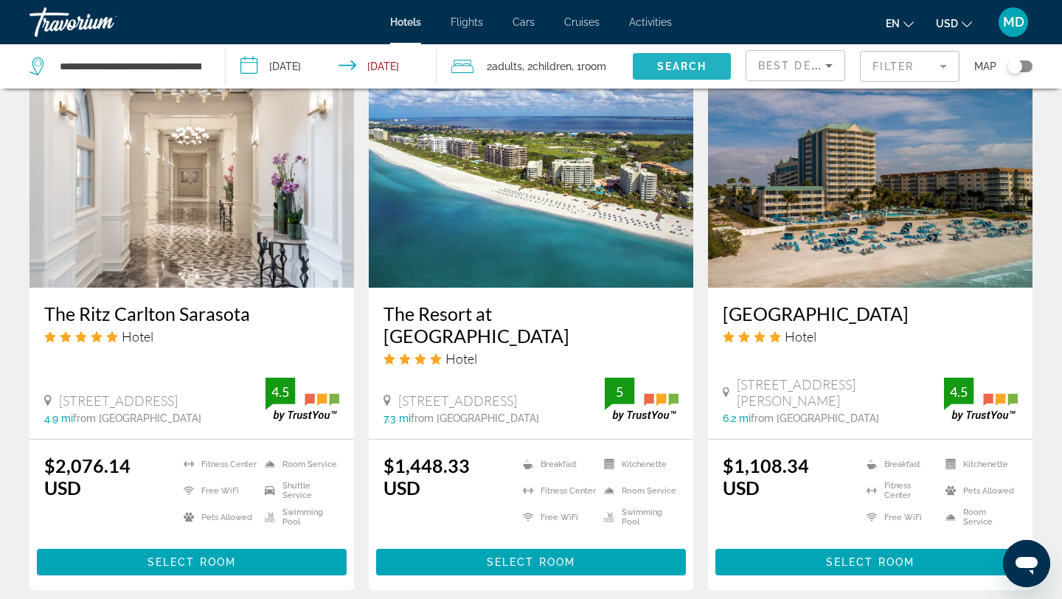
click at [660, 65] on span "Search" at bounding box center [682, 66] width 50 height 12
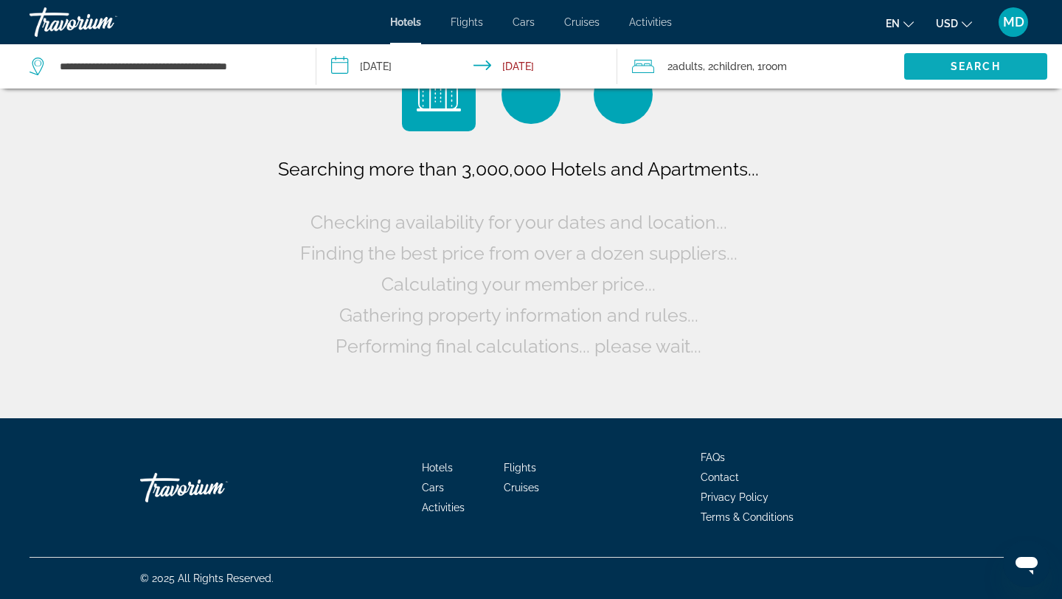
scroll to position [0, 0]
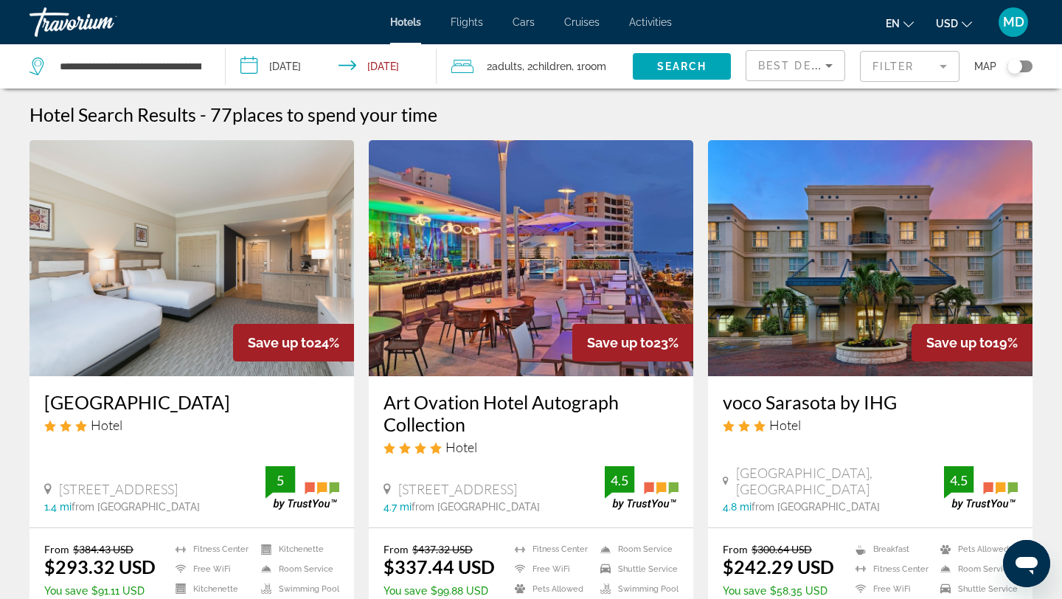
click at [885, 71] on mat-form-field "Filter" at bounding box center [910, 66] width 100 height 31
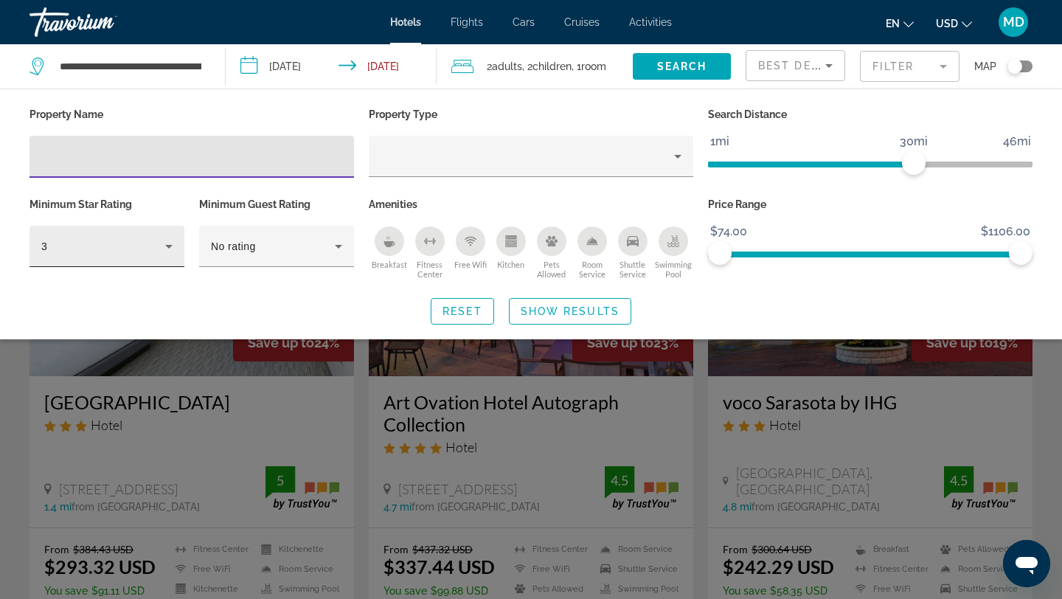
click at [169, 245] on icon "Hotel Filters" at bounding box center [168, 247] width 7 height 4
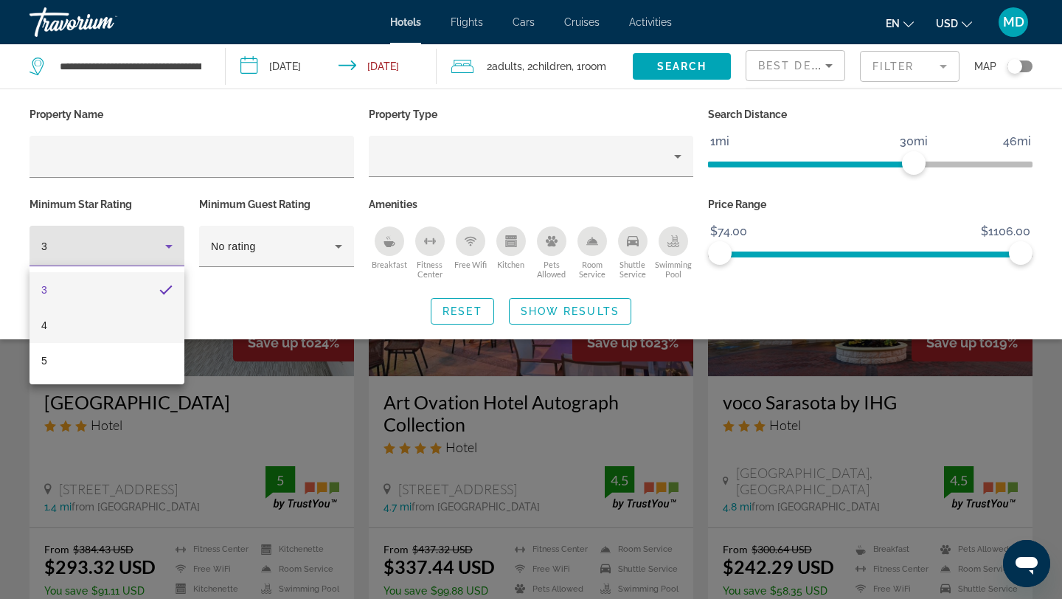
click at [126, 324] on mat-option "4" at bounding box center [107, 325] width 155 height 35
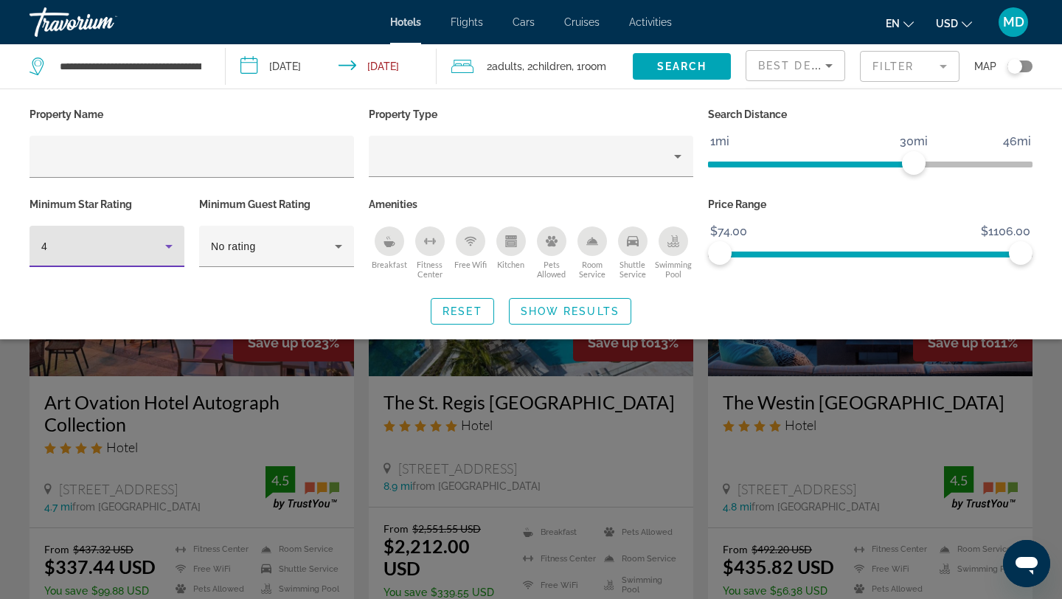
click at [248, 378] on div "Search widget" at bounding box center [531, 410] width 1062 height 378
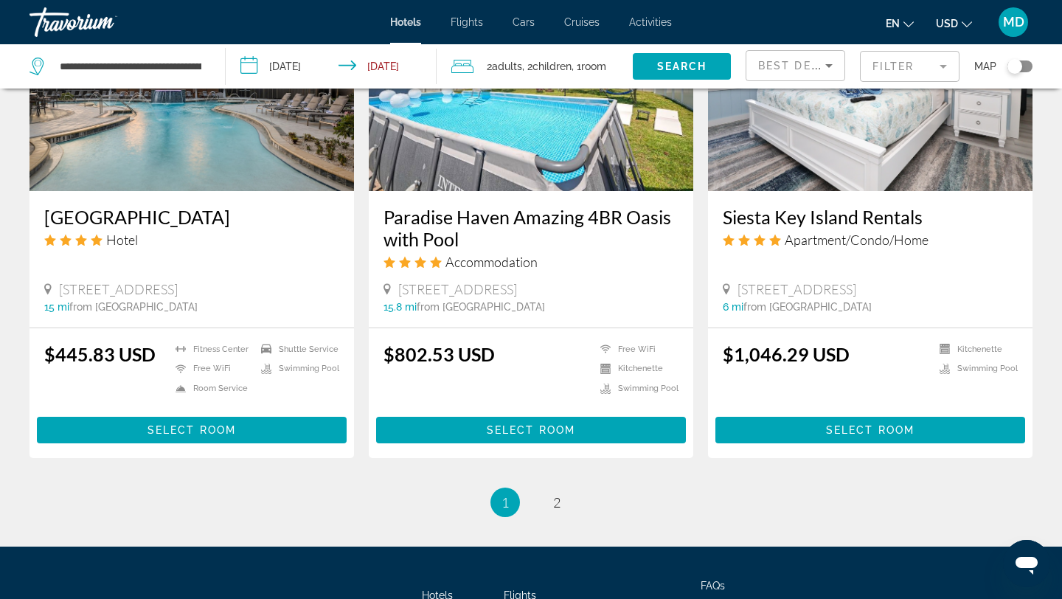
scroll to position [1958, 0]
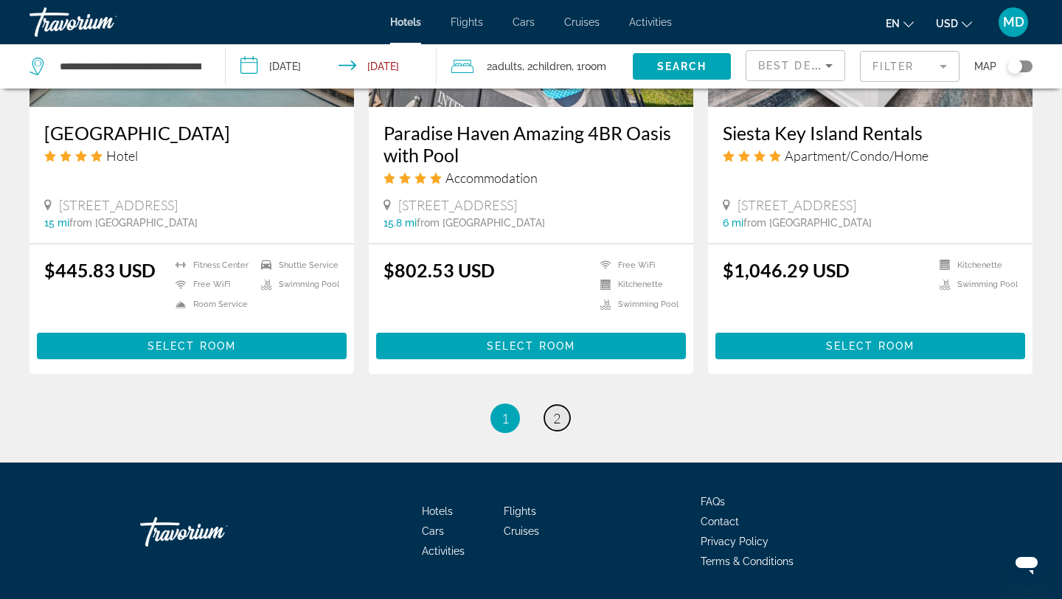
click at [557, 410] on span "2" at bounding box center [556, 418] width 7 height 16
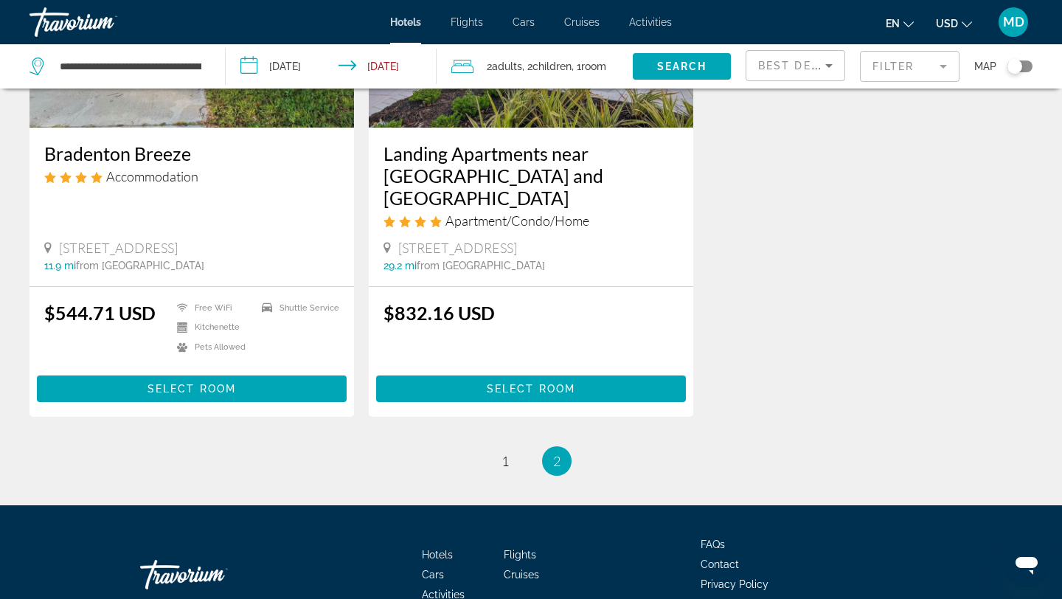
scroll to position [1317, 0]
